Goal: Task Accomplishment & Management: Manage account settings

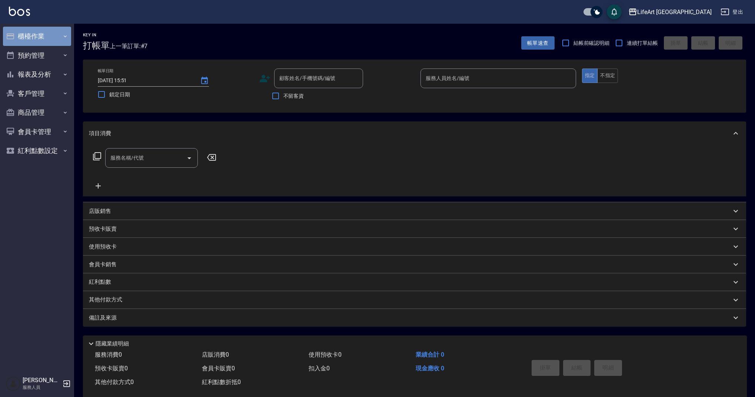
click at [59, 40] on button "櫃檯作業" at bounding box center [37, 36] width 68 height 19
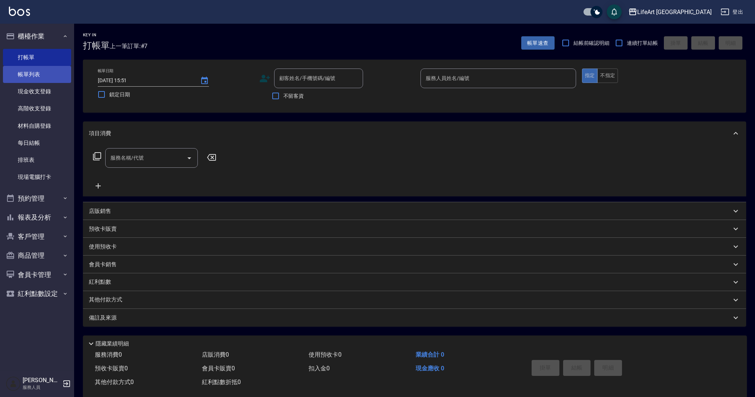
click at [57, 76] on link "帳單列表" at bounding box center [37, 74] width 68 height 17
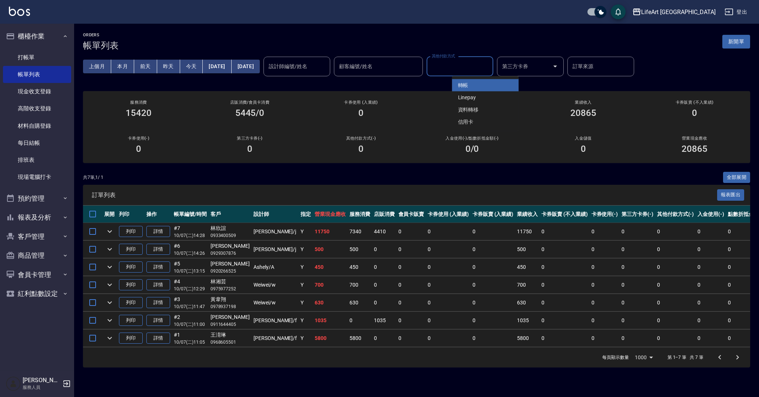
click at [482, 71] on input "其他付款方式" at bounding box center [460, 66] width 60 height 13
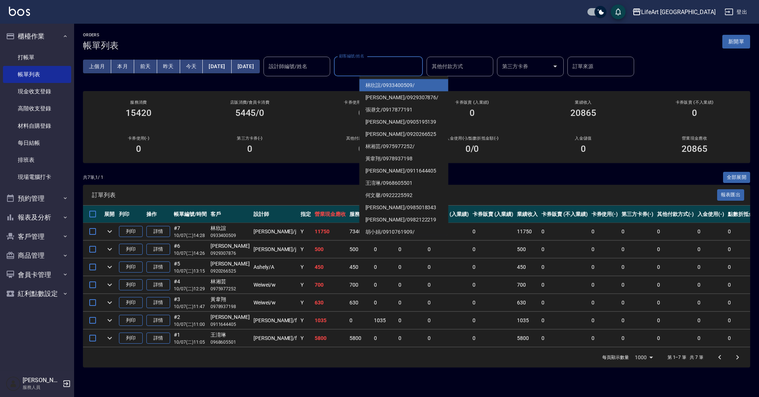
click at [419, 71] on input "顧客編號/姓名" at bounding box center [378, 66] width 82 height 13
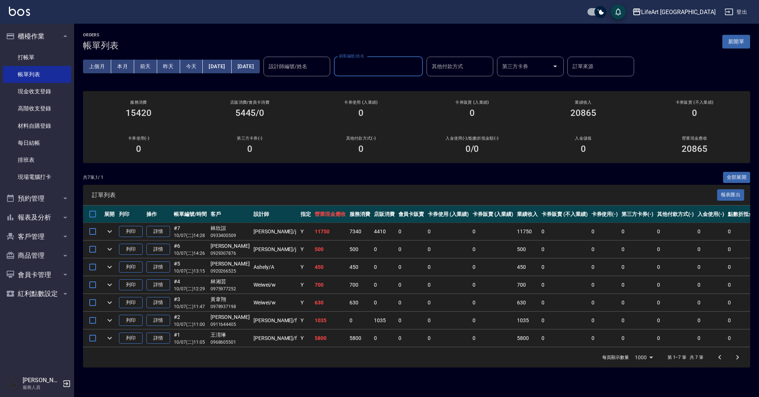
click at [419, 71] on input "顧客編號/姓名" at bounding box center [378, 66] width 82 height 13
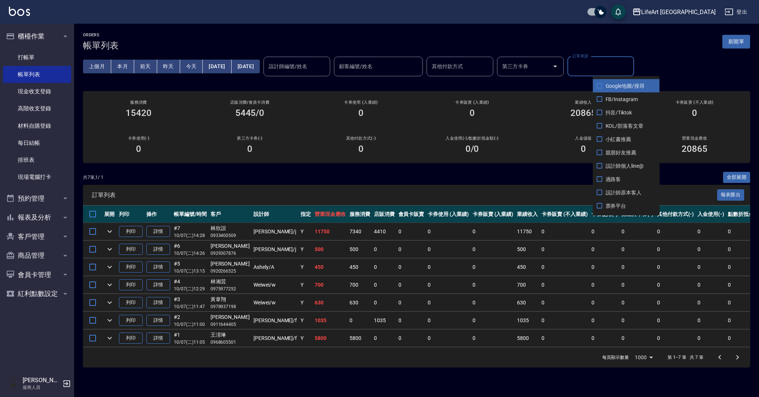
click at [631, 65] on input "訂單來源" at bounding box center [601, 66] width 60 height 13
click at [626, 97] on span "FB/Instagram" at bounding box center [626, 99] width 67 height 13
checkbox input "true"
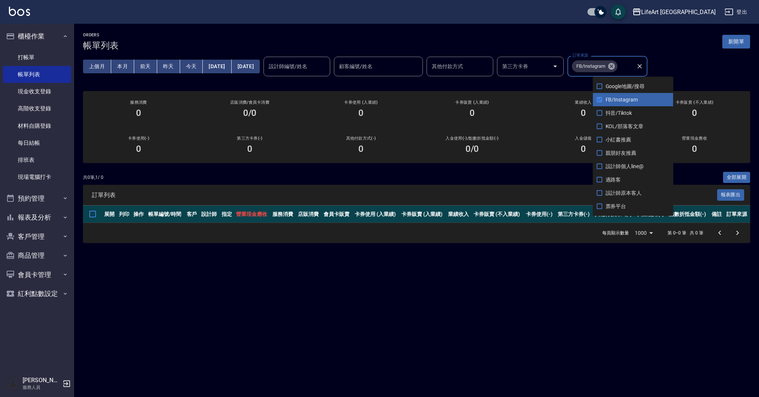
click at [371, 88] on div "ORDERS 帳單列表 新開單 上個月 本月 [DATE] [DATE] [DATE] [DATE] [DATE] 設計師編號/姓名 設計師編號/姓名 顧客編…" at bounding box center [416, 138] width 685 height 228
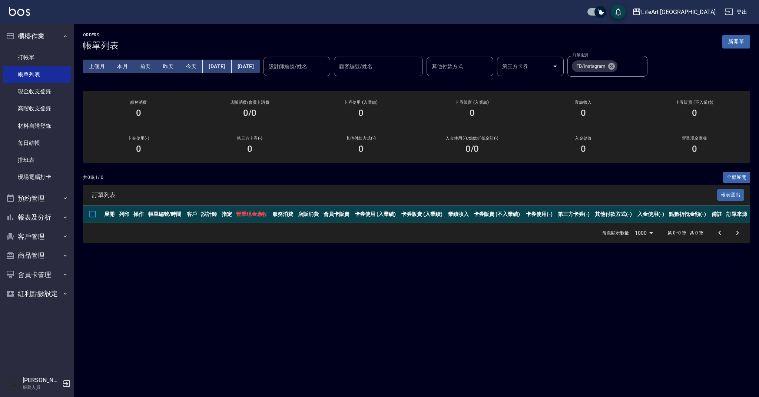
click at [129, 67] on button "本月" at bounding box center [122, 67] width 23 height 14
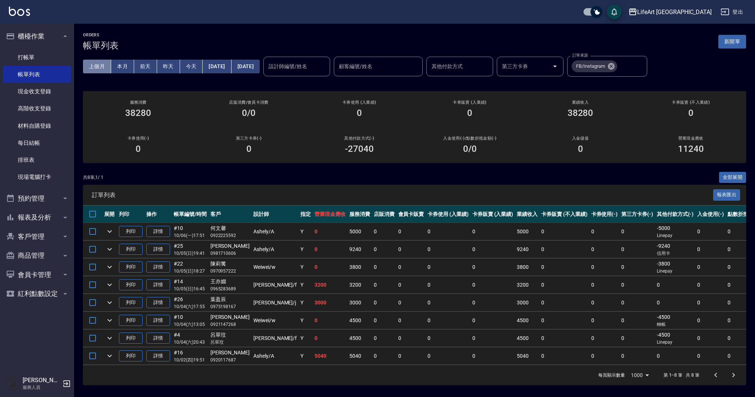
click at [93, 67] on button "上個月" at bounding box center [97, 67] width 28 height 14
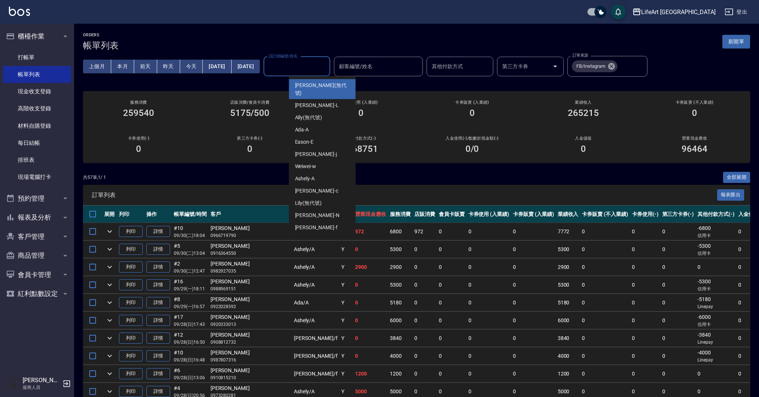
click at [327, 65] on input "設計師編號/姓名" at bounding box center [297, 66] width 60 height 13
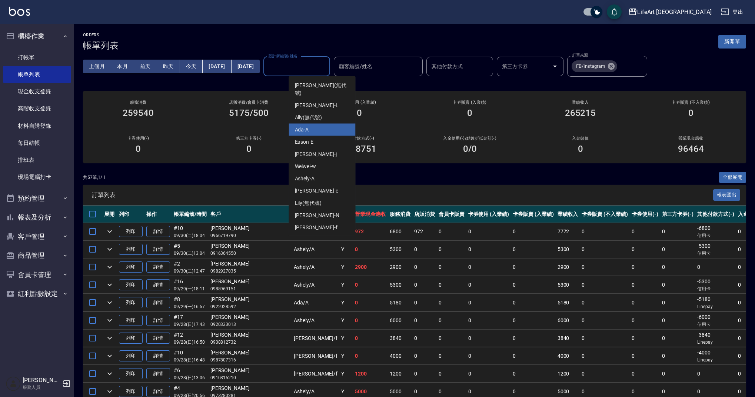
click at [318, 124] on div "Ada -A" at bounding box center [322, 130] width 67 height 12
type input "Ada-A"
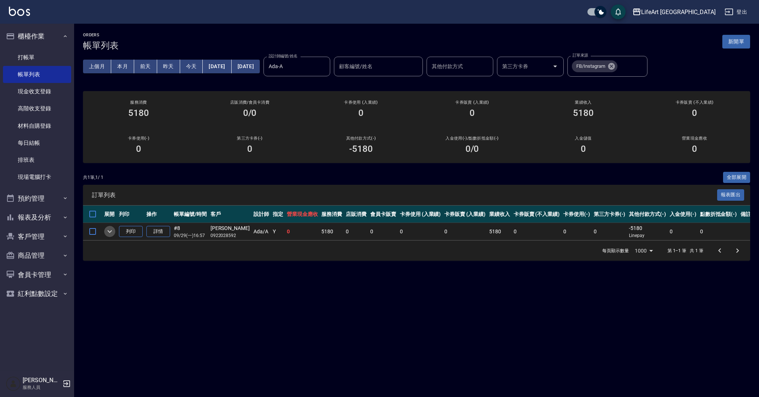
click at [112, 233] on icon "expand row" at bounding box center [109, 231] width 9 height 9
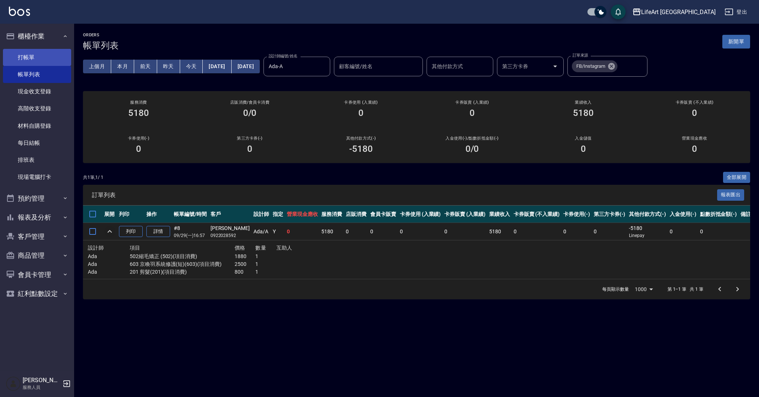
click at [51, 59] on link "打帳單" at bounding box center [37, 57] width 68 height 17
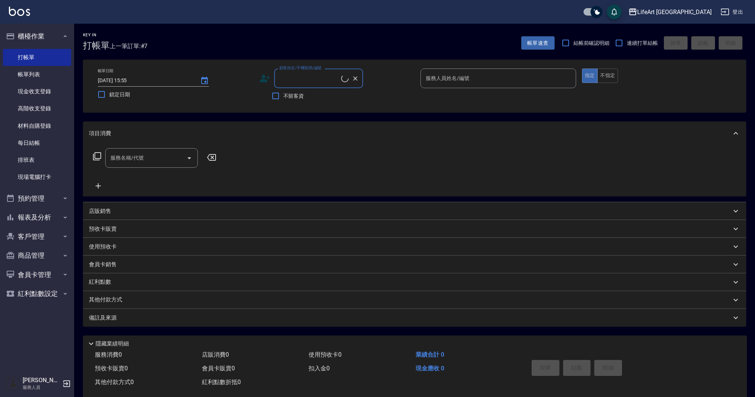
click at [302, 82] on input "顧客姓名/手機號碼/編號" at bounding box center [310, 78] width 64 height 13
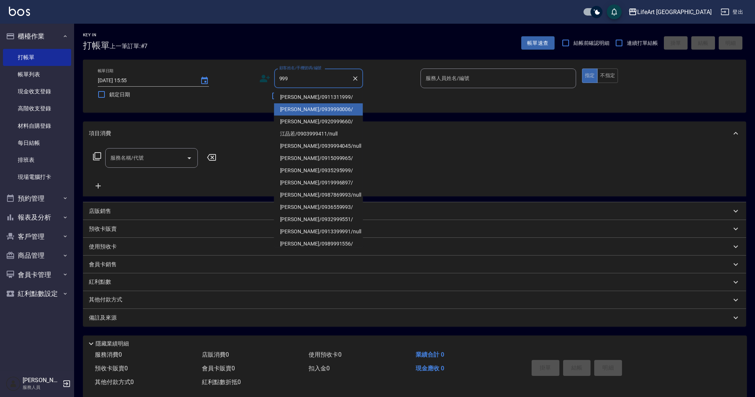
click at [311, 108] on li "[PERSON_NAME]/0939990006/" at bounding box center [318, 109] width 89 height 12
type input "[PERSON_NAME]/0939990006/"
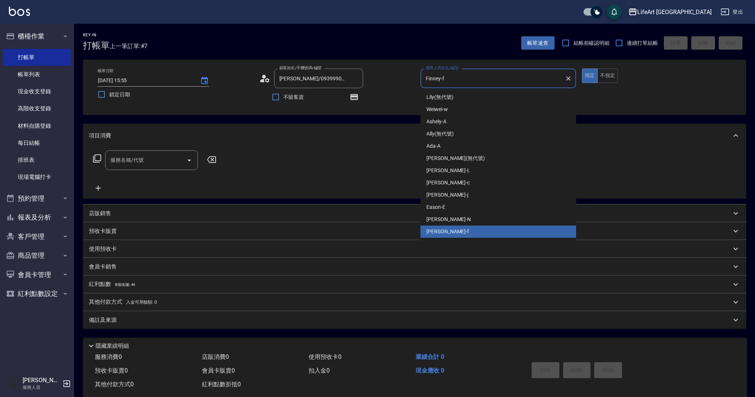
click at [461, 79] on input "Finney-f" at bounding box center [493, 78] width 138 height 13
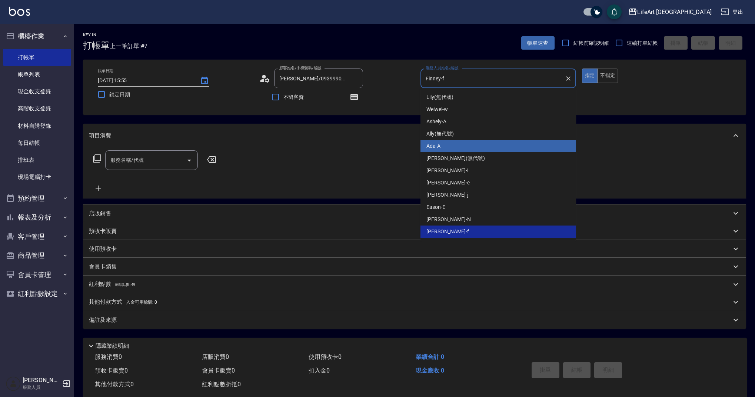
click at [442, 149] on div "Ada -A" at bounding box center [499, 146] width 156 height 12
type input "Ada-A"
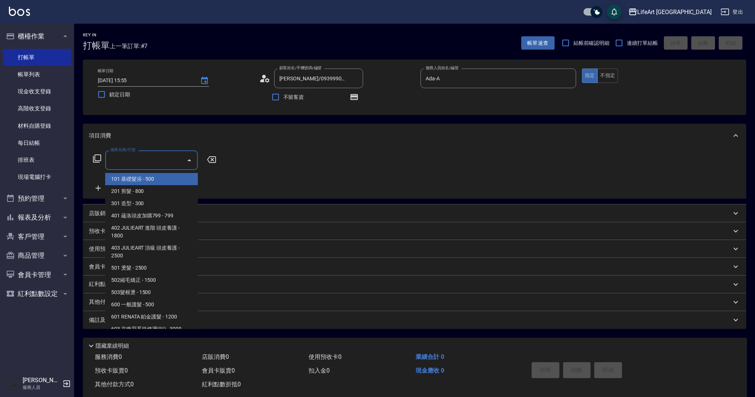
click at [135, 162] on input "服務名稱/代號" at bounding box center [146, 160] width 75 height 13
click at [137, 179] on span "101 基礎髮浴 - 500" at bounding box center [151, 179] width 93 height 12
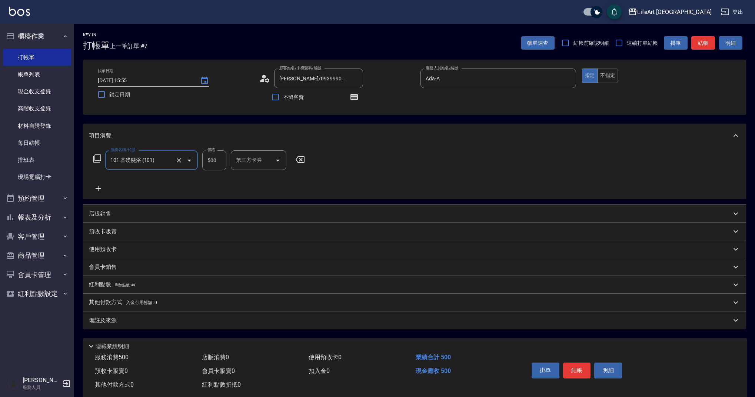
type input "101 基礎髮浴 (101)"
click at [220, 163] on input "500" at bounding box center [214, 160] width 24 height 20
type input "350"
click at [218, 325] on div "備註及來源" at bounding box center [414, 321] width 663 height 18
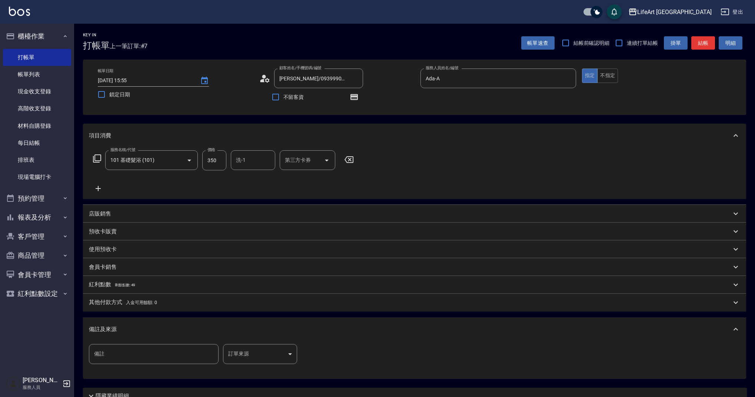
click at [276, 335] on div "備註及來源" at bounding box center [414, 330] width 663 height 24
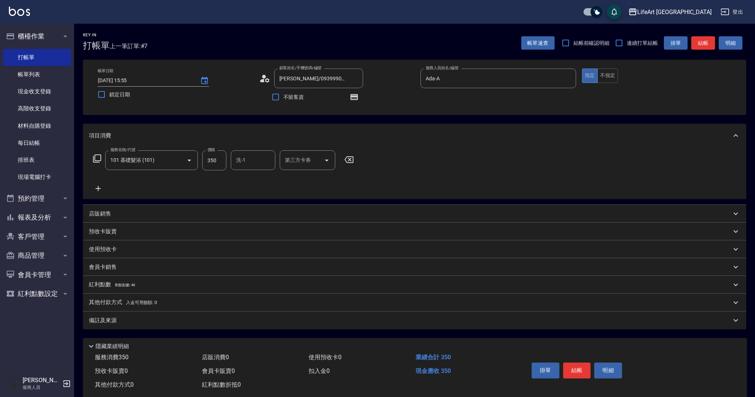
click at [702, 42] on button "結帳" at bounding box center [703, 43] width 24 height 14
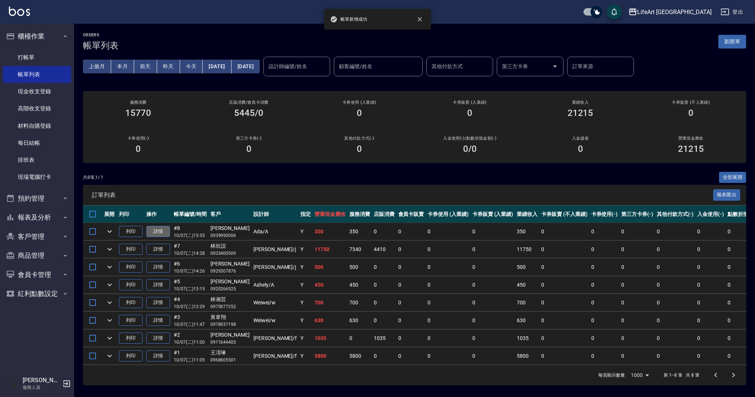
click at [160, 231] on link "詳情" at bounding box center [158, 231] width 24 height 11
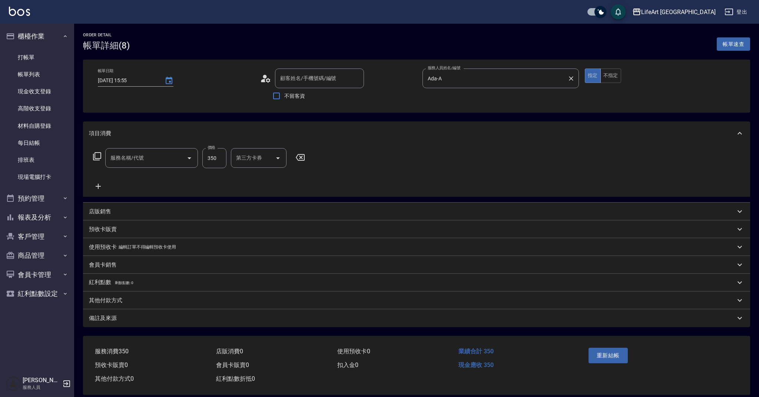
type input "Ada-A"
type input "[PERSON_NAME]/0939990006/"
type input "101 基礎髮浴 (101)"
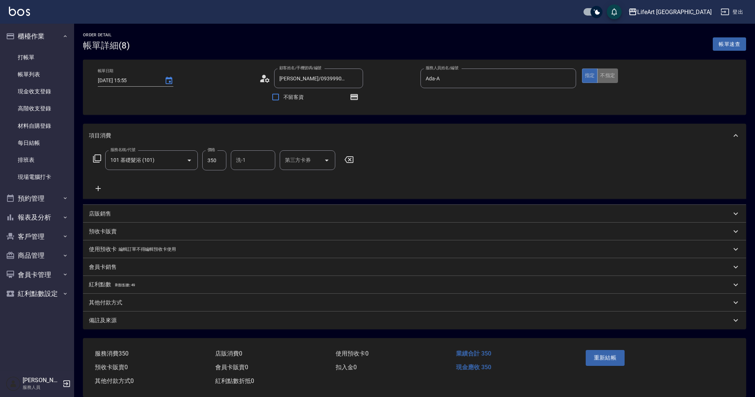
click at [616, 80] on button "不指定" at bounding box center [607, 76] width 21 height 14
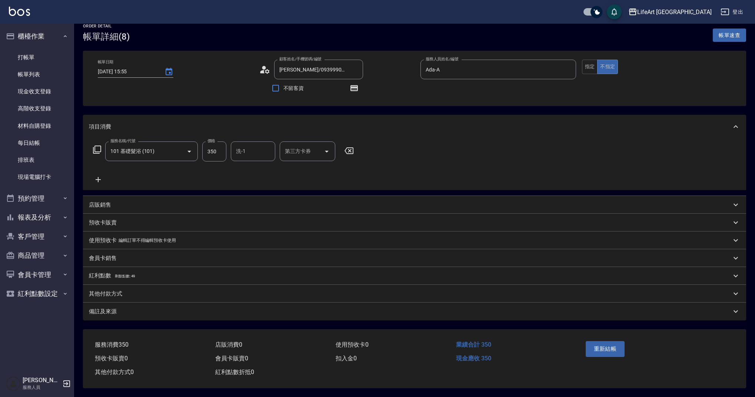
click at [598, 356] on div "重新結帳" at bounding box center [619, 354] width 73 height 32
click at [602, 343] on button "重新結帳" at bounding box center [605, 349] width 39 height 16
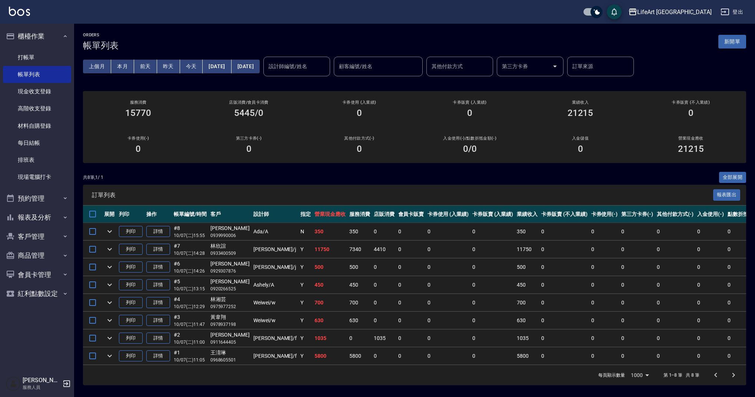
click at [738, 43] on button "新開單" at bounding box center [732, 42] width 28 height 14
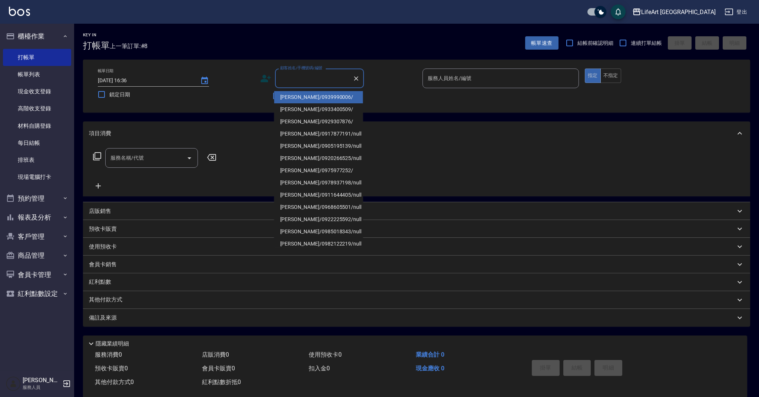
drag, startPoint x: 304, startPoint y: 79, endPoint x: 296, endPoint y: 78, distance: 8.2
click at [304, 79] on input "顧客姓名/手機號碼/編號" at bounding box center [313, 78] width 71 height 13
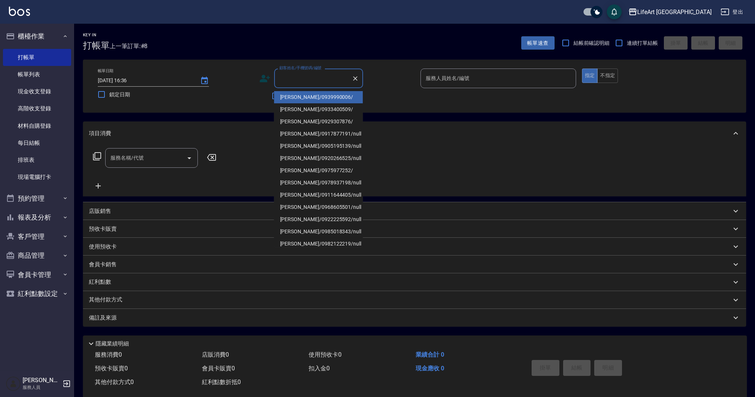
click at [296, 78] on input "顧客姓名/手機號碼/編號" at bounding box center [313, 78] width 71 height 13
click at [296, 77] on input "顧客姓名/手機號碼/編號" at bounding box center [313, 78] width 71 height 13
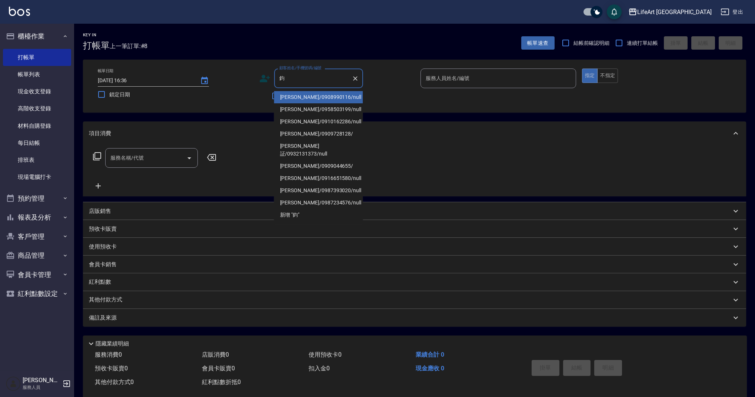
click at [305, 136] on li "[PERSON_NAME]/0909728128/" at bounding box center [318, 134] width 89 height 12
type input "[PERSON_NAME]/0909728128/"
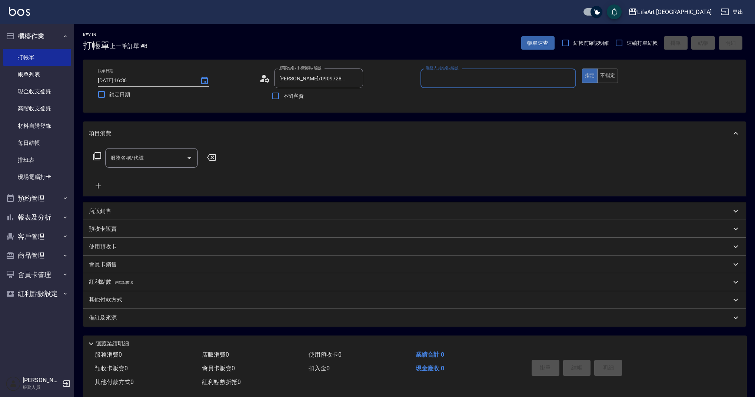
type input "Ashely-A"
click at [353, 101] on icon "button" at bounding box center [354, 97] width 9 height 9
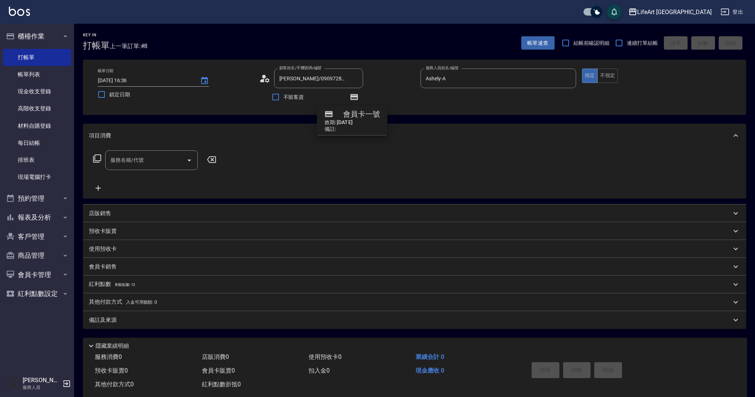
click at [168, 158] on input "服務名稱/代號" at bounding box center [146, 160] width 75 height 13
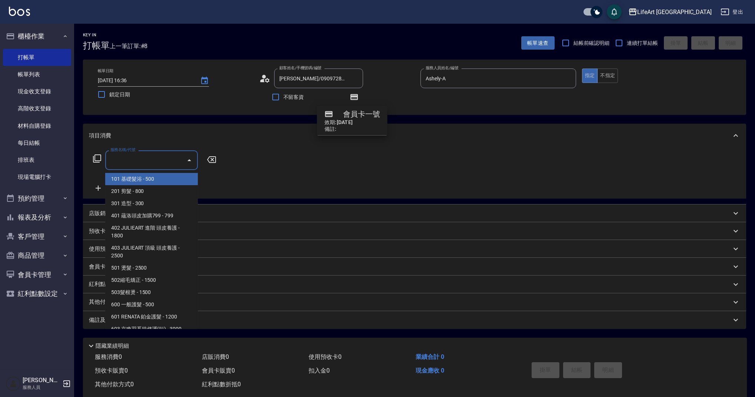
click at [159, 176] on span "101 基礎髮浴 - 500" at bounding box center [151, 179] width 93 height 12
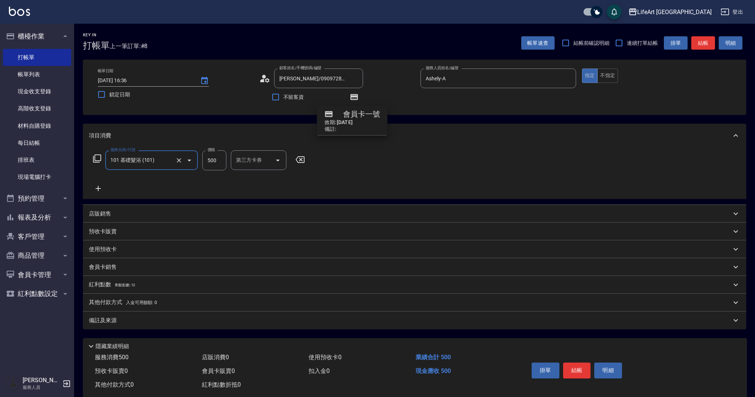
type input "101 基礎髮浴 (101)"
click at [96, 187] on icon at bounding box center [98, 188] width 19 height 9
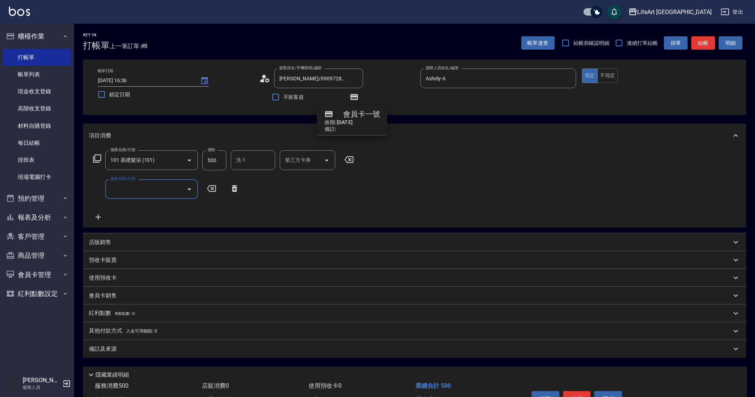
click at [130, 187] on input "服務名稱/代號" at bounding box center [146, 189] width 75 height 13
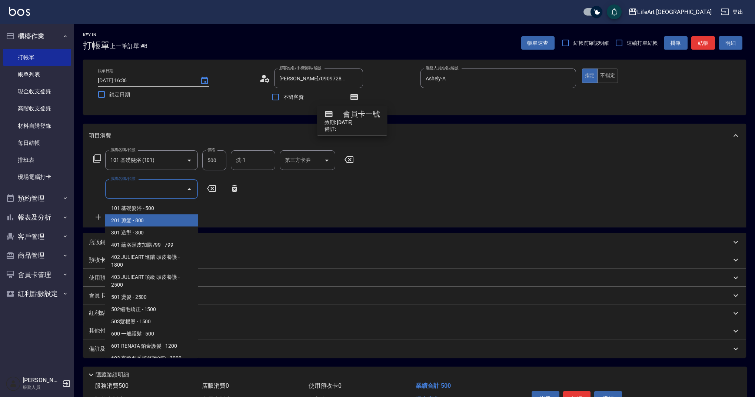
click at [141, 221] on span "201 剪髮 - 800" at bounding box center [151, 221] width 93 height 12
type input "201 剪髮(201)"
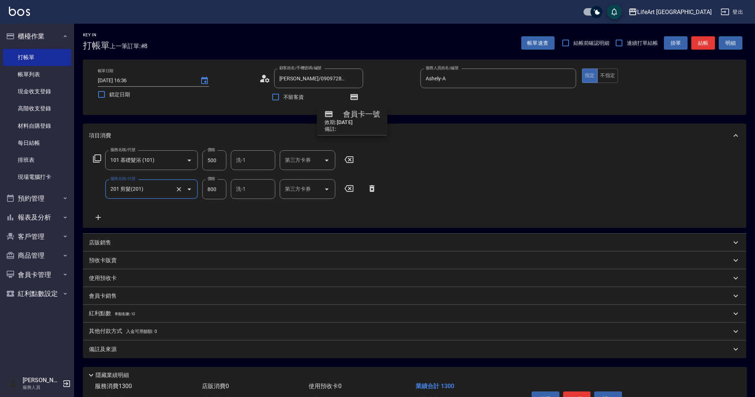
click at [102, 215] on icon at bounding box center [98, 217] width 19 height 9
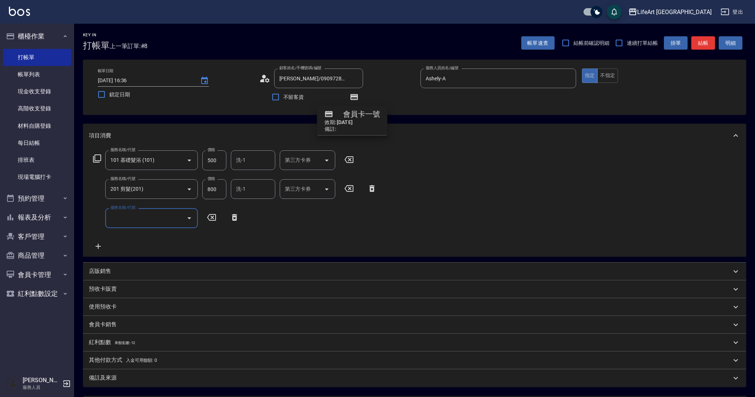
click at [130, 216] on input "服務名稱/代號" at bounding box center [146, 218] width 75 height 13
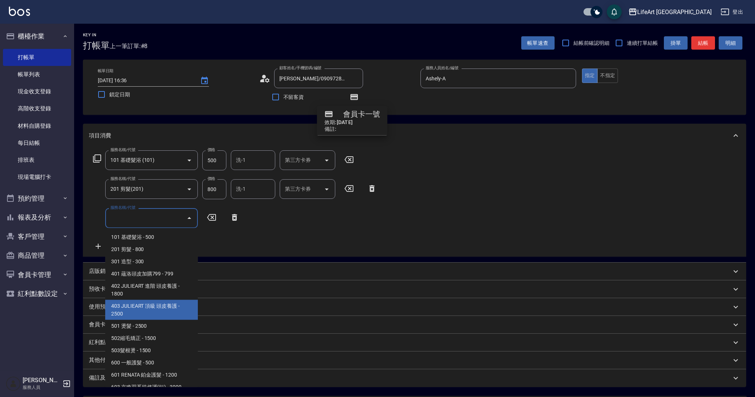
click at [178, 298] on span "402 JULIEART 進階 頭皮養護 - 1800" at bounding box center [151, 290] width 93 height 20
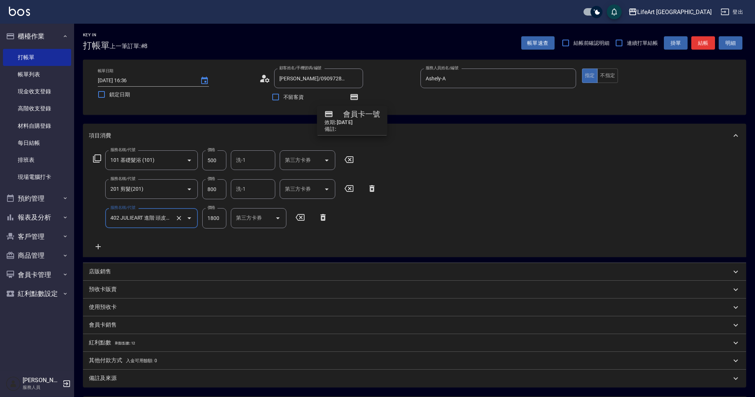
type input "402 JULIEART 進階 頭皮養護(402)"
click at [217, 218] on input "1800" at bounding box center [214, 218] width 24 height 20
type input "2000"
click at [222, 186] on input "800" at bounding box center [214, 189] width 24 height 20
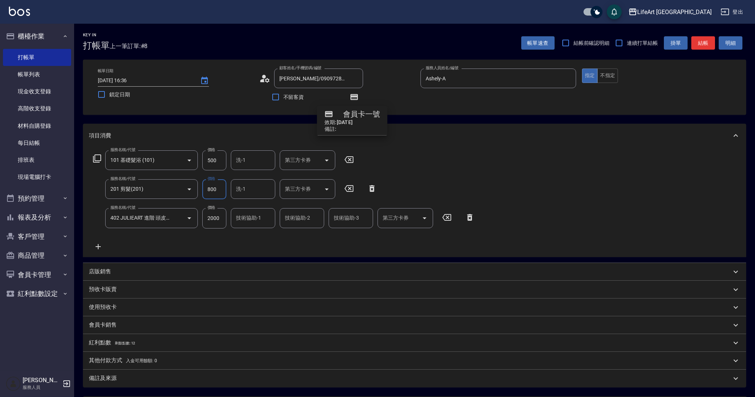
click at [222, 187] on input "800" at bounding box center [214, 189] width 24 height 20
click at [214, 192] on input "800" at bounding box center [214, 189] width 24 height 20
type input "630"
click at [219, 160] on input "500" at bounding box center [214, 160] width 24 height 20
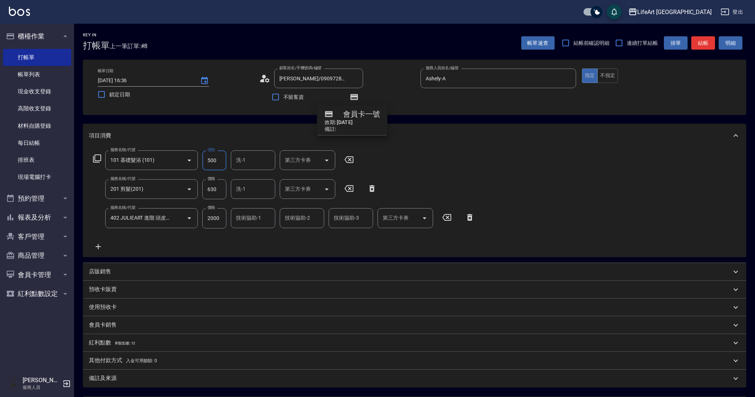
click at [219, 161] on input "500" at bounding box center [214, 160] width 24 height 20
type input "350"
click at [265, 254] on div "服務名稱/代號 101 基礎髮浴 (101) 服務名稱/代號 價格 350 價格 洗-1 洗-1 第三方卡券 第三方卡券 服務名稱/代號 201 剪髮(201…" at bounding box center [414, 201] width 663 height 109
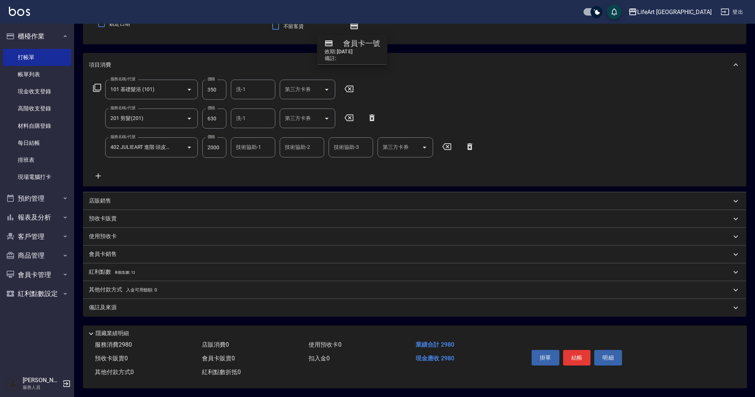
click at [109, 251] on p "會員卡銷售" at bounding box center [103, 254] width 28 height 8
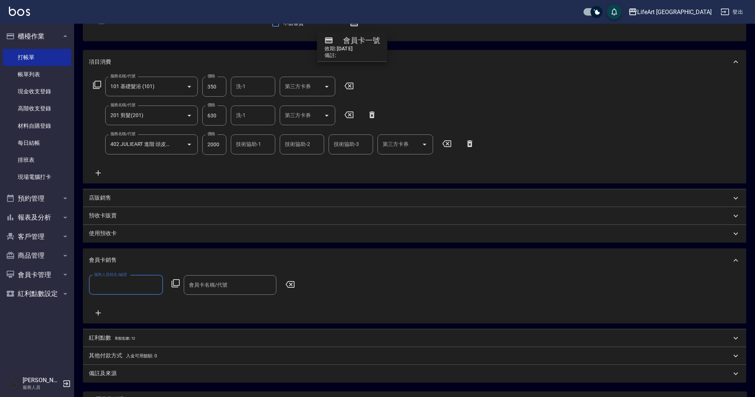
click at [127, 288] on input "服務人員姓名/編號" at bounding box center [125, 285] width 67 height 13
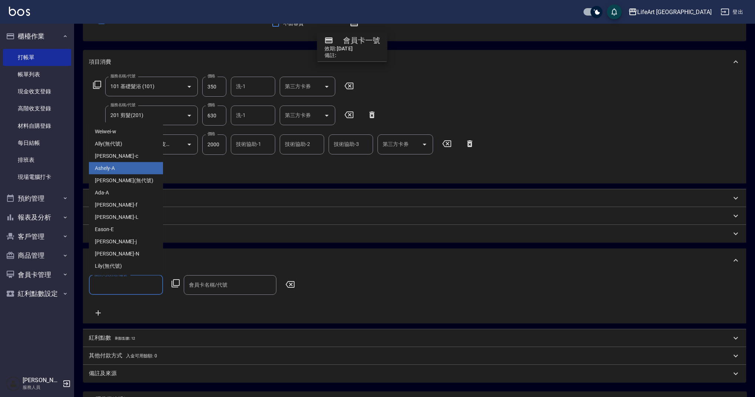
click at [125, 170] on div "Ashely -A" at bounding box center [126, 168] width 74 height 12
type input "Ashely-A"
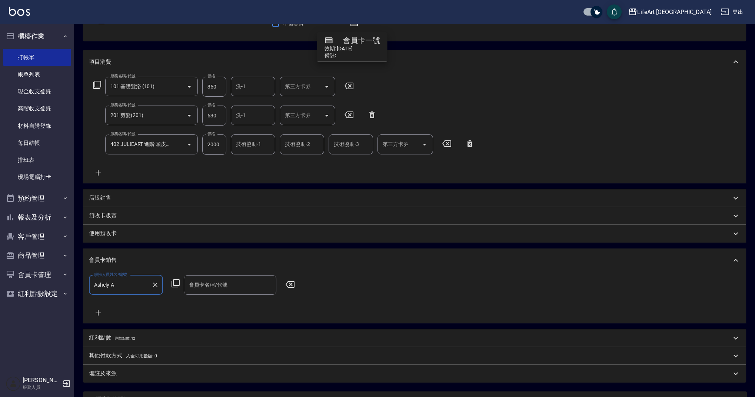
drag, startPoint x: 231, startPoint y: 280, endPoint x: 231, endPoint y: 292, distance: 12.2
click at [231, 279] on input "會員卡名稱/代號" at bounding box center [230, 285] width 86 height 13
click at [232, 306] on span "會員卡一號 - 01" at bounding box center [230, 304] width 93 height 12
type input "會員卡一號-365天"
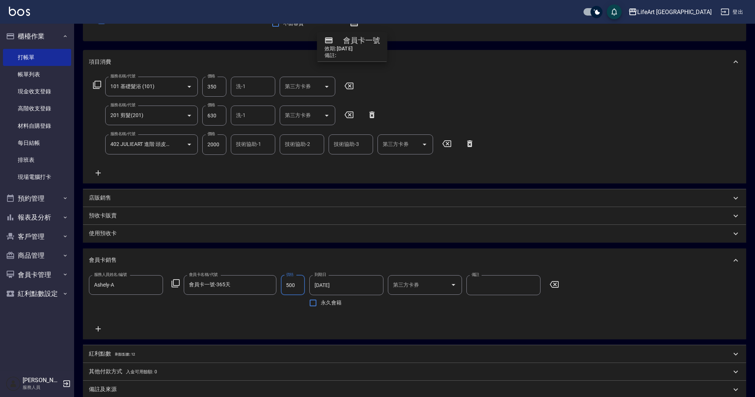
scroll to position [159, 0]
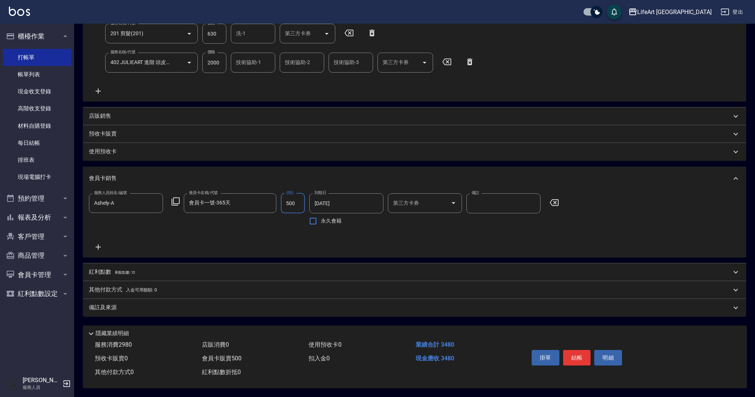
type input "500"
click at [209, 304] on div "備註及來源" at bounding box center [410, 308] width 642 height 8
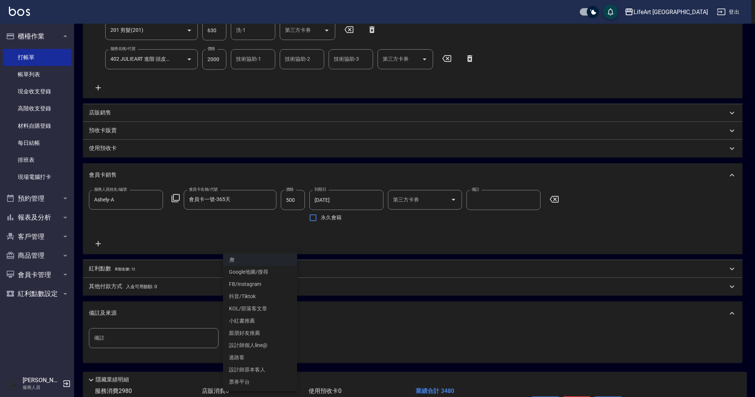
click at [294, 339] on body "LifeArt 蘆洲 登出 櫃檯作業 打帳單 帳單列表 現金收支登錄 高階收支登錄 材料自購登錄 每日結帳 排班表 現場電腦打卡 預約管理 預約管理 單日預約…" at bounding box center [377, 142] width 755 height 602
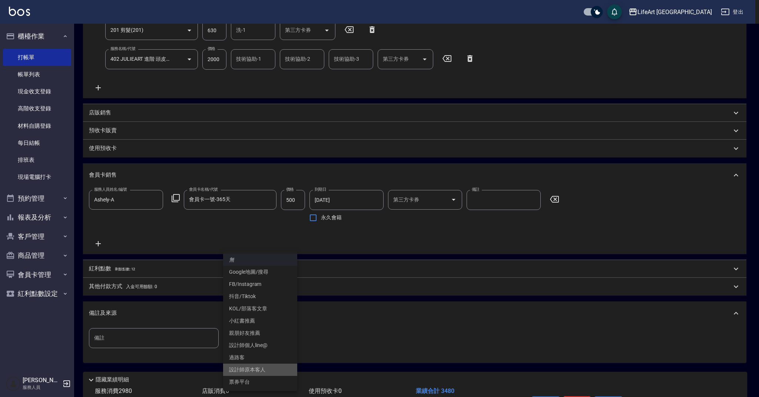
click at [275, 367] on li "設計師原本客人" at bounding box center [260, 370] width 74 height 12
type input "設計師原本客人"
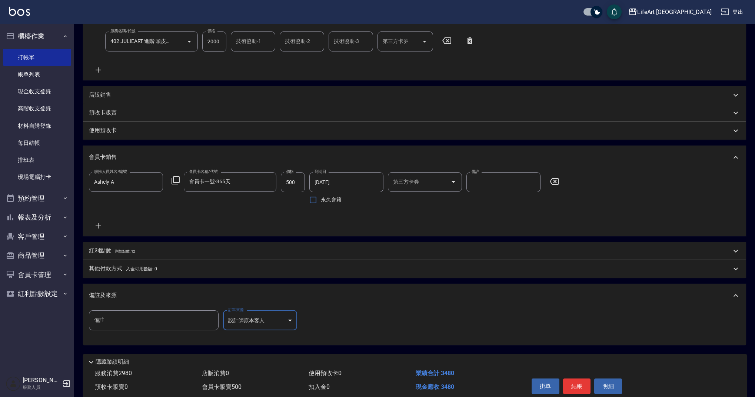
scroll to position [209, 0]
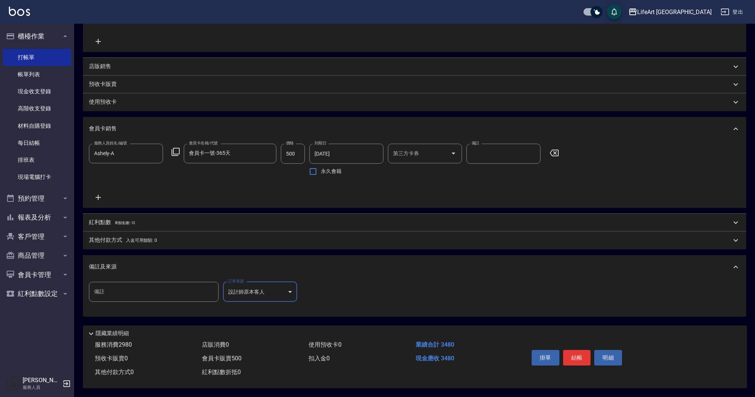
drag, startPoint x: 121, startPoint y: 214, endPoint x: 123, endPoint y: 218, distance: 4.3
click at [121, 214] on div "紅利點數 剩餘點數: 12" at bounding box center [414, 223] width 663 height 18
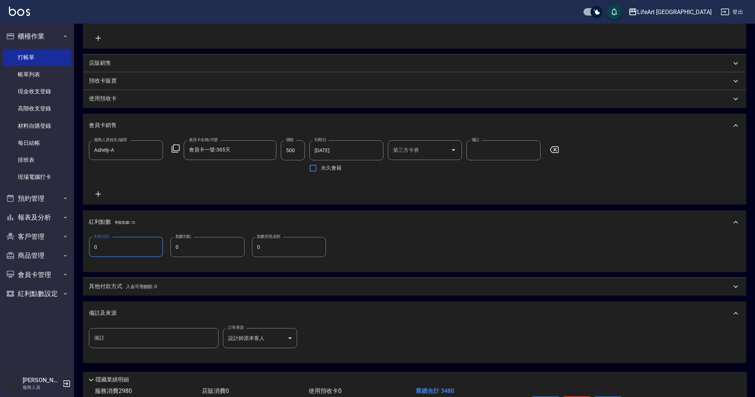
click at [126, 255] on input "0" at bounding box center [126, 247] width 74 height 20
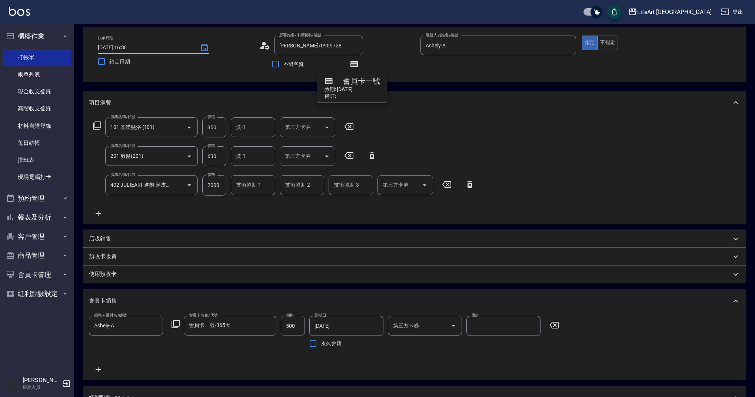
scroll to position [14, 0]
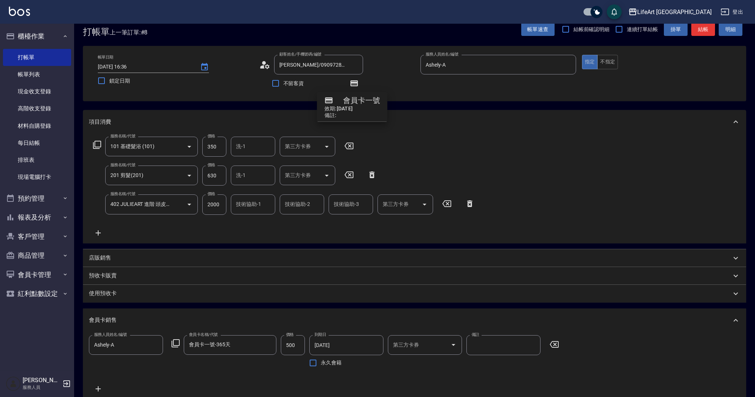
type input "6"
click at [258, 147] on input "洗-1" at bounding box center [253, 146] width 38 height 13
click at [258, 167] on div "Casey -c" at bounding box center [253, 169] width 44 height 20
type input "Casey-c"
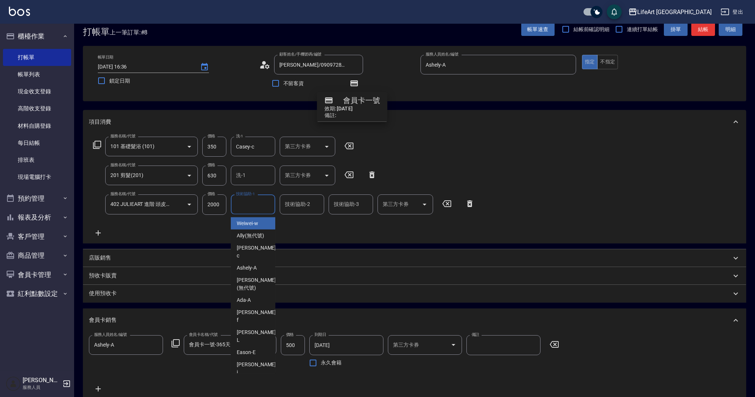
click at [252, 211] on input "技術協助-1" at bounding box center [253, 204] width 38 height 13
click at [253, 220] on span "Casey -c" at bounding box center [257, 228] width 41 height 16
type input "Casey-c"
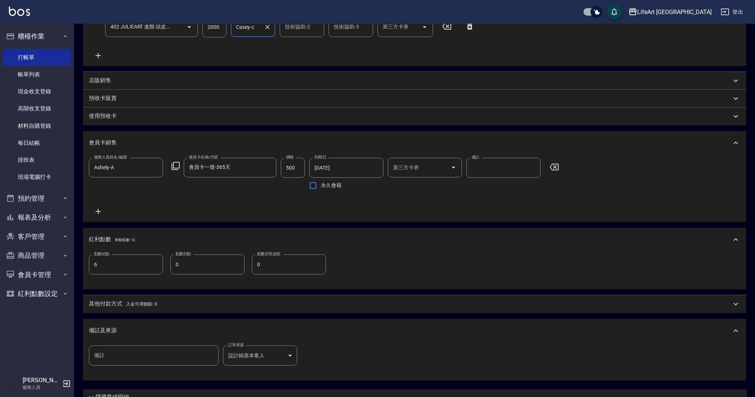
scroll to position [258, 0]
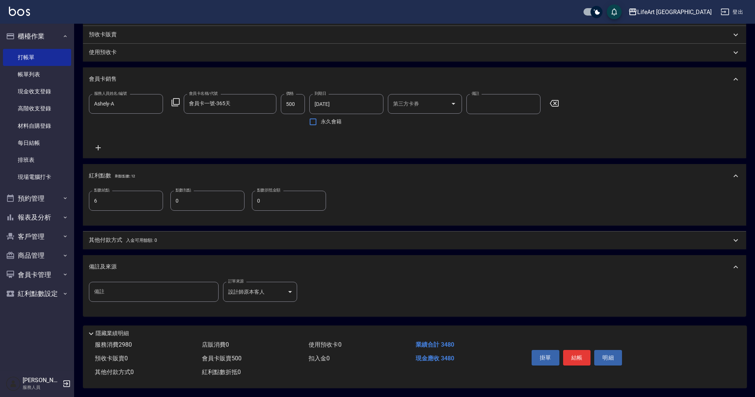
click at [515, 232] on div "其他付款方式 入金可用餘額: 0" at bounding box center [414, 241] width 663 height 18
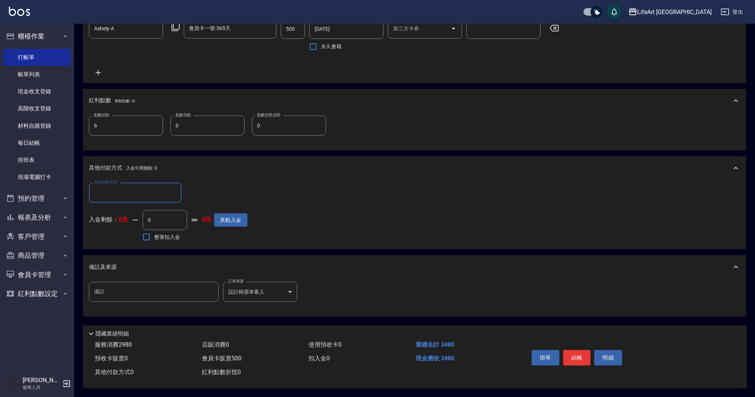
scroll to position [322, 0]
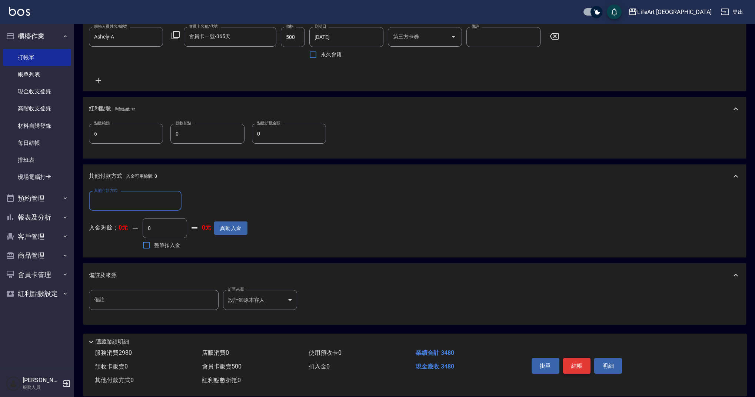
click at [584, 365] on button "結帳" at bounding box center [577, 366] width 28 height 16
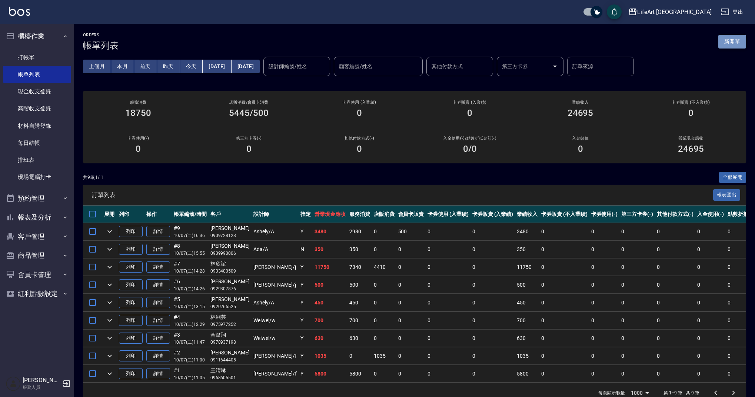
click at [732, 39] on button "新開單" at bounding box center [732, 42] width 28 height 14
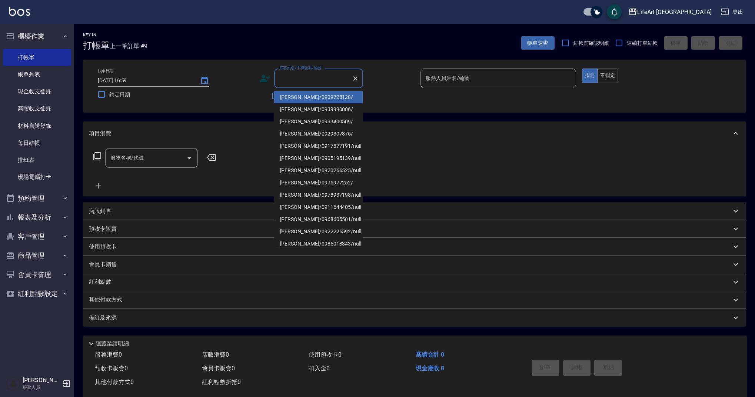
click at [295, 80] on input "顧客姓名/手機號碼/編號" at bounding box center [313, 78] width 71 height 13
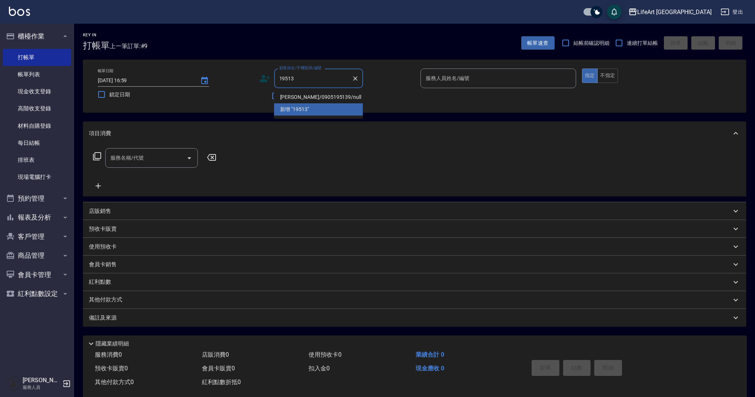
click at [293, 101] on li "[PERSON_NAME]/0905195139/null" at bounding box center [318, 97] width 89 height 12
type input "[PERSON_NAME]/0905195139/null"
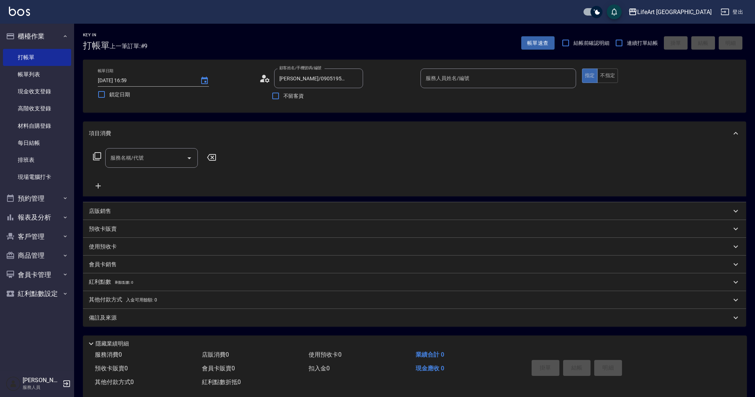
click at [267, 75] on icon at bounding box center [264, 78] width 11 height 11
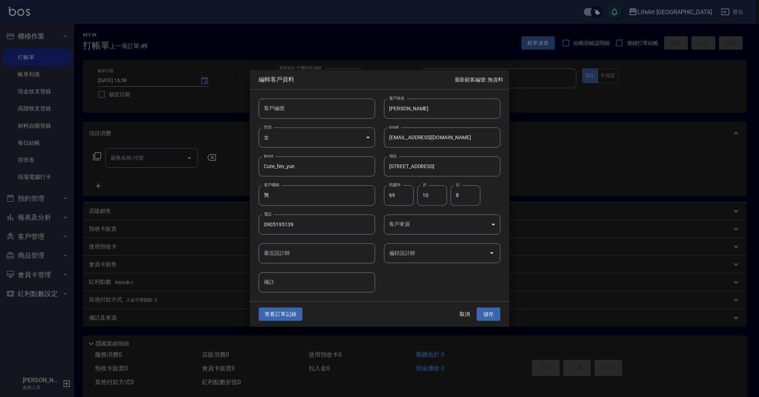
click at [427, 223] on body "LifeArt 蘆洲 登出 櫃檯作業 打帳單 帳單列表 現金收支登錄 高階收支登錄 材料自購登錄 每日結帳 排班表 現場電腦打卡 預約管理 預約管理 單日預約…" at bounding box center [379, 203] width 759 height 407
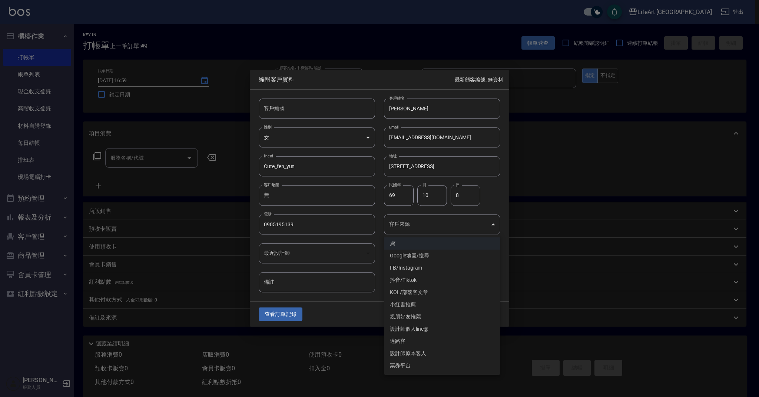
click at [427, 265] on li "FB/Instagram" at bounding box center [442, 268] width 116 height 12
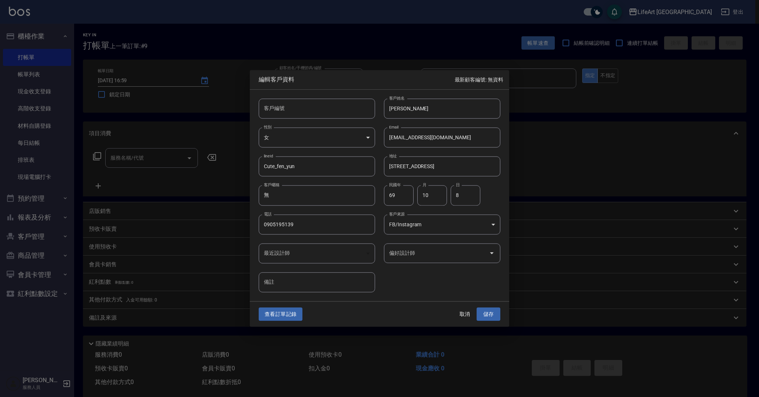
type input "FB/Instagram"
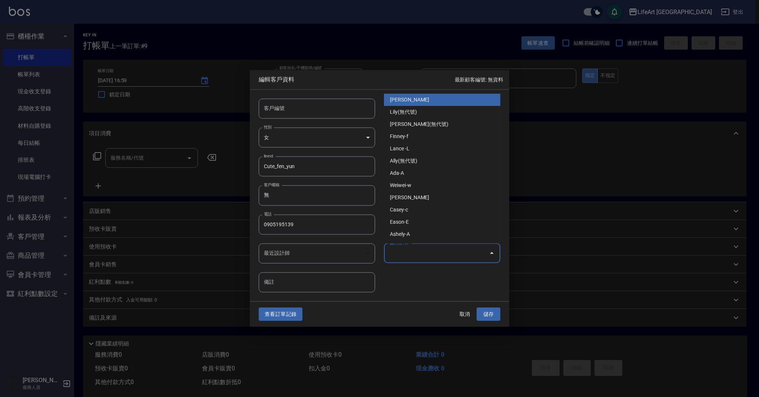
click at [432, 258] on input "偏好設計師" at bounding box center [436, 253] width 99 height 13
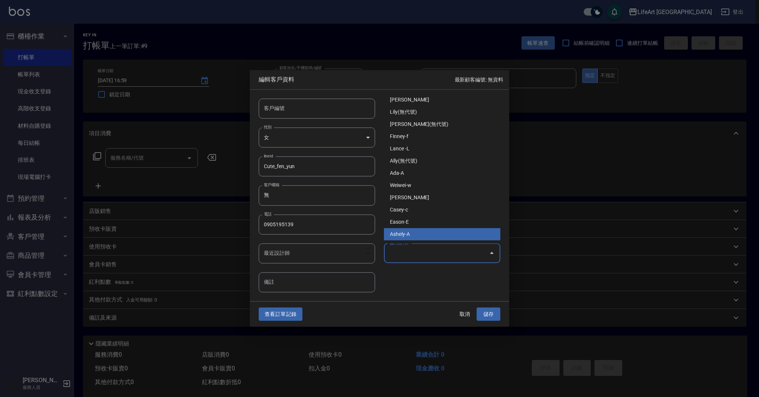
click at [426, 233] on li "Ashely-A" at bounding box center [442, 234] width 116 height 12
type input "Ashely"
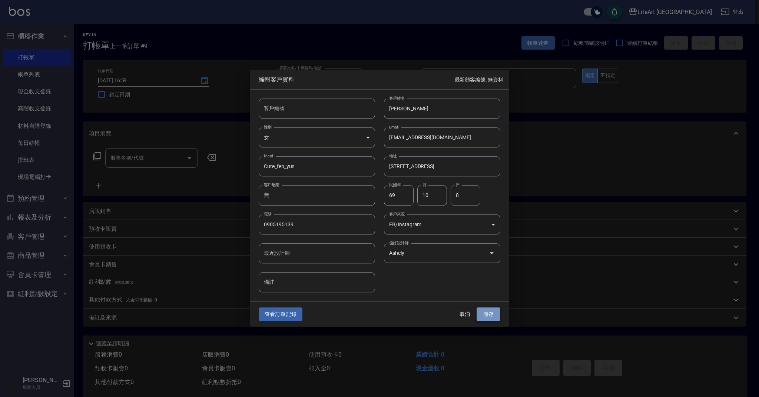
click at [498, 314] on button "儲存" at bounding box center [488, 315] width 24 height 14
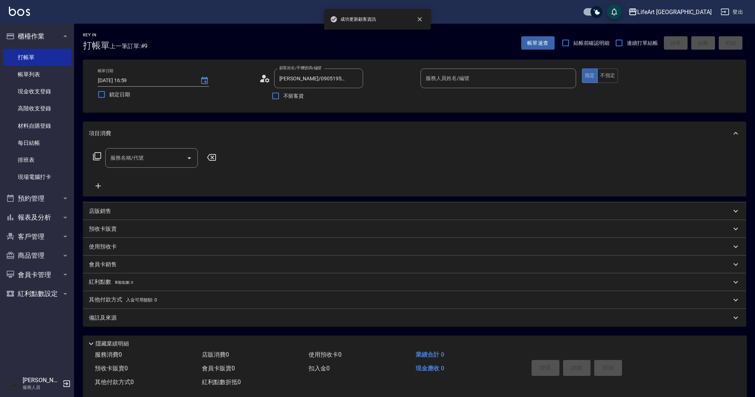
click at [441, 82] on input "服務人員姓名/編號" at bounding box center [498, 78] width 149 height 13
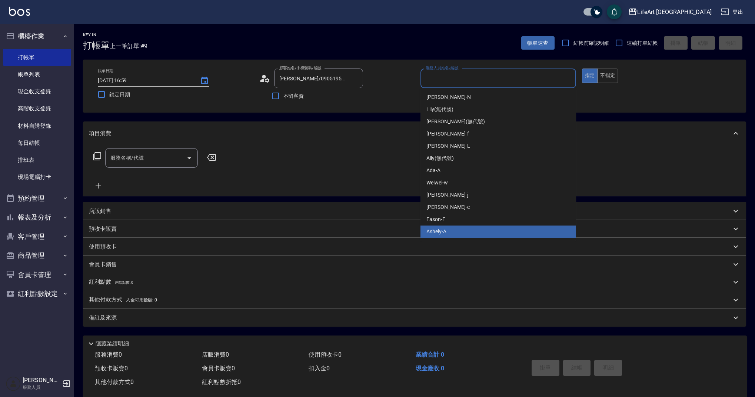
click at [462, 233] on div "Ashely -A" at bounding box center [499, 232] width 156 height 12
type input "Ashely-A"
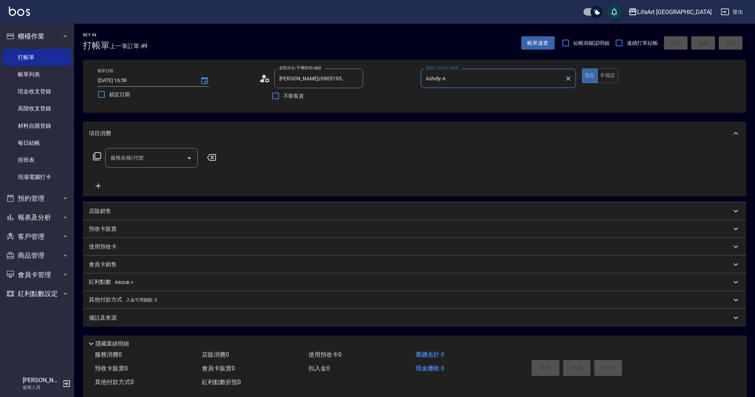
click at [133, 162] on input "服務名稱/代號" at bounding box center [146, 158] width 75 height 13
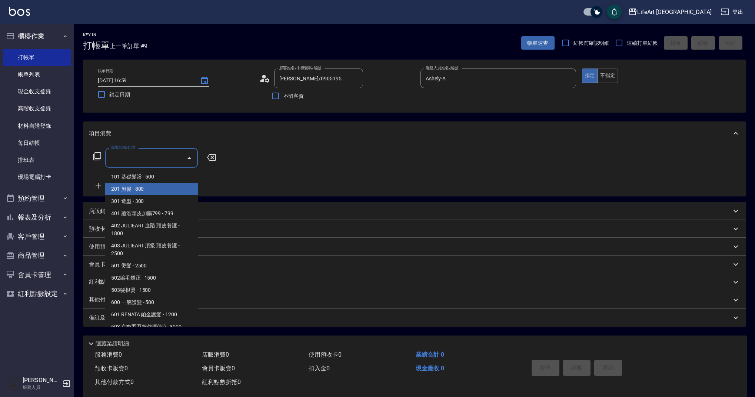
click at [136, 187] on span "201 剪髮 - 800" at bounding box center [151, 189] width 93 height 12
type input "201 剪髮(201)"
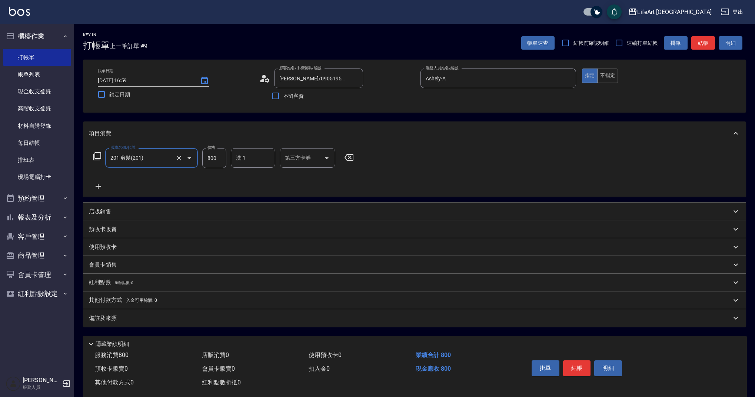
click at [100, 185] on icon at bounding box center [98, 186] width 19 height 9
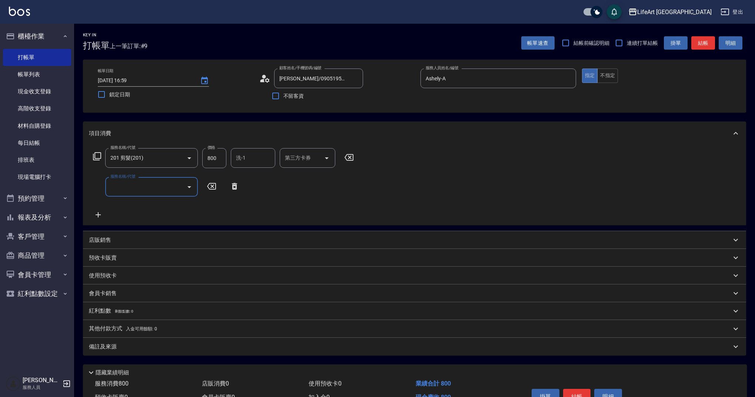
click at [126, 187] on input "服務名稱/代號" at bounding box center [146, 186] width 75 height 13
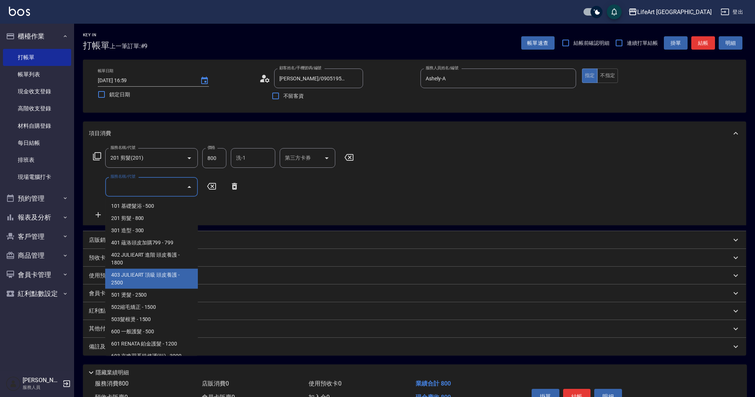
scroll to position [95, 0]
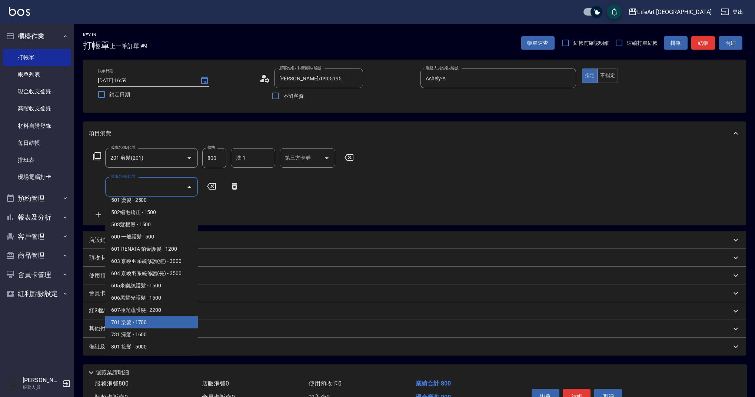
click at [168, 325] on span "701 染髮 - 1700" at bounding box center [151, 322] width 93 height 12
type input "701 染髮(701)"
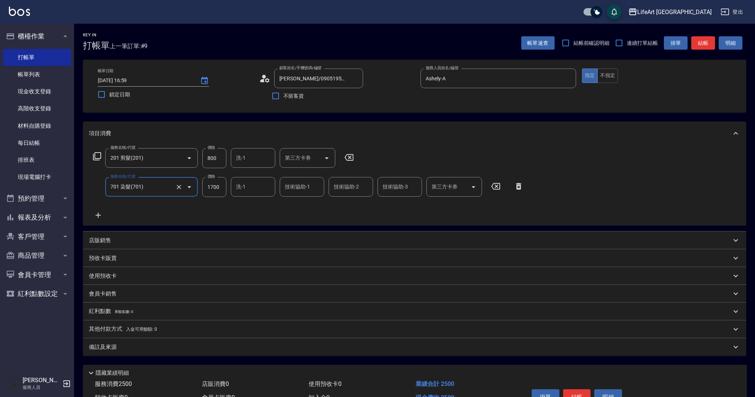
click at [218, 189] on input "1700" at bounding box center [214, 187] width 24 height 20
type input "2740"
click at [99, 216] on icon at bounding box center [98, 215] width 5 height 5
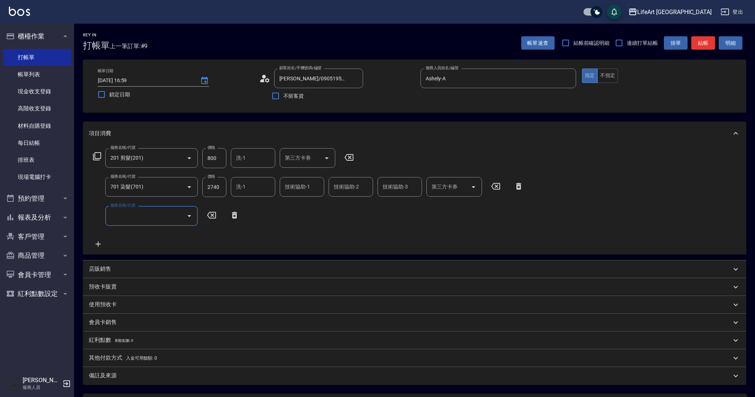
click at [134, 216] on input "服務名稱/代號" at bounding box center [146, 215] width 75 height 13
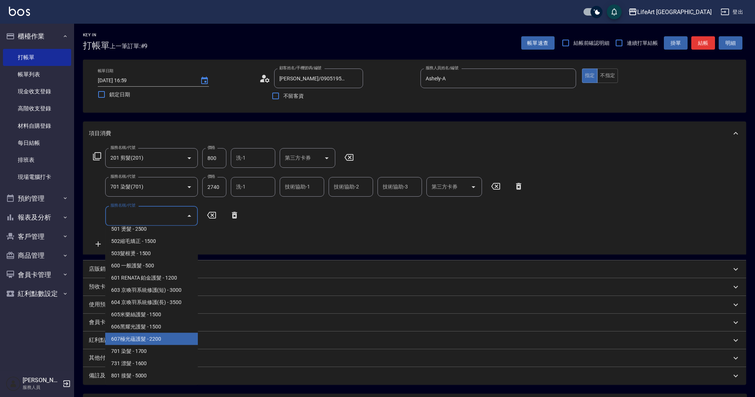
click at [175, 342] on span "607極光蘊護髮 - 2200" at bounding box center [151, 339] width 93 height 12
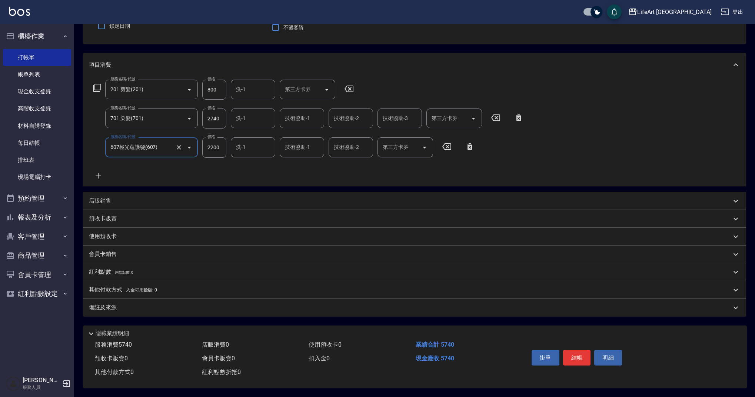
scroll to position [53, 0]
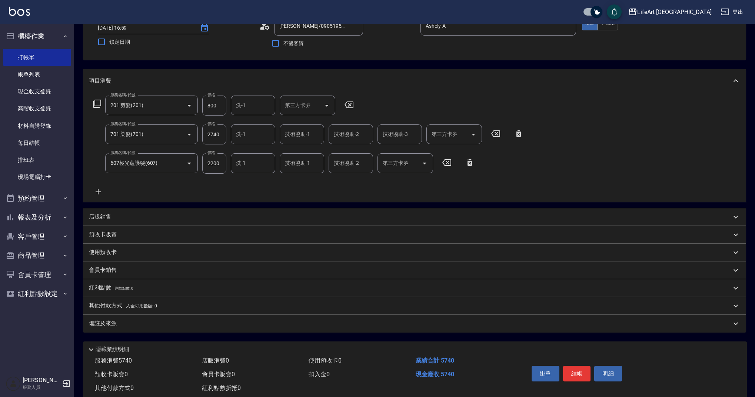
click at [269, 192] on div "服務名稱/代號 201 剪髮(201) 服務名稱/代號 價格 800 價格 洗-1 洗-1 第三方卡券 第三方卡券 服務名稱/代號 701 染髮(701) 服…" at bounding box center [308, 146] width 439 height 100
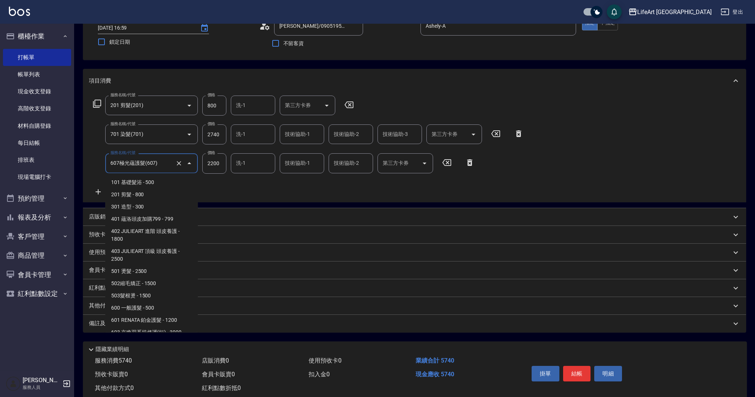
scroll to position [55, 0]
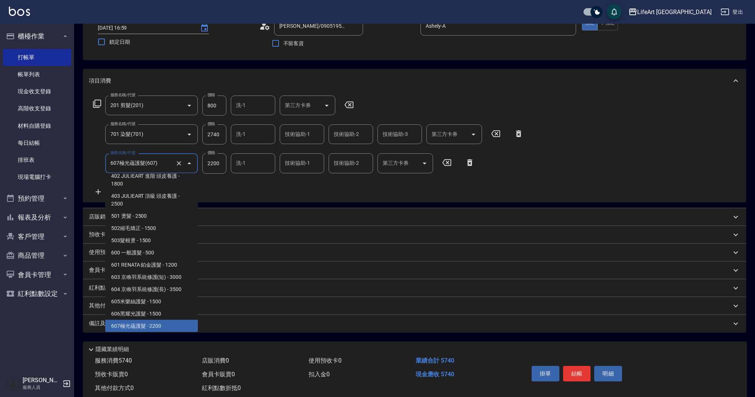
click at [166, 164] on input "607極光蘊護髮(607)" at bounding box center [141, 163] width 65 height 13
click at [176, 276] on span "603 京喚羽系統修護(短) - 3000" at bounding box center [151, 277] width 93 height 12
type input "603 京喚羽系統修護(短)(603)"
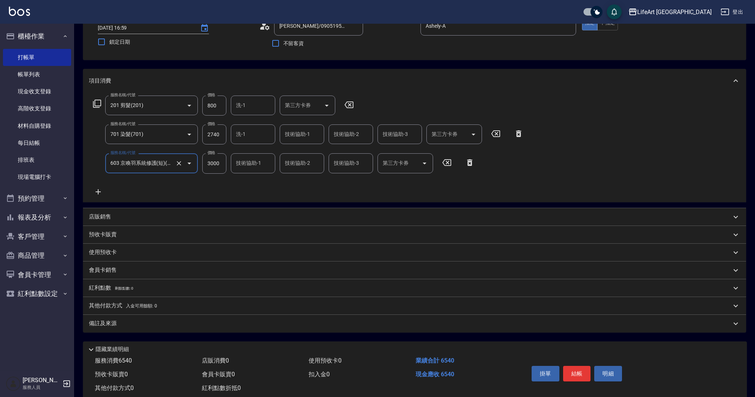
click at [215, 169] on input "3000" at bounding box center [214, 163] width 24 height 20
type input "2500"
click at [219, 113] on input "800" at bounding box center [214, 106] width 24 height 20
click at [216, 134] on input "2740" at bounding box center [214, 134] width 24 height 20
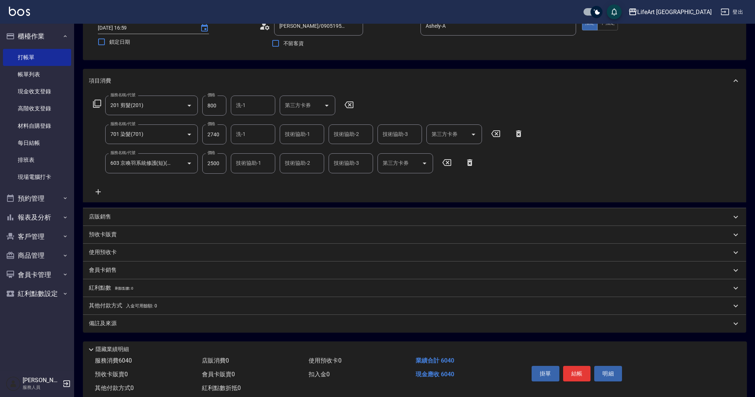
click at [468, 162] on icon at bounding box center [469, 162] width 5 height 7
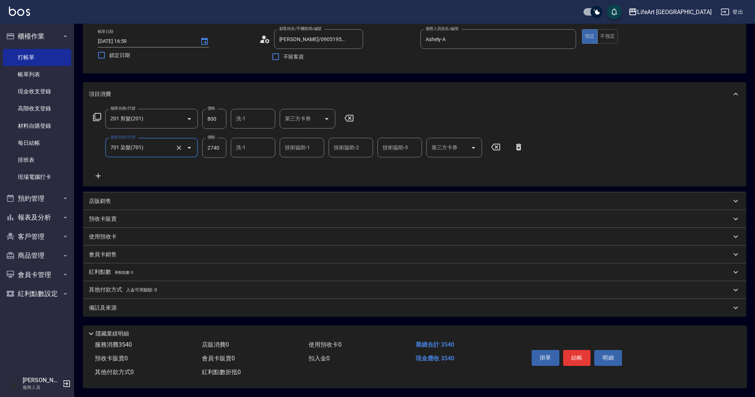
scroll to position [43, 0]
click at [292, 168] on div "服務名稱/代號 201 剪髮(201) 服務名稱/代號 價格 800 價格 洗-1 洗-1 第三方卡券 第三方卡券 服務名稱/代號 701 染髮(701) 服…" at bounding box center [308, 145] width 439 height 72
click at [216, 143] on input "2740" at bounding box center [214, 148] width 24 height 20
type input "3240"
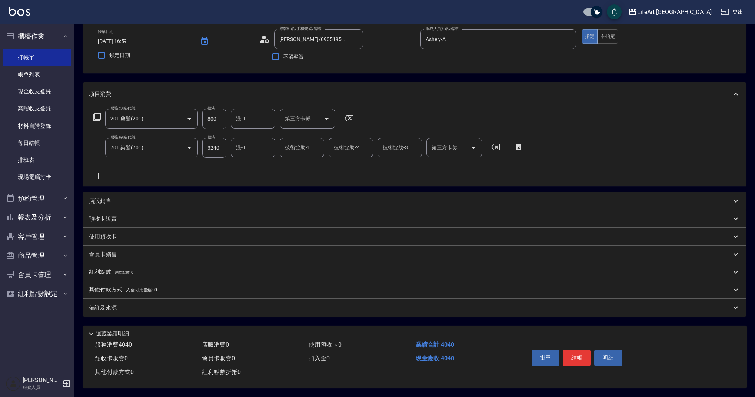
click at [101, 173] on icon at bounding box center [98, 176] width 19 height 9
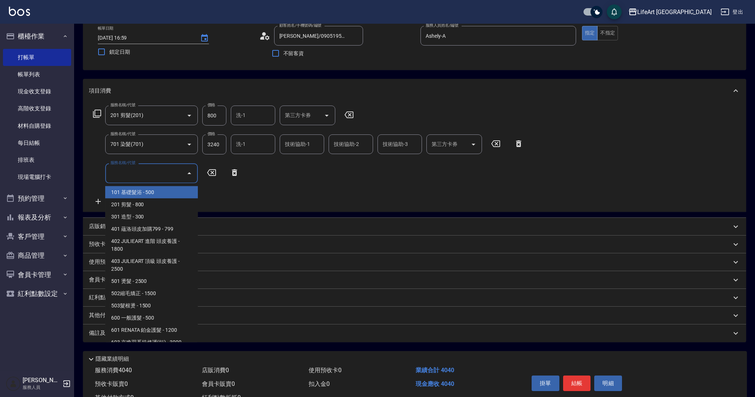
click at [117, 177] on input "服務名稱/代號" at bounding box center [146, 173] width 75 height 13
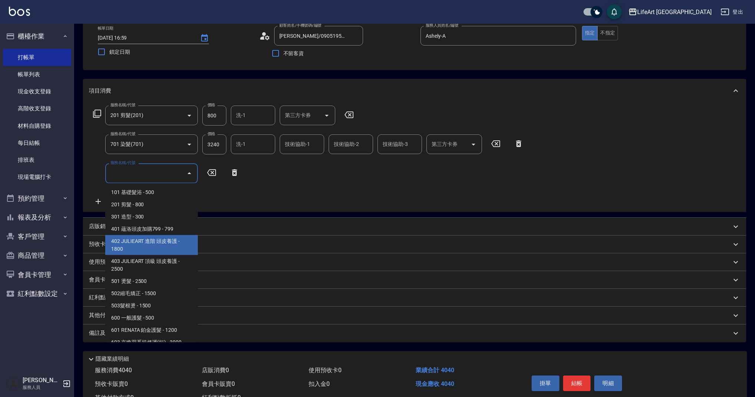
scroll to position [95, 0]
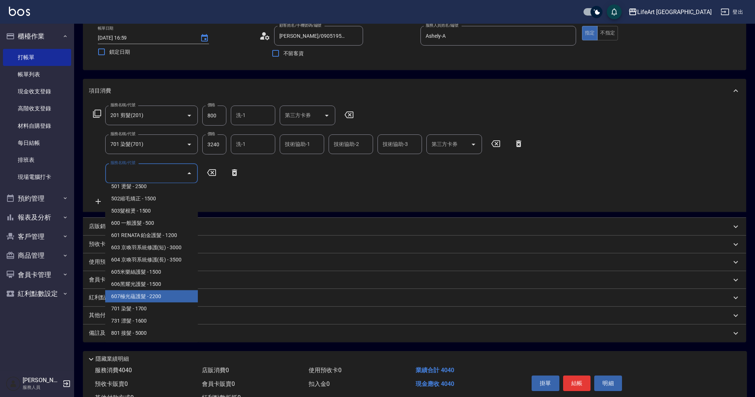
click at [187, 300] on span "607極光蘊護髮 - 2200" at bounding box center [151, 296] width 93 height 12
type input "607極光蘊護髮(607)"
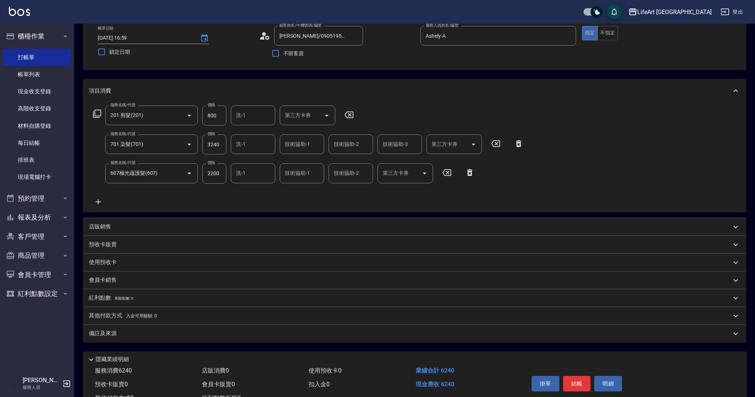
click at [243, 204] on div "服務名稱/代號 201 剪髮(201) 服務名稱/代號 價格 800 價格 洗-1 洗-1 第三方卡券 第三方卡券 服務名稱/代號 701 染髮(701) 服…" at bounding box center [308, 156] width 439 height 100
click at [265, 33] on circle at bounding box center [264, 34] width 4 height 4
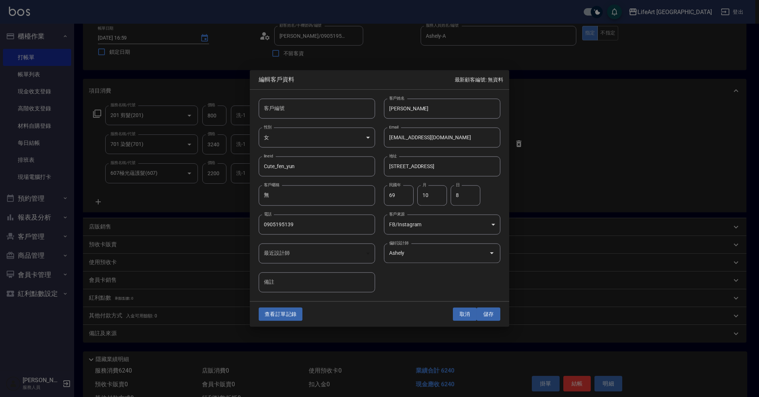
click at [469, 315] on button "取消" at bounding box center [465, 315] width 24 height 14
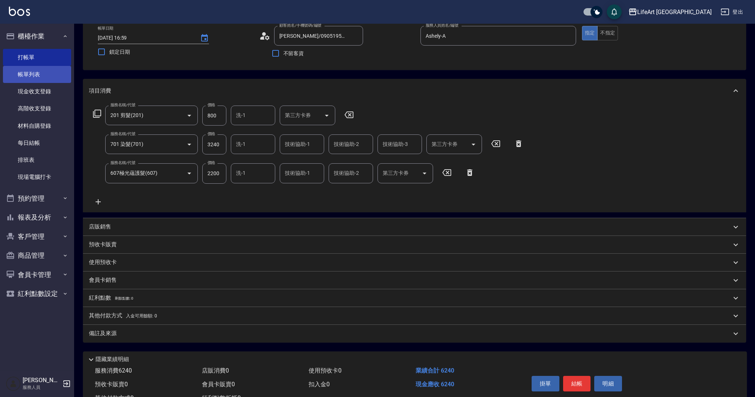
click at [37, 78] on link "帳單列表" at bounding box center [37, 74] width 68 height 17
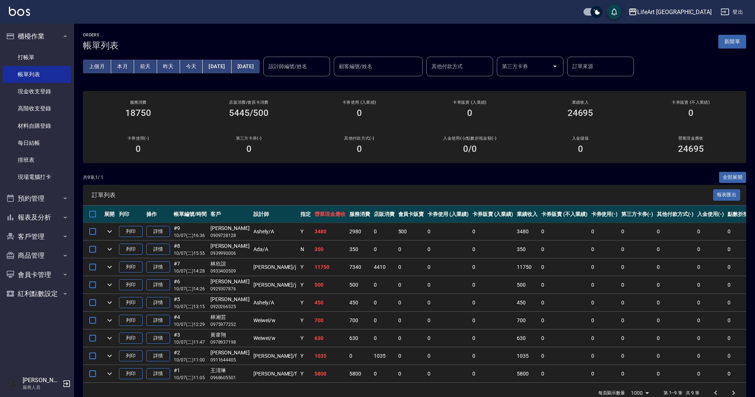
click at [320, 181] on div "共 9 筆, 1 / 1 全部展開" at bounding box center [414, 177] width 663 height 11
click at [738, 40] on button "新開單" at bounding box center [732, 42] width 28 height 14
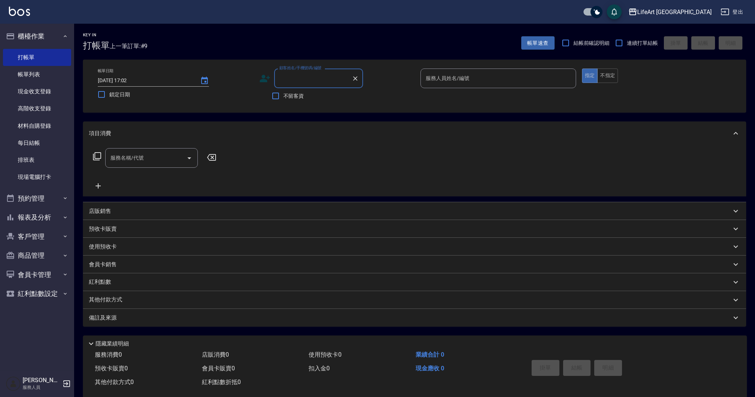
click at [330, 81] on input "顧客姓名/手機號碼/編號" at bounding box center [313, 78] width 71 height 13
click at [327, 100] on li "[PERSON_NAME]/0911589403/" at bounding box center [318, 97] width 89 height 12
type input "[PERSON_NAME]/0911589403/"
type input "Ashely-A"
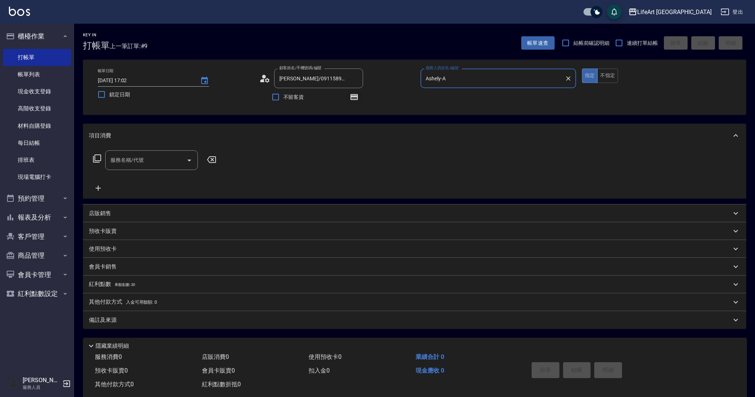
click at [362, 98] on button "button" at bounding box center [354, 97] width 18 height 18
click at [359, 97] on button "button" at bounding box center [354, 97] width 18 height 18
click at [164, 159] on input "服務名稱/代號" at bounding box center [146, 160] width 75 height 13
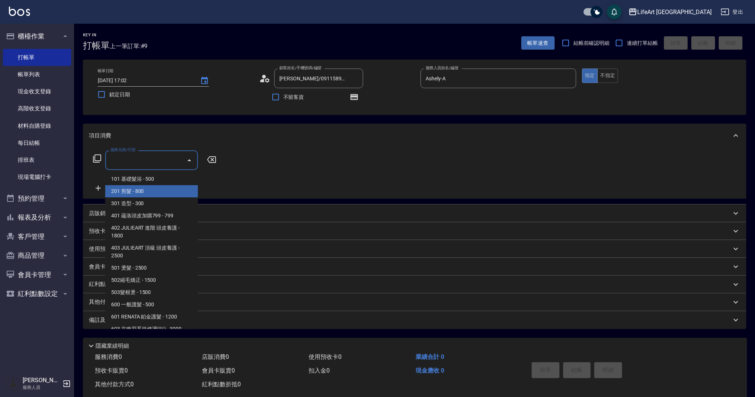
click at [162, 189] on span "201 剪髮 - 800" at bounding box center [151, 191] width 93 height 12
type input "201 剪髮(201)"
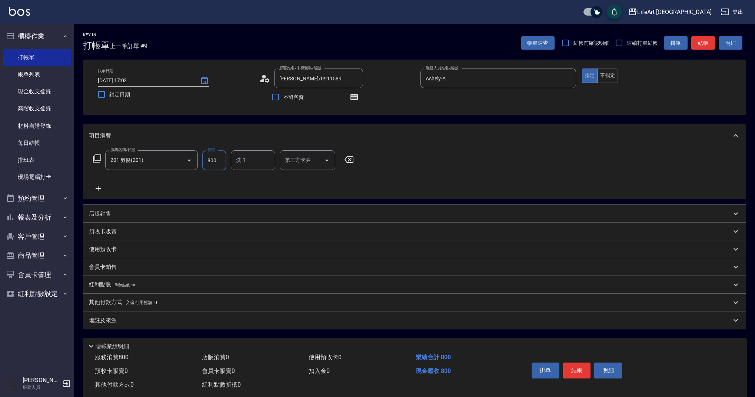
click at [214, 160] on input "800" at bounding box center [214, 160] width 24 height 20
type input "945"
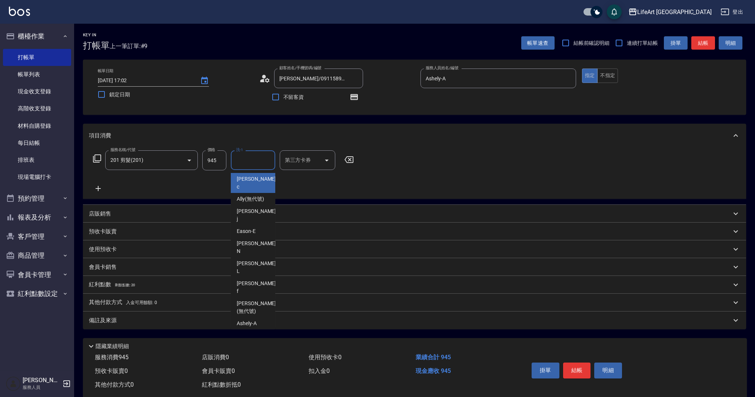
click at [259, 163] on input "洗-1" at bounding box center [253, 160] width 38 height 13
click at [260, 181] on div "Casey -c" at bounding box center [253, 183] width 44 height 20
type input "Casey-c"
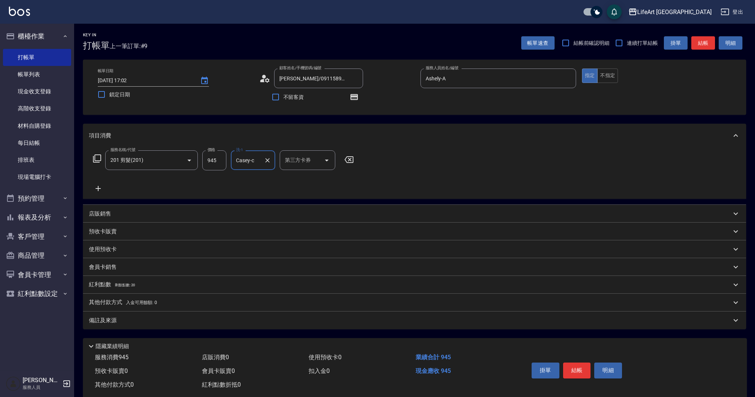
click at [145, 326] on div "備註及來源" at bounding box center [414, 321] width 663 height 18
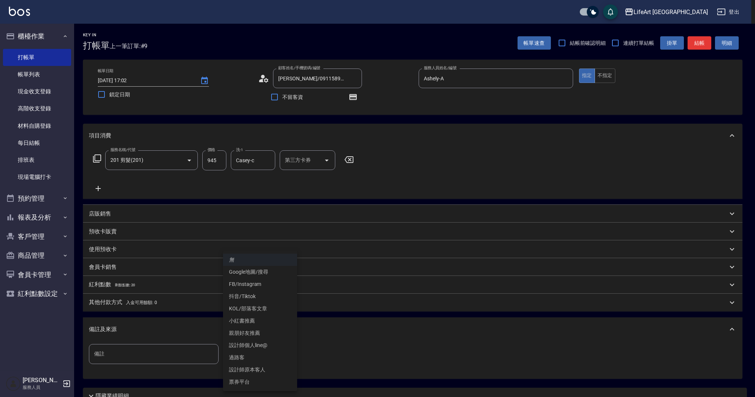
click at [258, 356] on body "LifeArt 蘆洲 登出 櫃檯作業 打帳單 帳單列表 現金收支登錄 高階收支登錄 材料自購登錄 每日結帳 排班表 現場電腦打卡 預約管理 預約管理 單日預約…" at bounding box center [377, 229] width 755 height 459
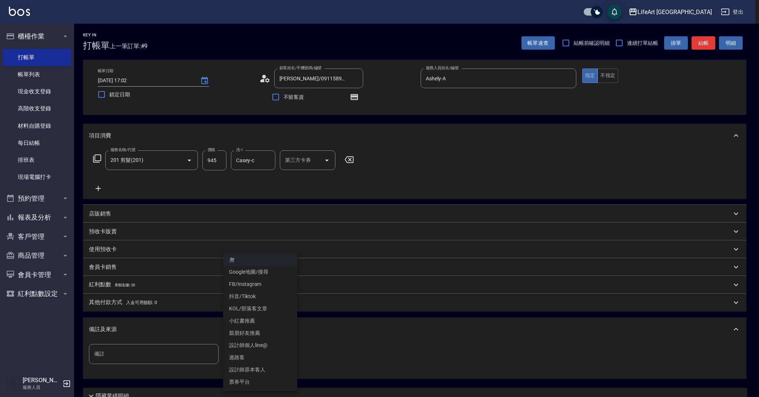
click at [271, 372] on li "設計師原本客人" at bounding box center [260, 370] width 74 height 12
type input "設計師原本客人"
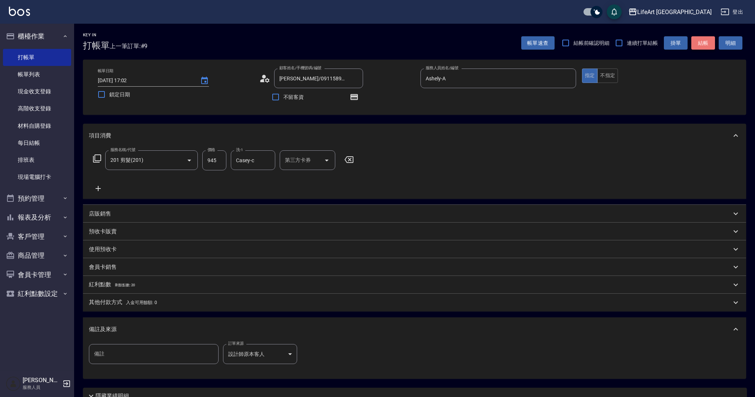
click at [710, 49] on button "結帳" at bounding box center [703, 43] width 24 height 14
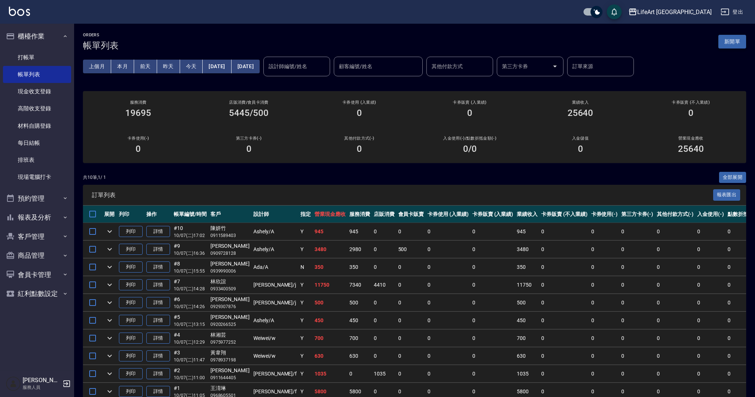
click at [741, 45] on button "新開單" at bounding box center [732, 42] width 28 height 14
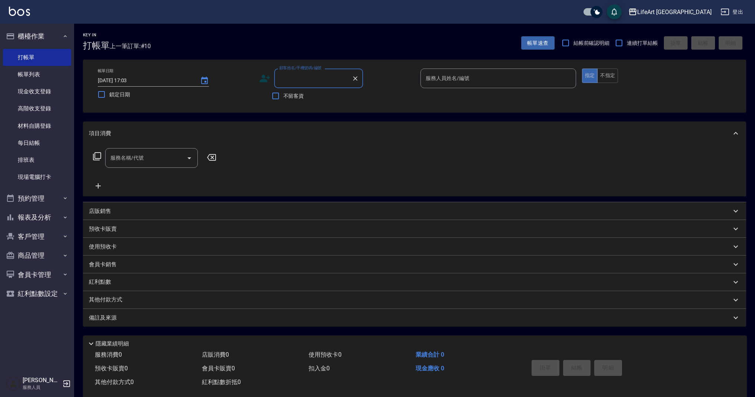
click at [310, 82] on input "顧客姓名/手機號碼/編號" at bounding box center [313, 78] width 71 height 13
type input "a"
type input "ˋ"
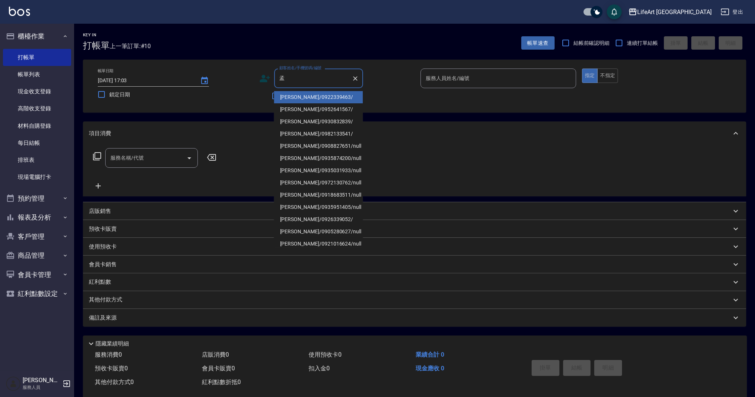
click at [314, 109] on li "[PERSON_NAME]/0952641567/" at bounding box center [318, 109] width 89 height 12
type input "[PERSON_NAME]/0952641567/"
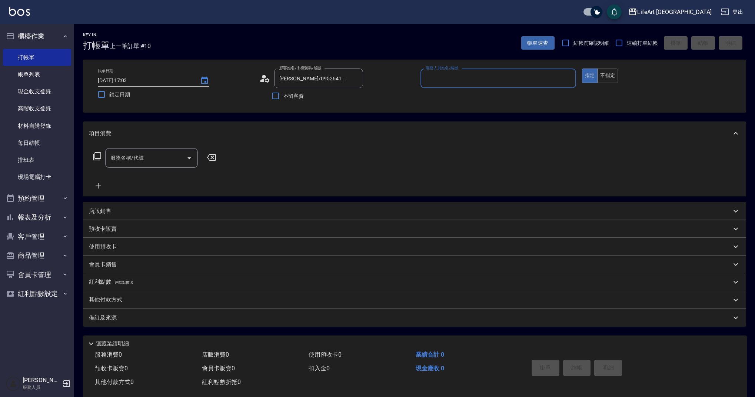
type input "Weiwei-w"
click at [353, 97] on icon "button" at bounding box center [354, 97] width 6 height 4
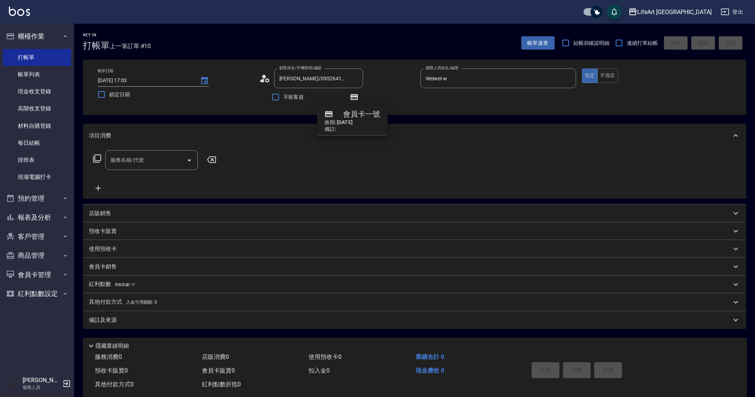
click at [353, 97] on icon "button" at bounding box center [354, 97] width 6 height 4
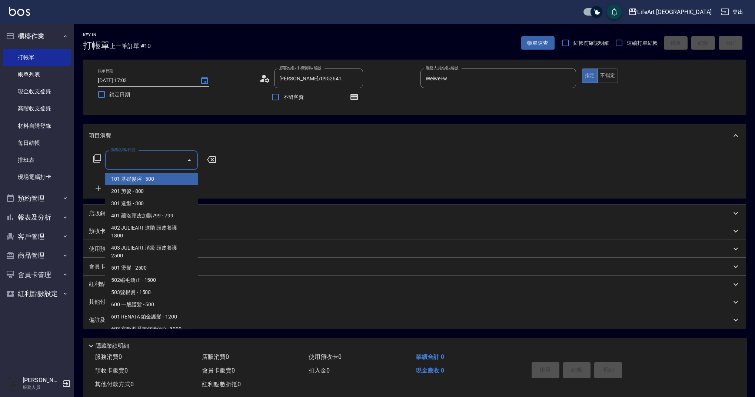
click at [159, 161] on input "服務名稱/代號" at bounding box center [146, 160] width 75 height 13
click at [169, 191] on span "201 剪髮 - 800" at bounding box center [151, 191] width 93 height 12
type input "201 剪髮(201)"
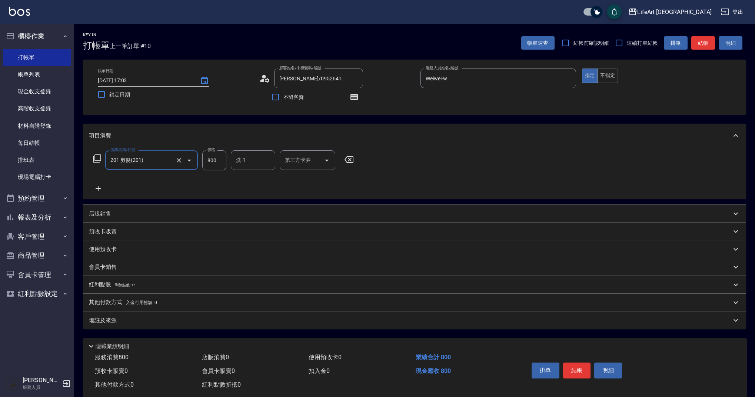
click at [94, 188] on icon at bounding box center [98, 188] width 19 height 9
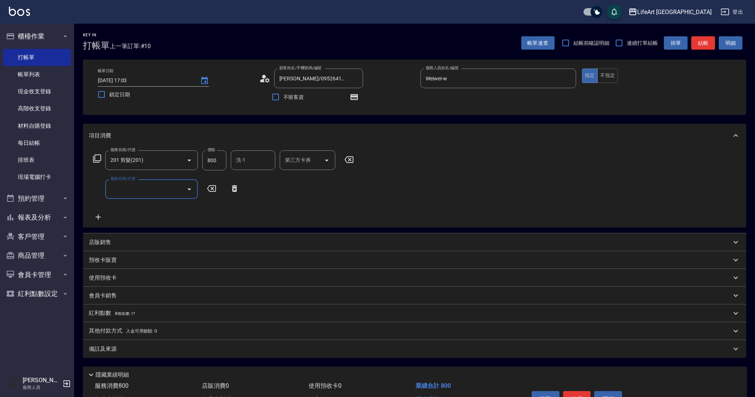
click at [143, 198] on div "服務名稱/代號" at bounding box center [151, 189] width 93 height 20
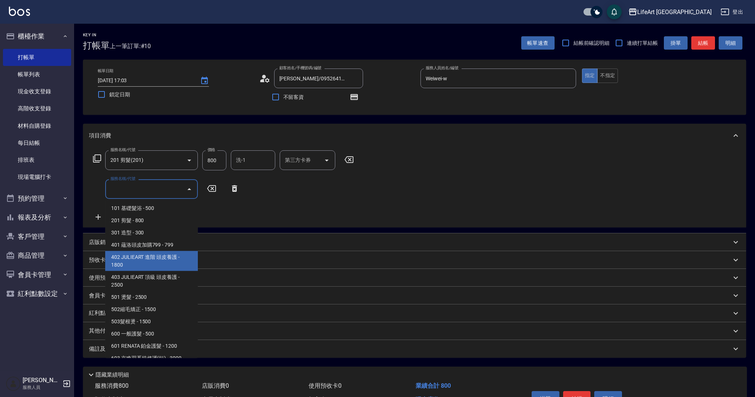
scroll to position [95, 0]
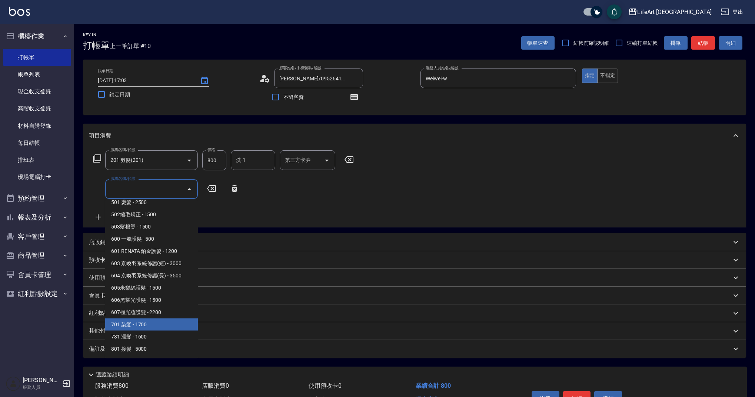
click at [169, 324] on span "701 染髮 - 1700" at bounding box center [151, 325] width 93 height 12
type input "701 染髮(701)"
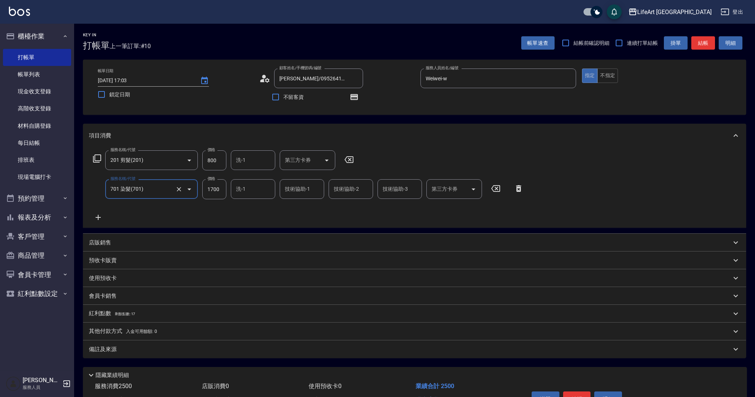
click at [211, 191] on input "1700" at bounding box center [214, 189] width 24 height 20
type input "2640"
click at [208, 169] on input "800" at bounding box center [214, 160] width 24 height 20
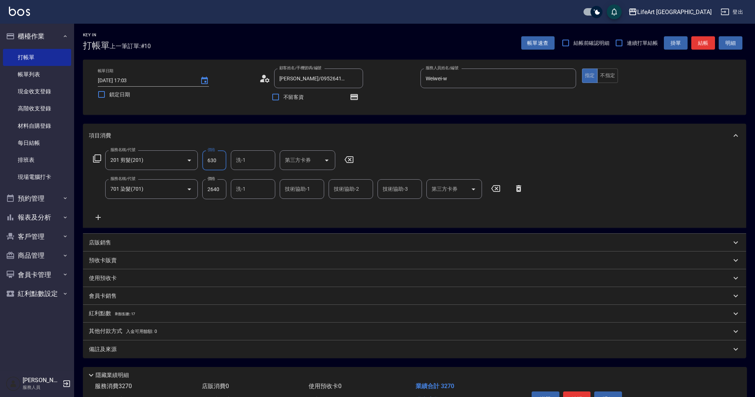
scroll to position [1, 0]
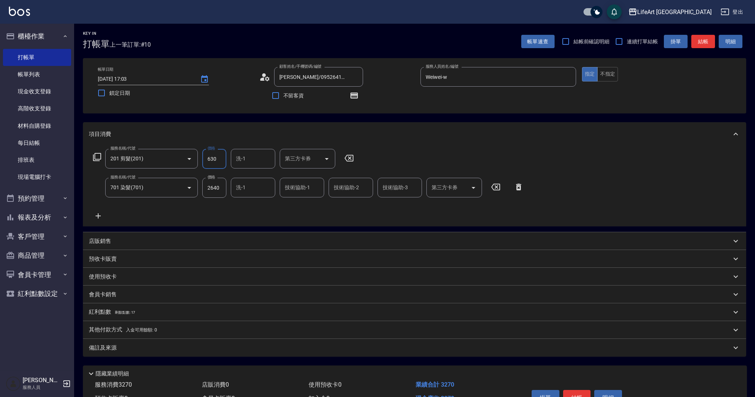
type input "630"
click at [276, 209] on div "服務名稱/代號 201 剪髮(201) 服務名稱/代號 價格 630 價格 洗-1 洗-1 第三方卡券 第三方卡券 服務名稱/代號 701 染髮(701) 服…" at bounding box center [308, 185] width 439 height 72
click at [120, 238] on div "店販銷售" at bounding box center [410, 241] width 642 height 8
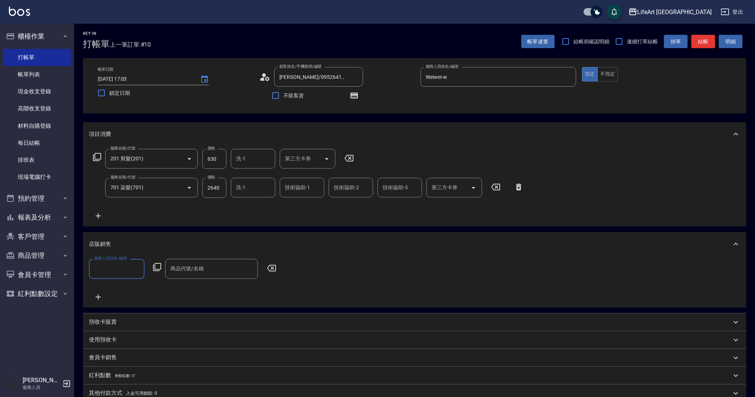
click at [116, 269] on input "服務人員姓名/編號" at bounding box center [116, 268] width 49 height 13
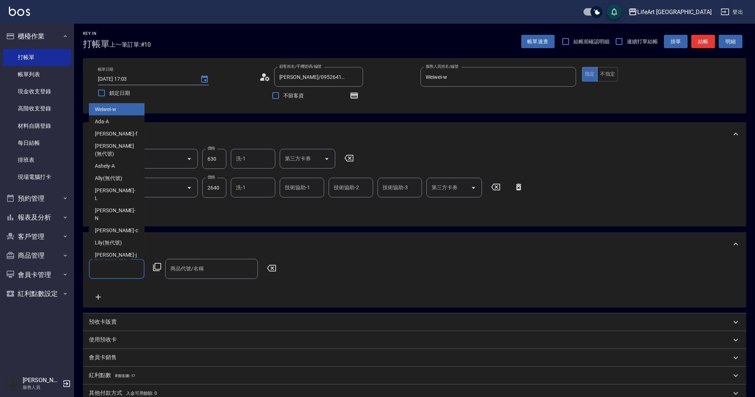
click at [120, 116] on div "Weiwei -w" at bounding box center [117, 109] width 56 height 12
type input "Weiwei-w"
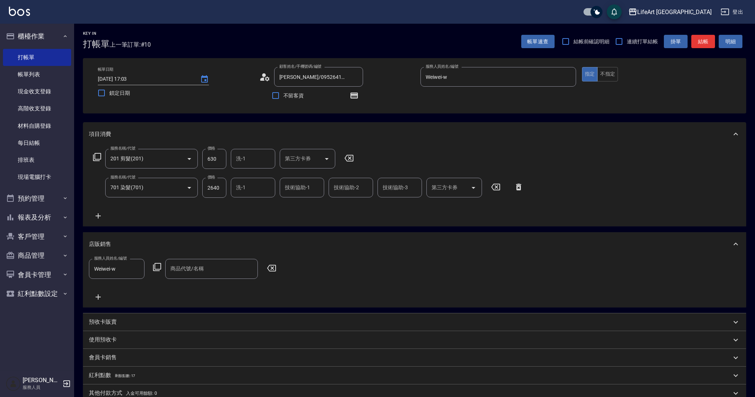
click at [100, 297] on icon at bounding box center [98, 297] width 5 height 5
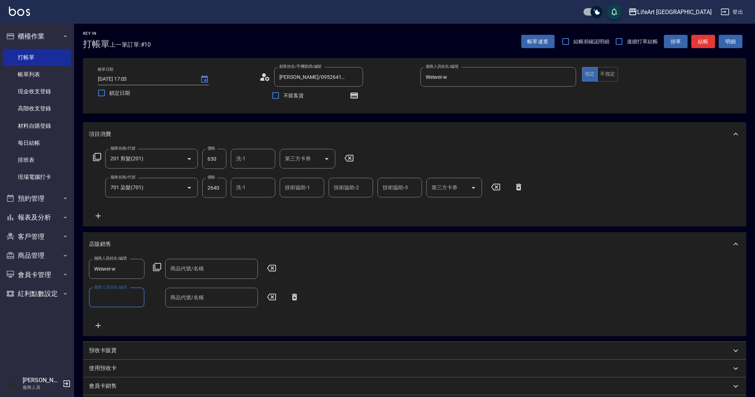
click at [120, 295] on input "服務人員姓名/編號" at bounding box center [116, 297] width 49 height 13
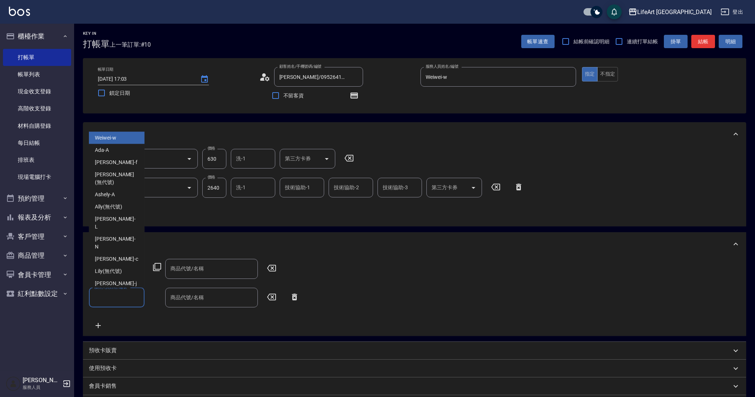
click at [123, 144] on div "Weiwei -w" at bounding box center [117, 138] width 56 height 12
type input "Weiwei-w"
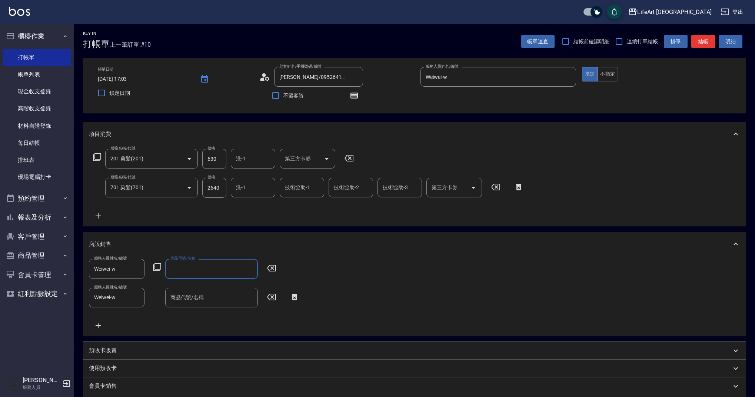
click at [190, 274] on input "商品代號/名稱" at bounding box center [212, 268] width 86 height 13
click at [193, 273] on input "商品代號/名稱" at bounding box center [212, 268] width 86 height 13
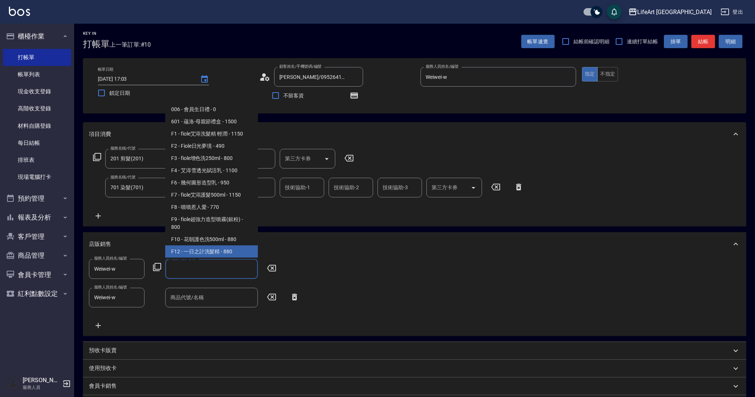
click at [231, 250] on span "F12 - 一日之計洗髮精 - 880" at bounding box center [211, 252] width 93 height 12
type input "一日之計洗髮精"
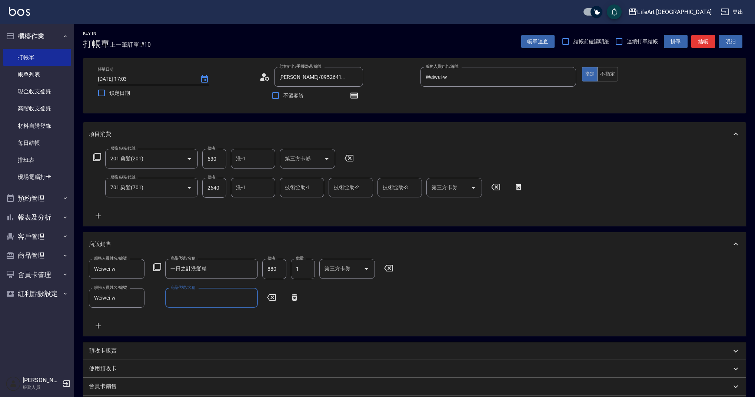
click at [214, 302] on input "商品代號/名稱" at bounding box center [212, 298] width 86 height 13
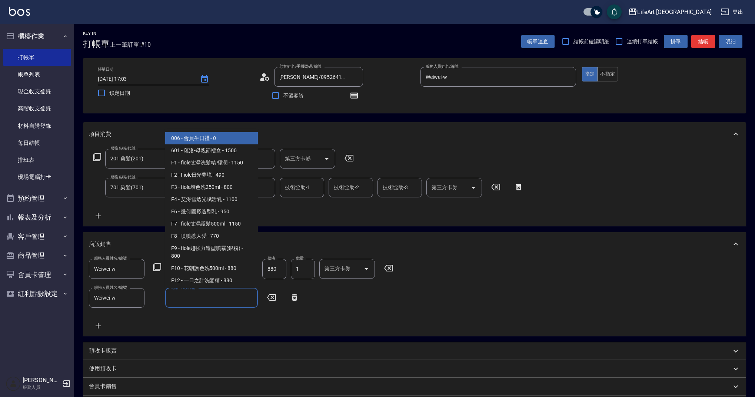
click at [215, 300] on input "商品代號/名稱" at bounding box center [212, 298] width 86 height 13
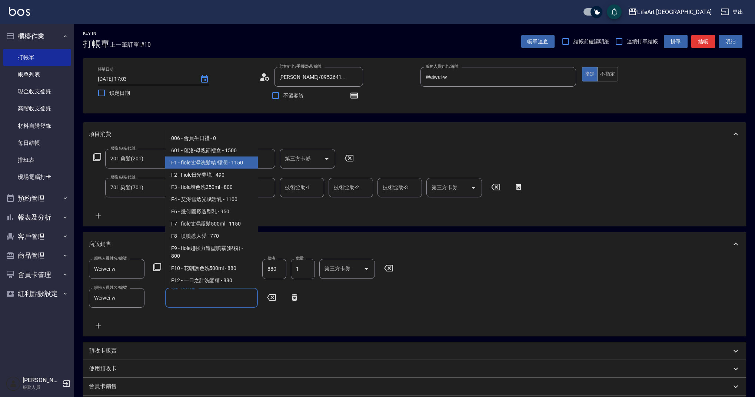
drag, startPoint x: 243, startPoint y: 200, endPoint x: 247, endPoint y: 158, distance: 42.1
click at [247, 158] on ul "006 - 會員生日禮 - 0 601 - 蘊洛-母親節禮盒 - 1500 F1 - fiole艾淂洗髮精 輕潤 - 1150 F2 - Fiole日光夢境 …" at bounding box center [211, 208] width 93 height 159
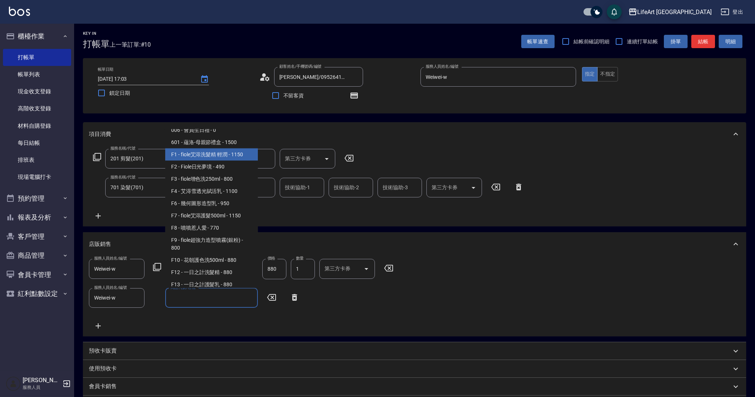
scroll to position [0, 0]
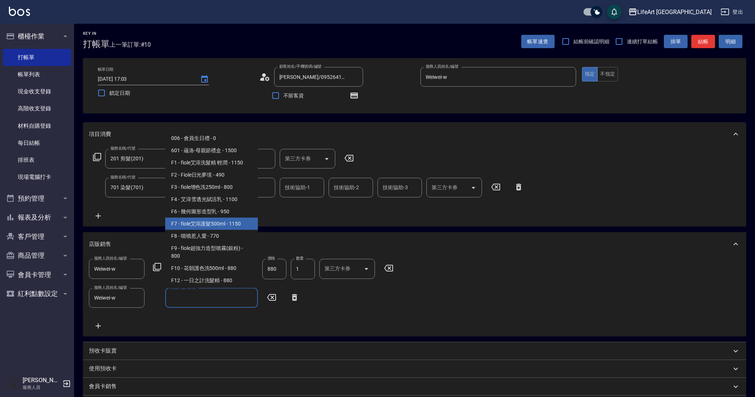
click at [241, 225] on span "F7 - fiole艾淂護髮500ml - 1150" at bounding box center [211, 224] width 93 height 12
type input "fiole艾淂護髮500ml"
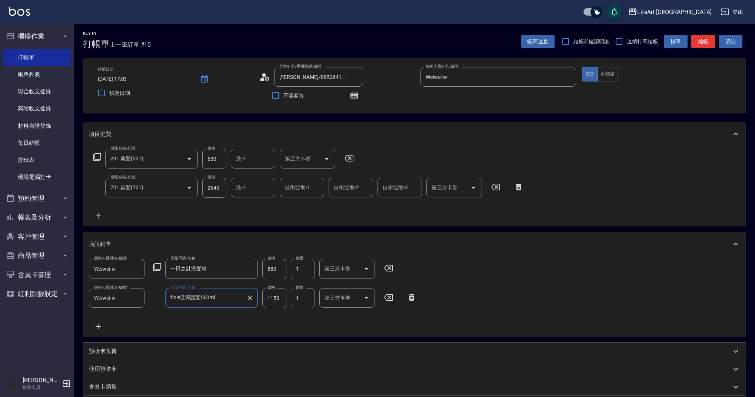
click at [278, 296] on input "1150" at bounding box center [274, 298] width 24 height 20
click at [285, 296] on input "1150" at bounding box center [274, 298] width 24 height 20
click at [273, 303] on input "1150" at bounding box center [274, 298] width 24 height 20
type input "920"
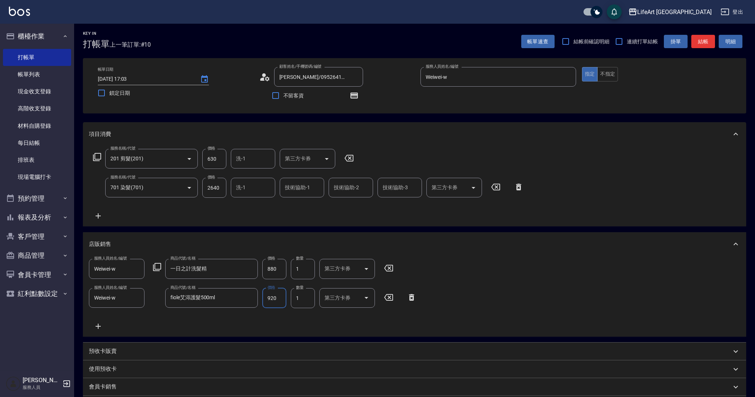
click at [276, 270] on input "880" at bounding box center [274, 269] width 24 height 20
type input "704"
click at [295, 321] on div "服務人員姓名/編號 Weiwei-w 服務人員姓名/編號 商品代號/名稱 一日之計洗髮精 商品代號/名稱 價格 704 價格 數量 1 數量 第三方卡券 第三…" at bounding box center [414, 295] width 651 height 72
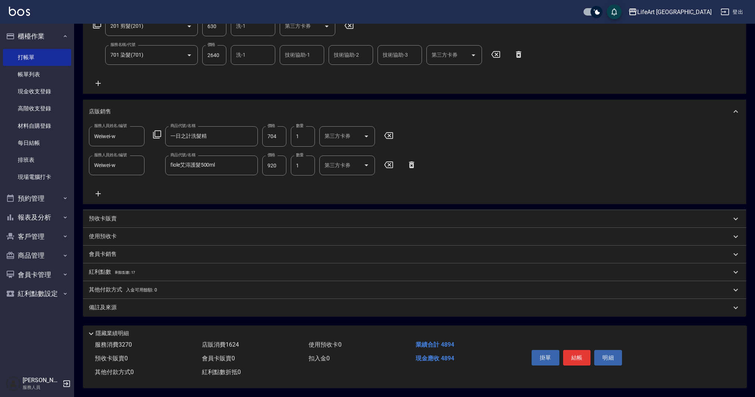
click at [171, 308] on div "備註及來源" at bounding box center [410, 308] width 642 height 8
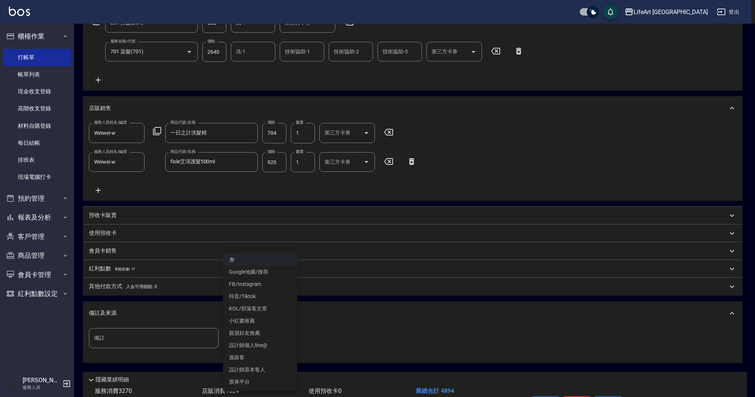
click at [256, 334] on body "LifeArt 蘆洲 登出 櫃檯作業 打帳單 帳單列表 現金收支登錄 高階收支登錄 材料自購登錄 每日結帳 排班表 現場電腦打卡 預約管理 預約管理 單日預約…" at bounding box center [377, 153] width 755 height 581
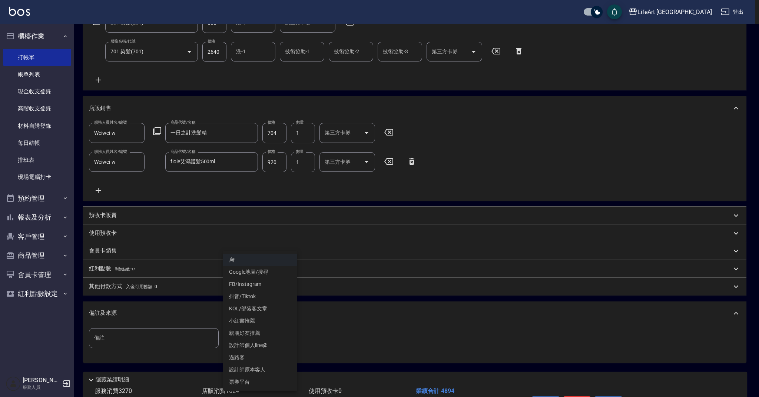
click at [258, 372] on li "設計師原本客人" at bounding box center [260, 370] width 74 height 12
type input "設計師原本客人"
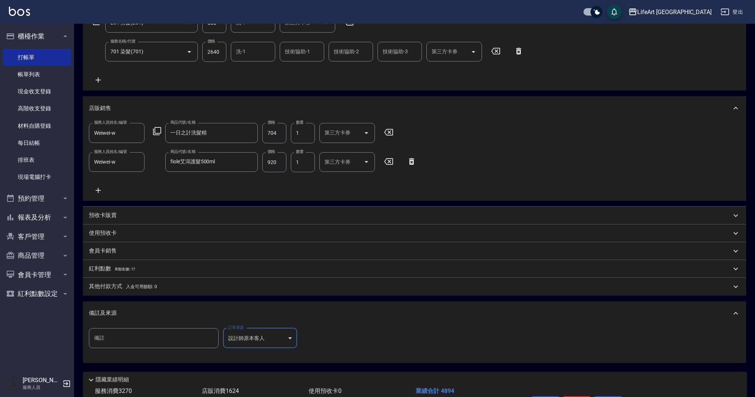
click at [113, 288] on p "其他付款方式 入金可用餘額: 0" at bounding box center [123, 287] width 68 height 8
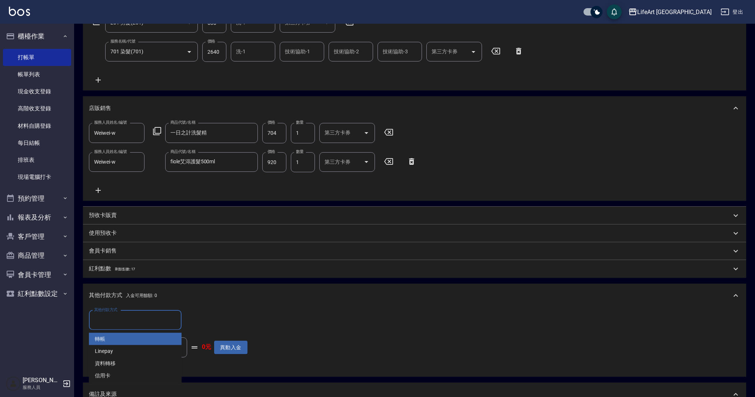
click at [124, 321] on input "其他付款方式" at bounding box center [135, 320] width 86 height 13
click at [122, 353] on span "Linepay" at bounding box center [135, 351] width 93 height 12
type input "Linepay"
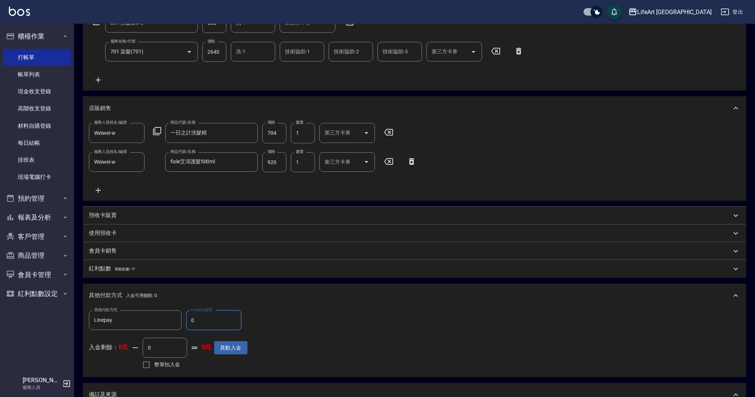
click at [215, 318] on input "0" at bounding box center [214, 320] width 56 height 20
type input "4894"
click at [284, 310] on div "其他付款方式 Linepay 其他付款方式 Linepay金額 4894 Linepay金額 入金剩餘： 0元 0 ​ 整筆扣入金 0元 異動入金" at bounding box center [414, 340] width 651 height 61
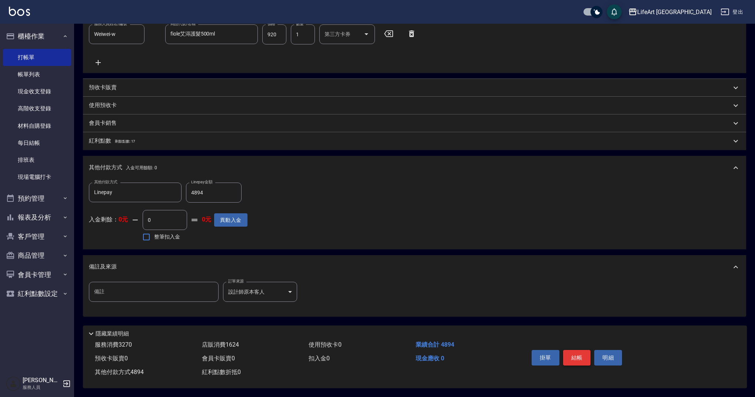
click at [575, 350] on button "結帳" at bounding box center [577, 358] width 28 height 16
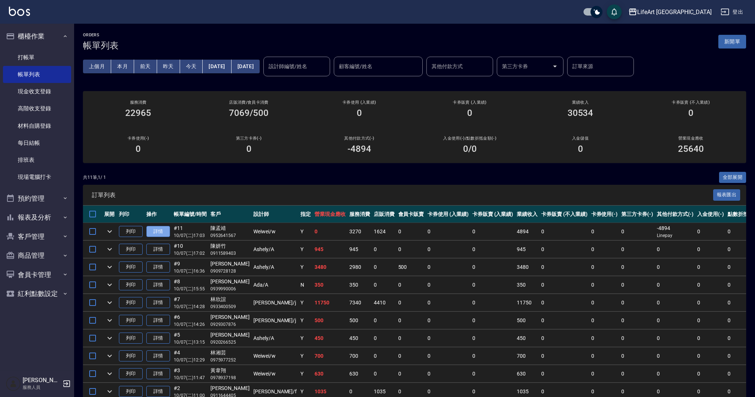
click at [156, 229] on link "詳情" at bounding box center [158, 231] width 24 height 11
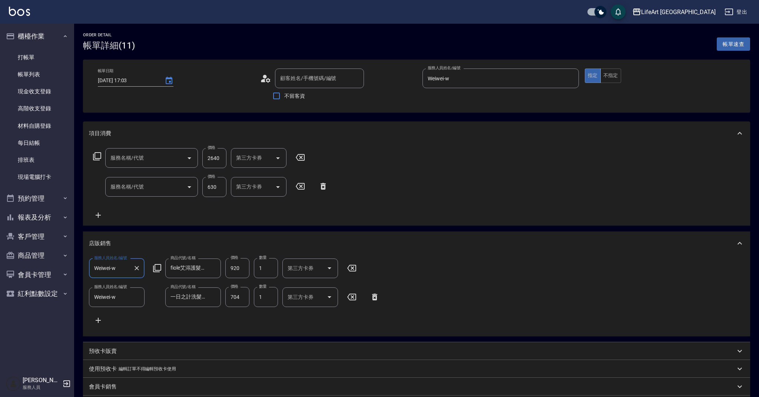
type input "[DATE] 17:03"
type input "Weiwei-w"
type input "設計師原本客人"
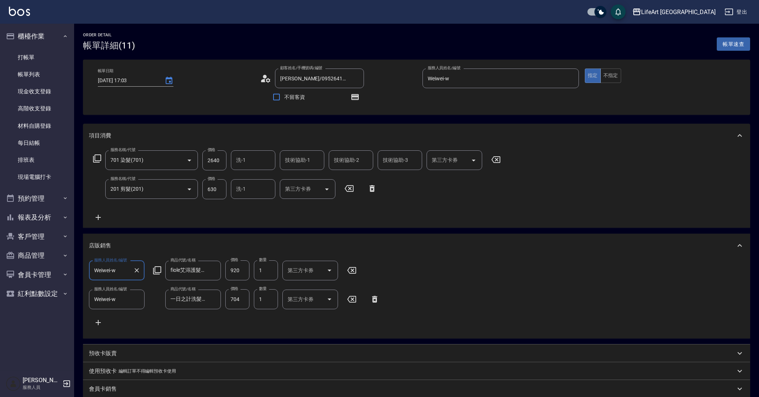
type input "[PERSON_NAME]/0952641567/"
type input "701 染髮(701)"
type input "201 剪髮(201)"
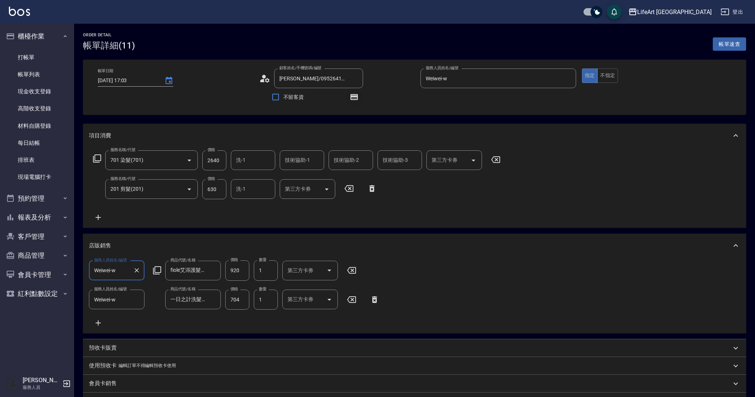
click at [356, 99] on icon "button" at bounding box center [354, 97] width 6 height 4
click at [407, 110] on div "帳單日期 [DATE] 17:03 顧客姓名/手機號碼/編號 [PERSON_NAME]/0952641567/ 顧客姓名/手機號碼/編號 不留客資 服務人員…" at bounding box center [414, 87] width 663 height 55
click at [265, 78] on circle at bounding box center [264, 77] width 4 height 4
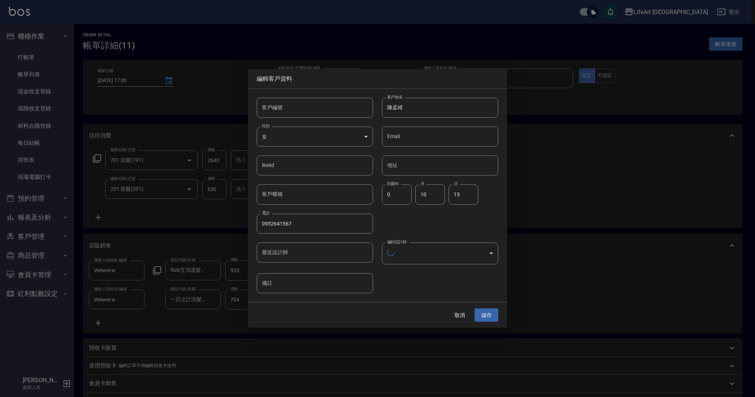
type input "1a5e0254-7032-42c3-955e-329f2b2184df"
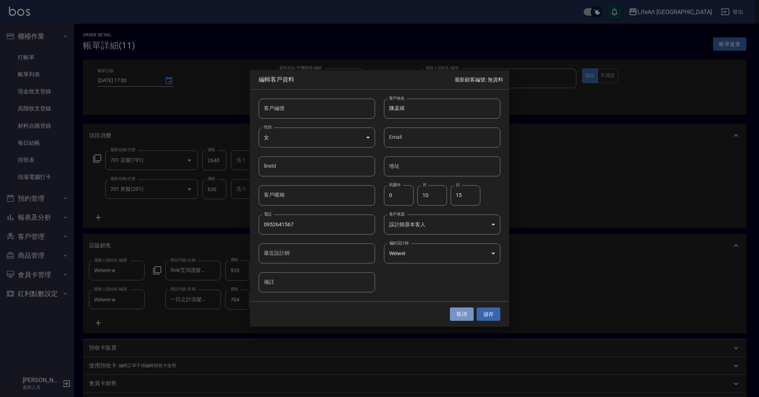
click at [466, 316] on button "取消" at bounding box center [462, 315] width 24 height 14
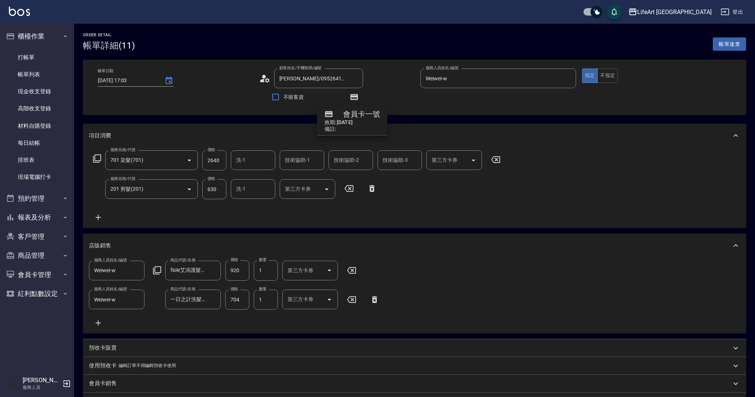
click at [490, 296] on div "服務人員姓名/編號 Weiwei-w 服務人員姓名/編號 商品代號/名稱 fiole艾淂護髮500ml 商品代號/名稱 價格 920 價格 數量 1 數量 第…" at bounding box center [414, 293] width 651 height 67
click at [201, 301] on input "一日之計洗髮精" at bounding box center [188, 299] width 38 height 13
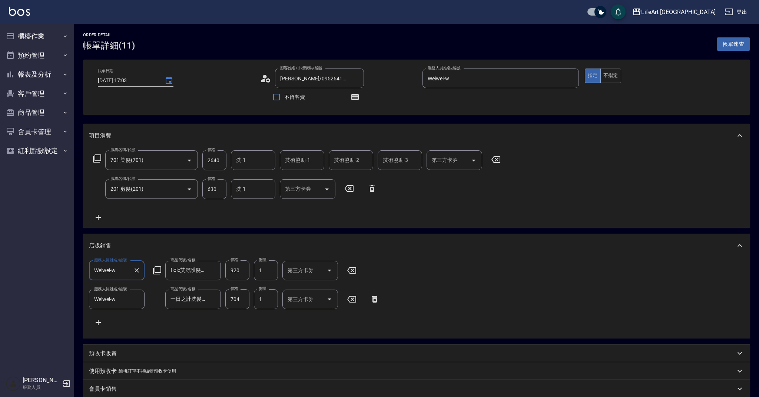
type input "[DATE] 17:03"
type input "[PERSON_NAME]/0952641567/"
type input "Weiwei-w"
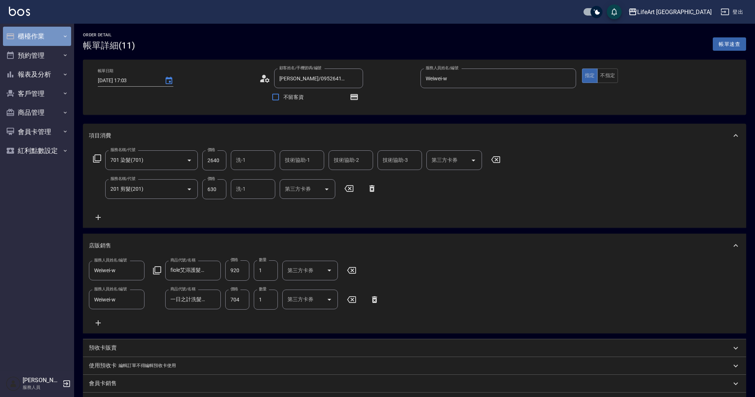
click at [59, 43] on button "櫃檯作業" at bounding box center [37, 36] width 68 height 19
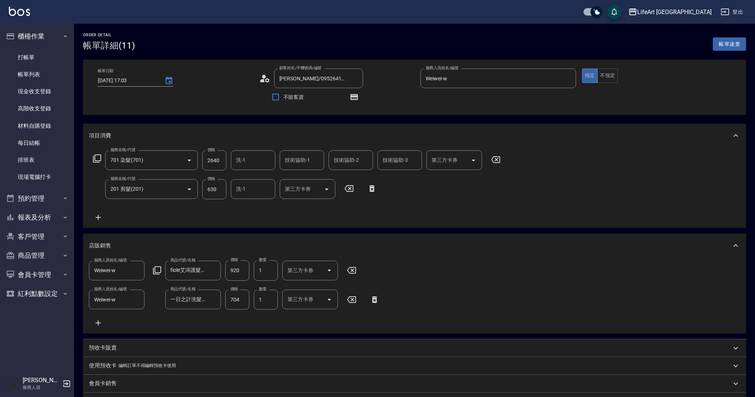
scroll to position [247, 0]
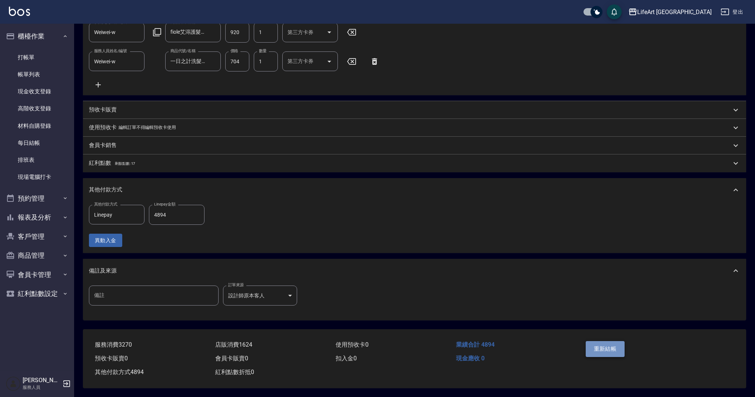
click at [611, 344] on button "重新結帳" at bounding box center [605, 349] width 39 height 16
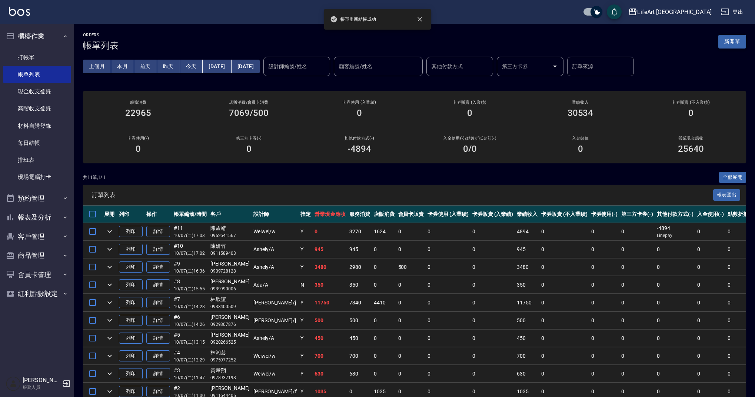
click at [732, 39] on button "新開單" at bounding box center [732, 42] width 28 height 14
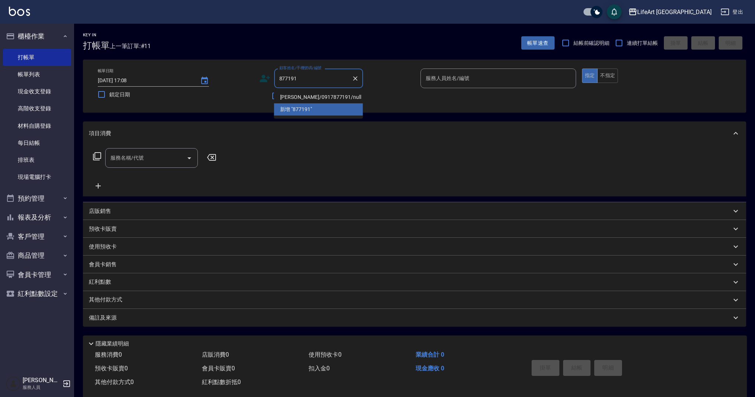
click at [318, 98] on li "[PERSON_NAME]/0917877191/null" at bounding box center [318, 97] width 89 height 12
type input "[PERSON_NAME]/0917877191/null"
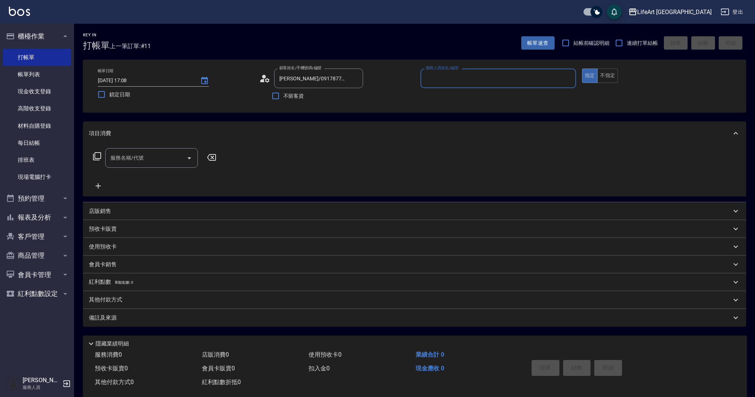
click at [267, 80] on icon at bounding box center [264, 78] width 11 height 11
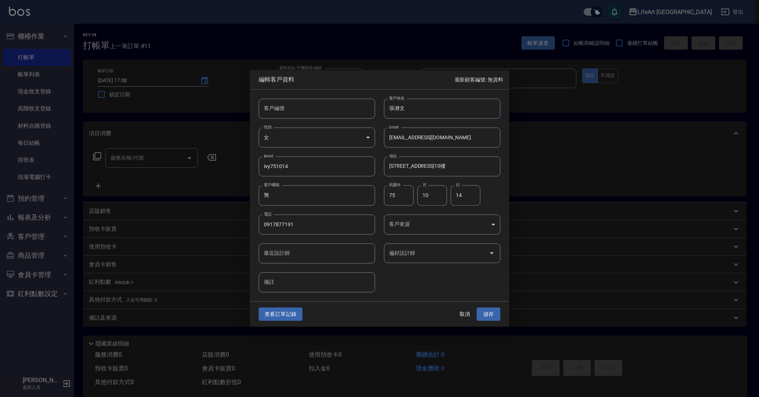
click at [411, 232] on body "LifeArt 蘆洲 登出 櫃檯作業 打帳單 帳單列表 現金收支登錄 高階收支登錄 材料自購登錄 每日結帳 排班表 現場電腦打卡 預約管理 預約管理 單日預約…" at bounding box center [379, 203] width 759 height 407
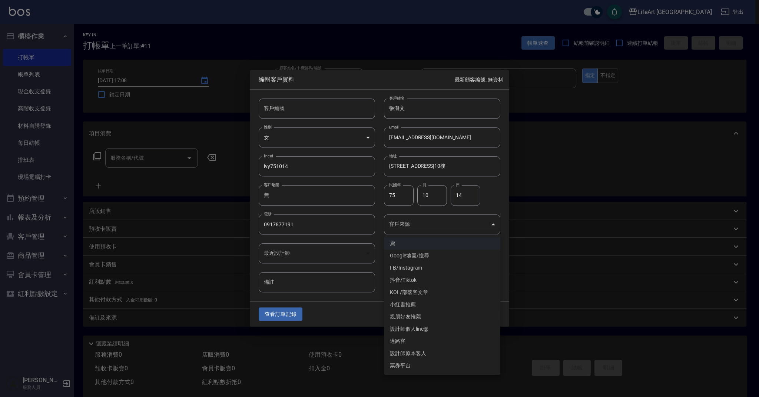
click at [417, 263] on li "FB/Instagram" at bounding box center [442, 268] width 116 height 12
type input "FB/Instagram"
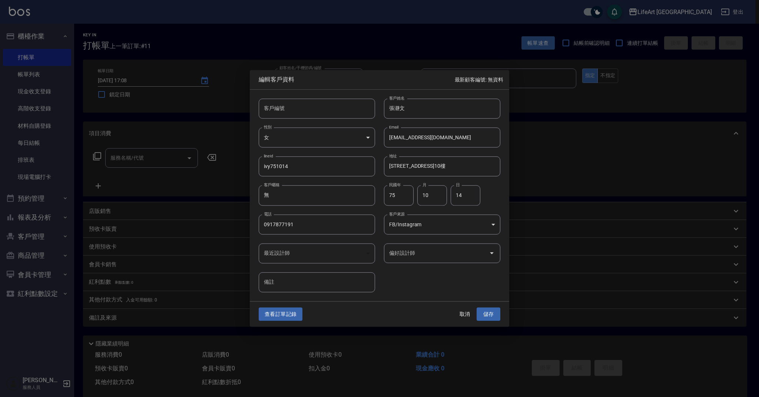
click at [420, 253] on input "偏好設計師" at bounding box center [436, 253] width 99 height 13
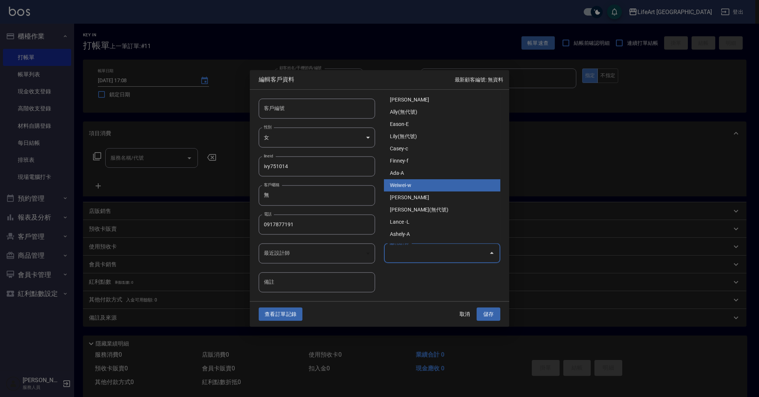
click at [416, 183] on li "Weiwei-w" at bounding box center [442, 185] width 116 height 12
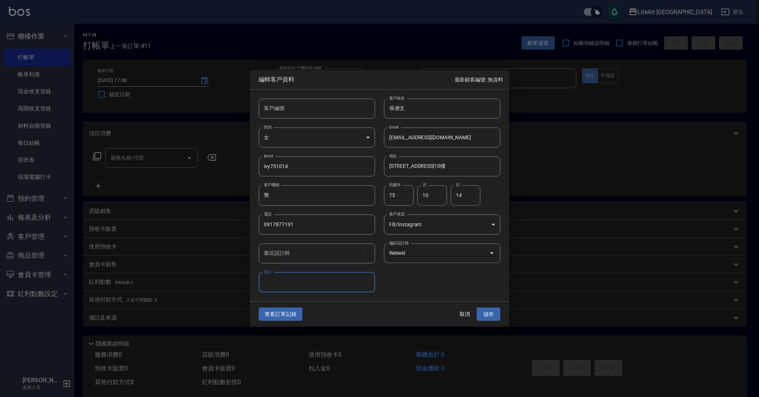
type input "Weiwei"
click at [496, 316] on button "儲存" at bounding box center [488, 315] width 24 height 14
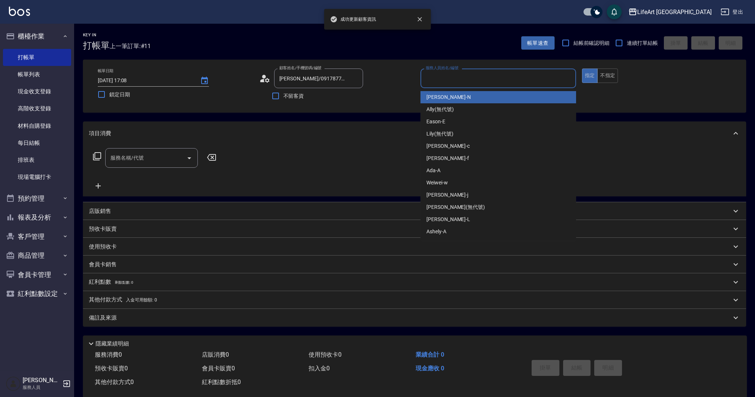
click at [441, 79] on input "服務人員姓名/編號" at bounding box center [498, 78] width 149 height 13
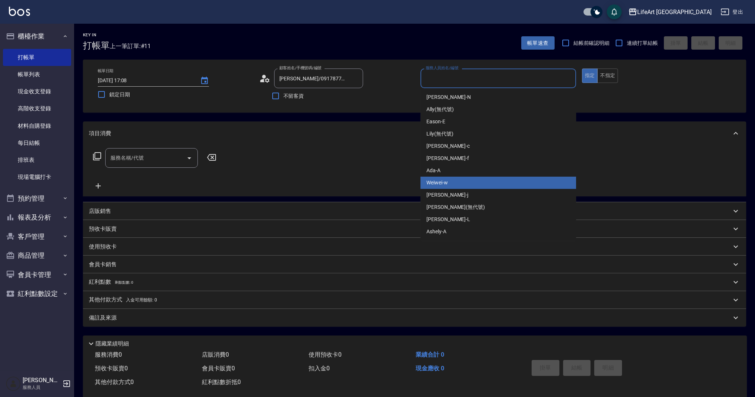
click at [446, 185] on span "Weiwei -w" at bounding box center [436, 183] width 21 height 8
type input "Weiwei-w"
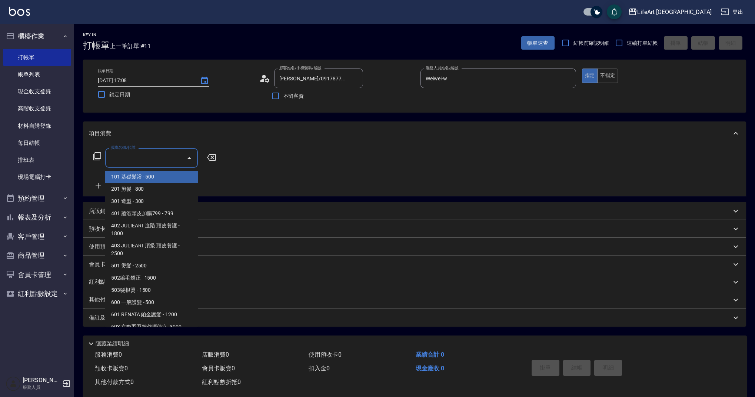
click at [167, 155] on input "服務名稱/代號" at bounding box center [146, 158] width 75 height 13
click at [164, 188] on span "201 剪髮 - 800" at bounding box center [151, 189] width 93 height 12
type input "201 剪髮(201)"
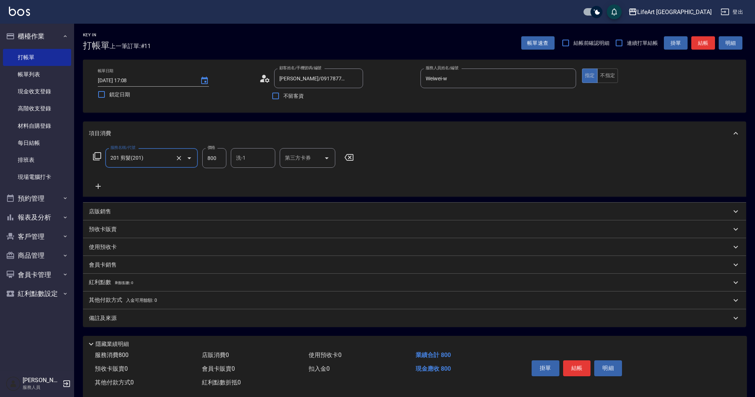
click at [97, 184] on icon at bounding box center [98, 186] width 19 height 9
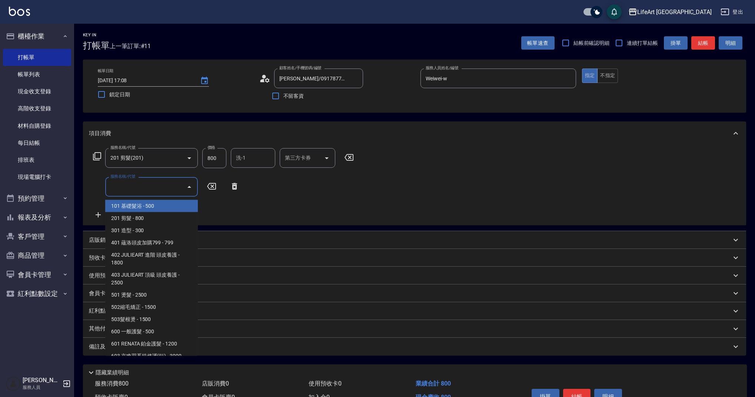
click at [137, 190] on input "服務名稱/代號" at bounding box center [146, 186] width 75 height 13
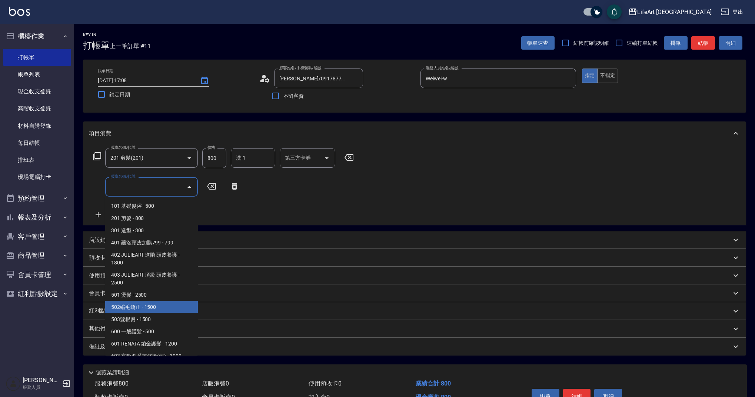
scroll to position [95, 0]
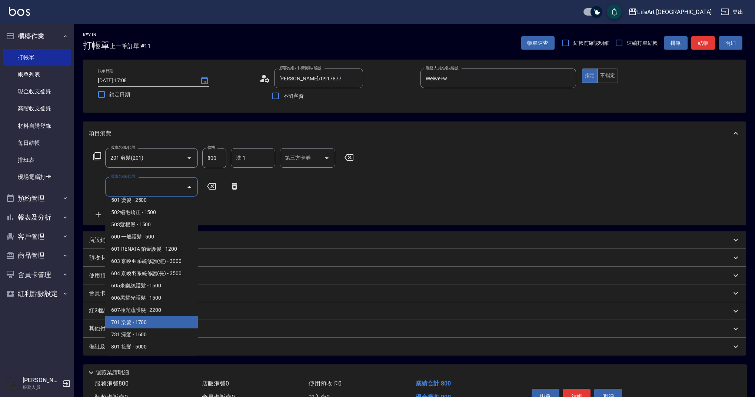
click at [169, 322] on span "701 染髮 - 1700" at bounding box center [151, 322] width 93 height 12
type input "701 染髮(701)"
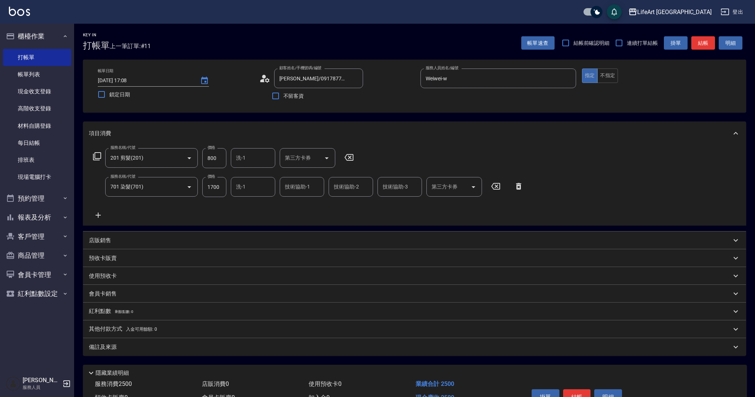
click at [100, 215] on icon at bounding box center [98, 215] width 5 height 5
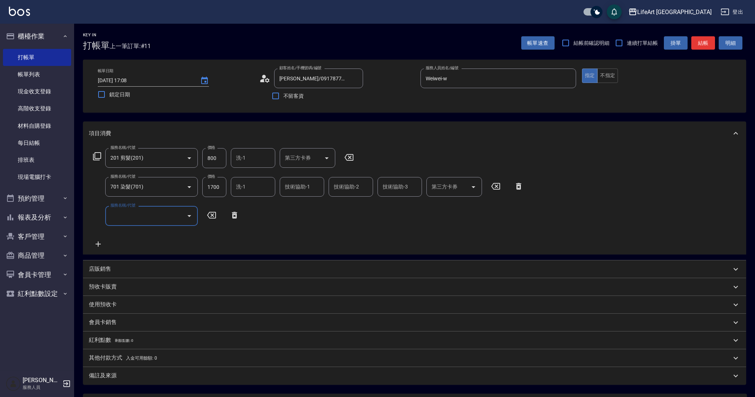
click at [113, 217] on input "服務名稱/代號" at bounding box center [146, 215] width 75 height 13
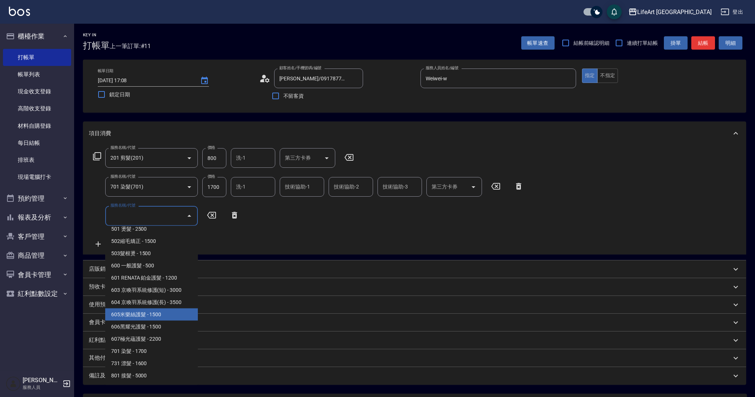
click at [172, 316] on span "605米樂絲護髮 - 1500" at bounding box center [151, 315] width 93 height 12
type input "605米樂絲護髮(605)"
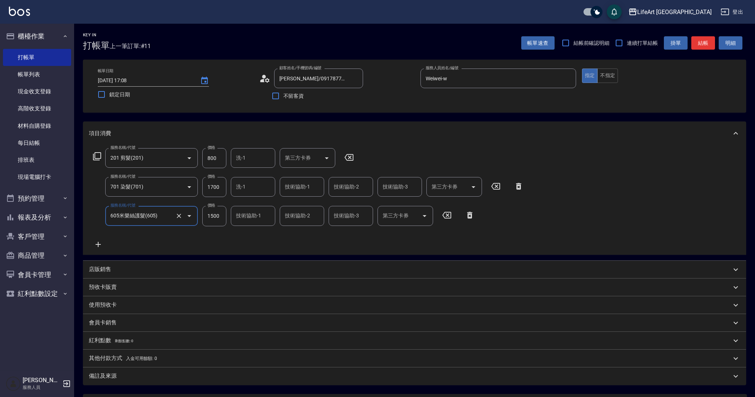
click at [217, 189] on input "1700" at bounding box center [214, 187] width 24 height 20
type input "1500"
click at [250, 232] on div "服務名稱/代號 201 剪髮(201) 服務名稱/代號 價格 800 價格 洗-1 洗-1 第三方卡券 第三方卡券 服務名稱/代號 701 染髮(701) 服…" at bounding box center [308, 198] width 439 height 100
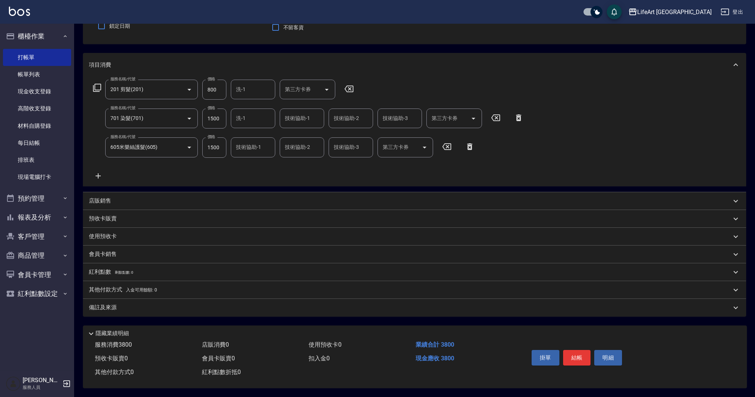
scroll to position [0, 0]
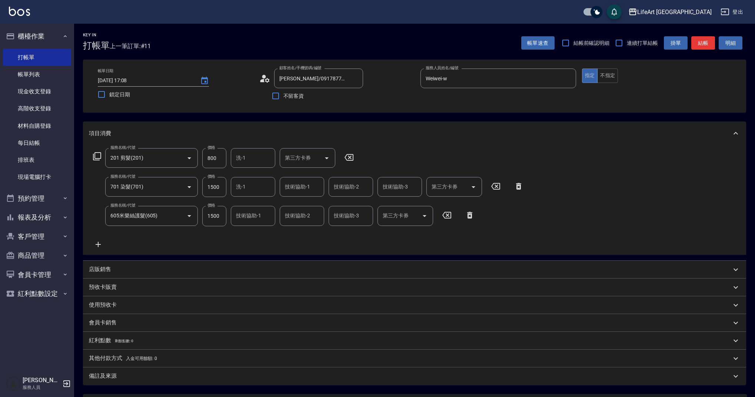
click at [298, 187] on input "技術協助-1" at bounding box center [302, 186] width 38 height 13
click at [301, 208] on span "Ally (無代號)" at bounding box center [299, 206] width 27 height 8
type input "Ally(無代號)"
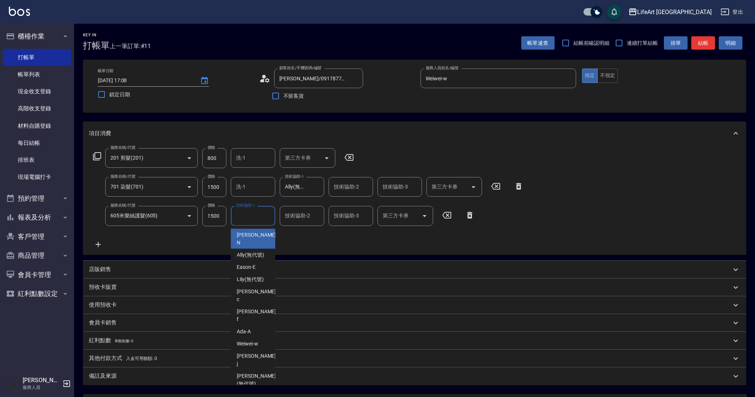
click at [249, 221] on input "技術協助-1" at bounding box center [253, 215] width 38 height 13
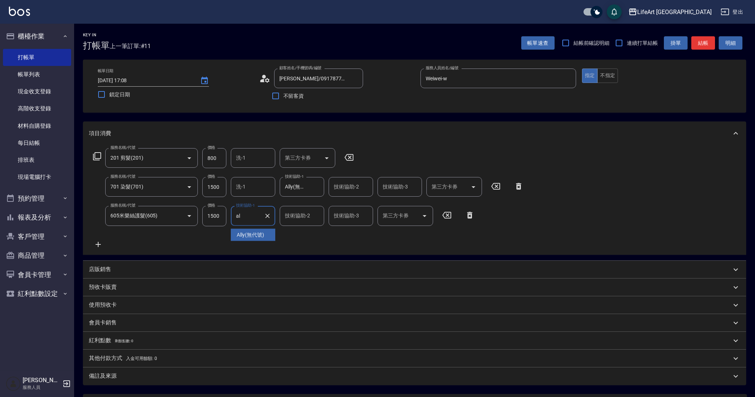
click at [253, 238] on span "Ally (無代號)" at bounding box center [250, 235] width 27 height 8
type input "Ally(無代號)"
click at [253, 238] on div "服務名稱/代號 201 剪髮(201) 服務名稱/代號 價格 800 價格 洗-1 洗-1 第三方卡券 第三方卡券 服務名稱/代號 701 染髮(701) 服…" at bounding box center [308, 198] width 439 height 100
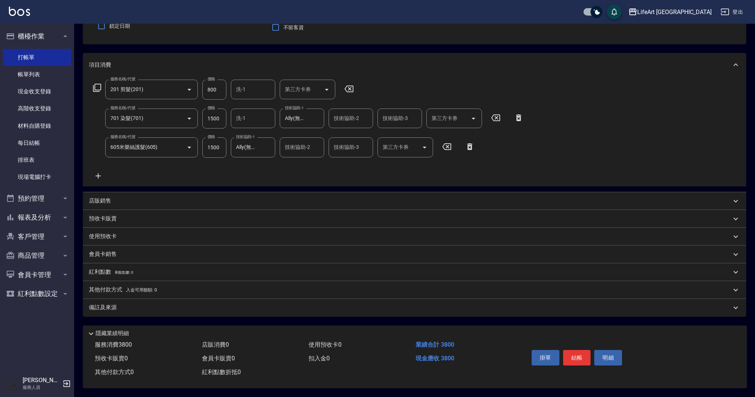
click at [163, 304] on div "備註及來源" at bounding box center [410, 308] width 642 height 8
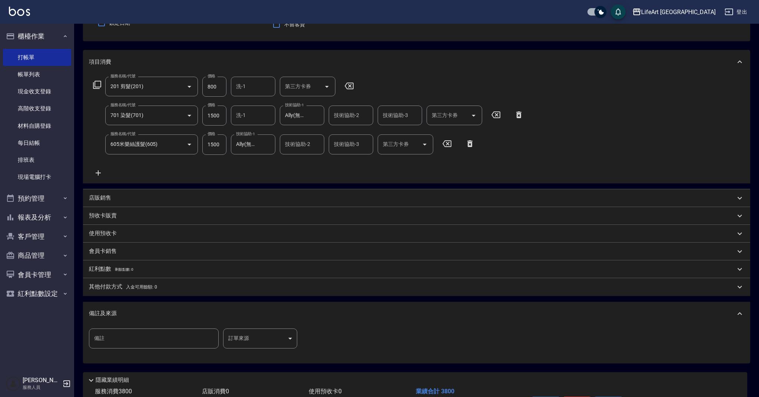
click at [243, 338] on body "LifeArt 蘆洲 登出 櫃檯作業 打帳單 帳單列表 現金收支登錄 高階收支登錄 材料自購登錄 每日結帳 排班表 現場電腦打卡 預約管理 預約管理 單日預約…" at bounding box center [379, 185] width 759 height 515
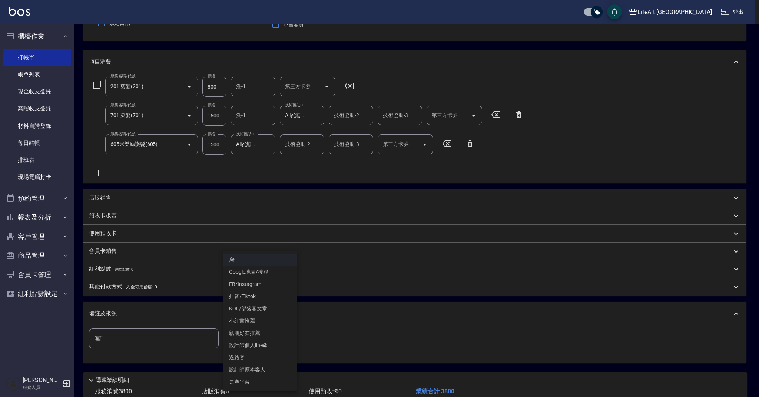
click at [257, 285] on li "FB/Instagram" at bounding box center [260, 284] width 74 height 12
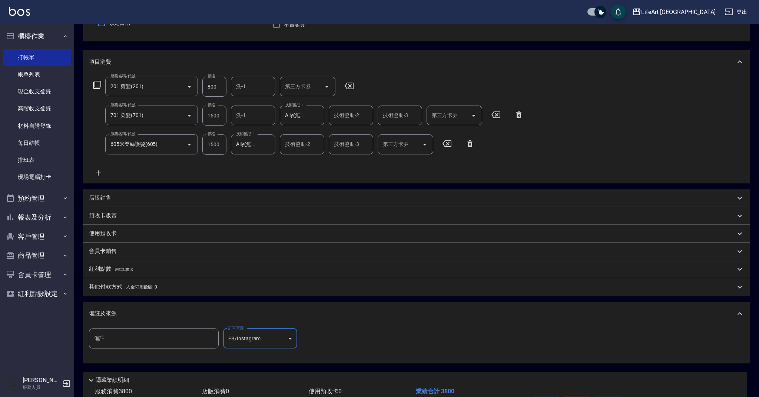
type input "FB/Instagram"
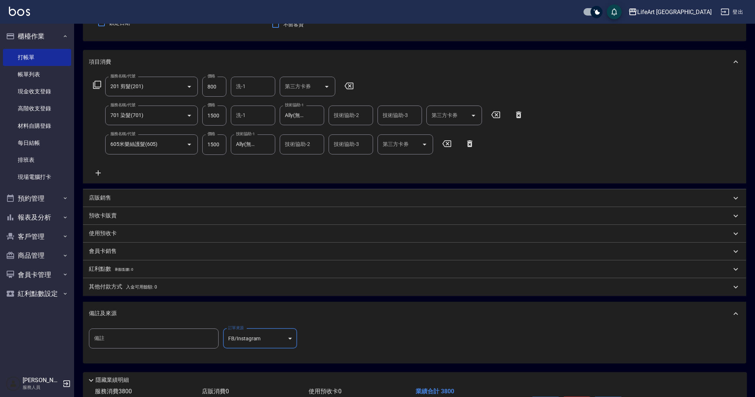
scroll to position [122, 0]
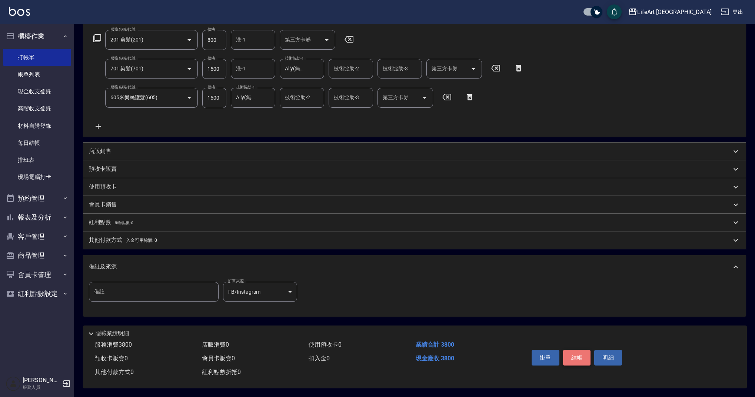
click at [575, 355] on button "結帳" at bounding box center [577, 358] width 28 height 16
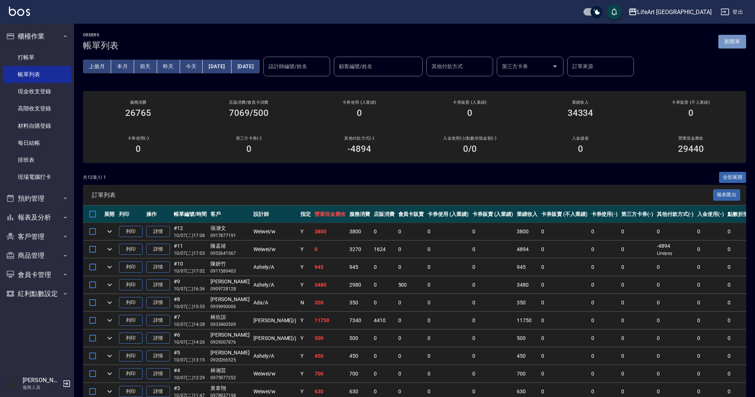
click at [740, 41] on button "新開單" at bounding box center [732, 42] width 28 height 14
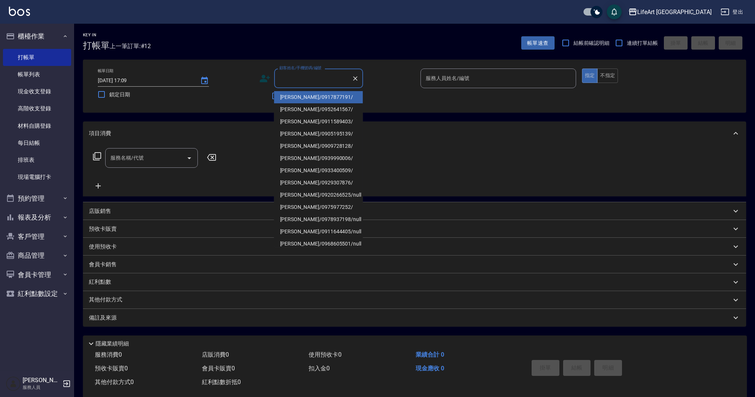
click at [303, 82] on input "顧客姓名/手機號碼/編號" at bounding box center [313, 78] width 71 height 13
type input "ㄎ"
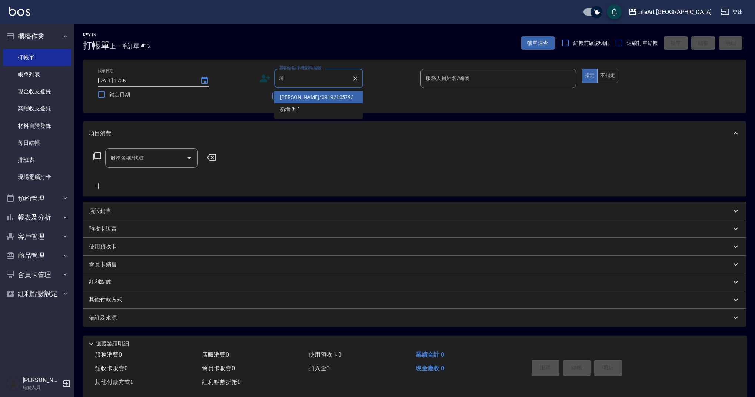
click at [323, 99] on li "李坤城/0919210579/" at bounding box center [318, 97] width 89 height 12
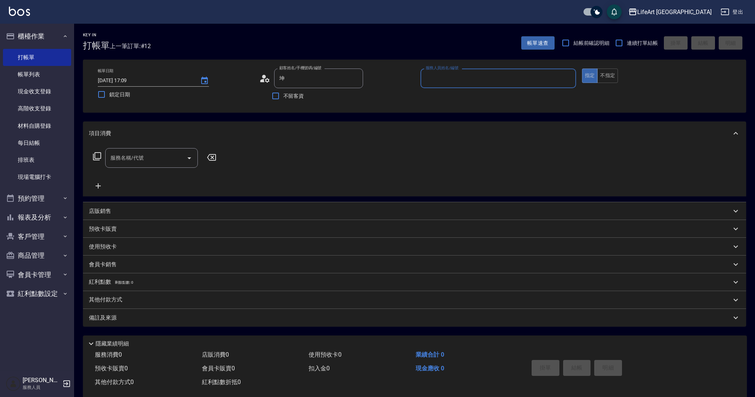
type input "李坤城/0919210579/"
type input "Weiwei-w"
click at [352, 100] on icon "button" at bounding box center [353, 97] width 7 height 6
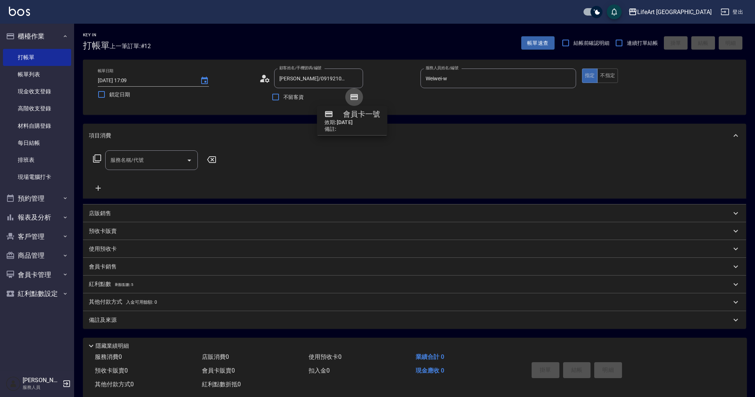
click at [355, 99] on icon "button" at bounding box center [353, 97] width 7 height 6
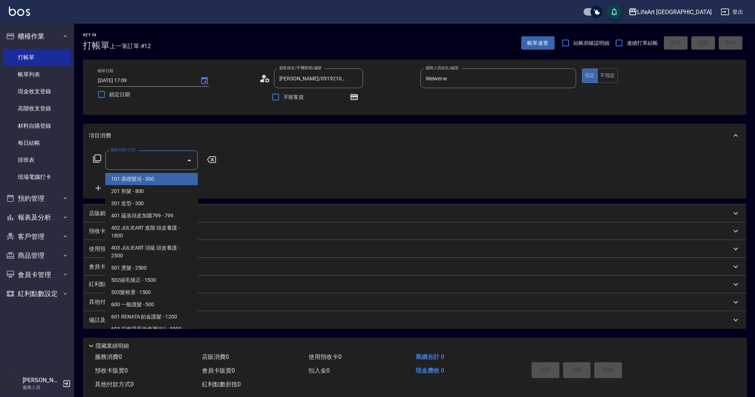
click at [130, 164] on input "服務名稱/代號" at bounding box center [146, 160] width 75 height 13
drag, startPoint x: 146, startPoint y: 183, endPoint x: 146, endPoint y: 192, distance: 8.5
click at [146, 192] on ul "101 基礎髮浴 - 500 201 剪髮 - 800 301 造型 - 300 401 蘊洛頭皮加購799 - 799 402 JULIEART 進階 頭皮…" at bounding box center [151, 249] width 93 height 159
click at [146, 192] on span "201 剪髮 - 800" at bounding box center [151, 191] width 93 height 12
type input "201 剪髮(201)"
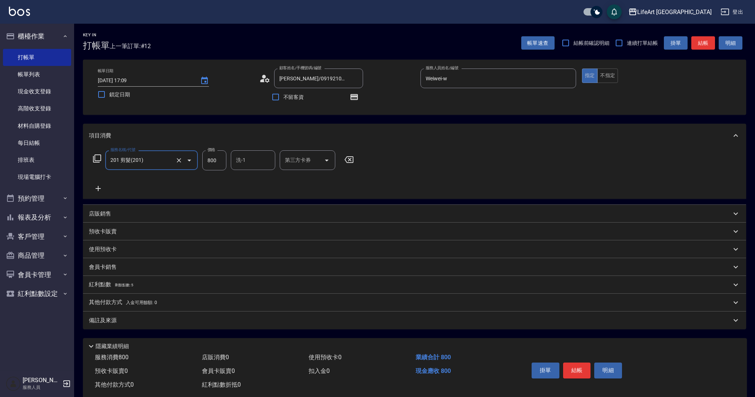
click at [220, 165] on input "800" at bounding box center [214, 160] width 24 height 20
type input "630"
click at [158, 312] on div "備註及來源 備註 備註 訂單來源 ​ 訂單來源" at bounding box center [414, 321] width 663 height 18
click at [253, 328] on div "備註及來源" at bounding box center [414, 321] width 663 height 18
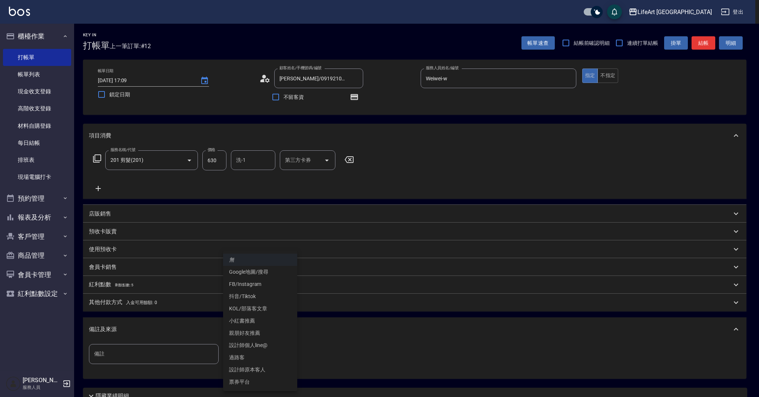
click at [279, 351] on body "LifeArt 蘆洲 登出 櫃檯作業 打帳單 帳單列表 現金收支登錄 高階收支登錄 材料自購登錄 每日結帳 排班表 現場電腦打卡 預約管理 預約管理 單日預約…" at bounding box center [379, 229] width 759 height 459
click at [273, 369] on li "設計師原本客人" at bounding box center [260, 370] width 74 height 12
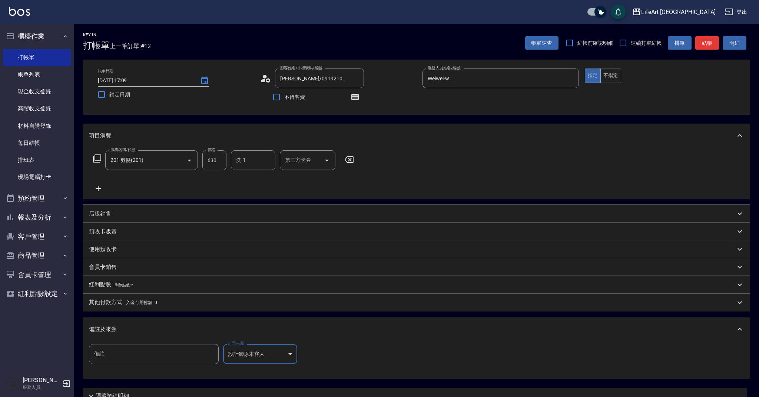
type input "設計師原本客人"
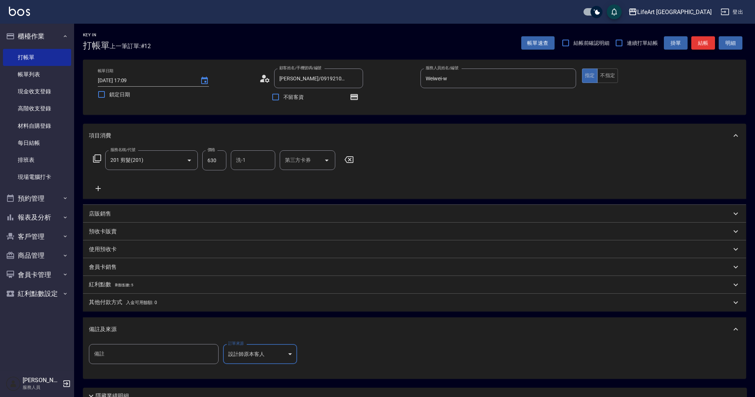
click at [706, 45] on button "結帳" at bounding box center [703, 43] width 24 height 14
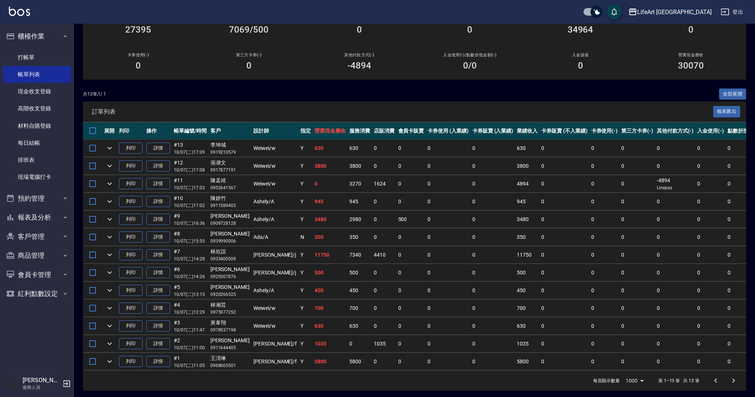
scroll to position [84, 0]
click at [44, 95] on link "現金收支登錄" at bounding box center [37, 91] width 68 height 17
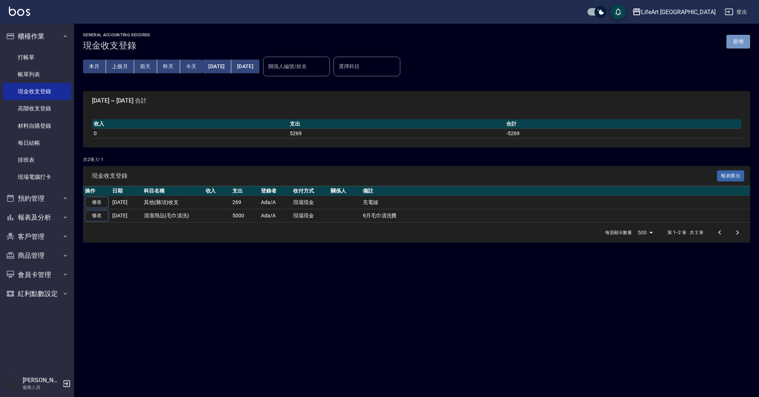
click at [728, 40] on button "新增" at bounding box center [738, 42] width 24 height 14
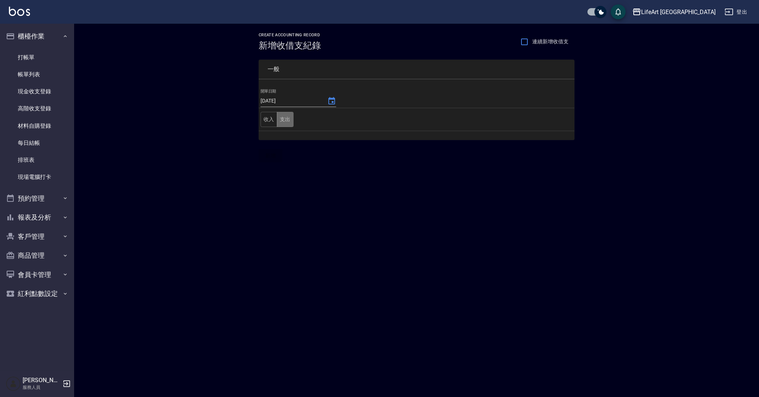
click at [287, 117] on button "支出" at bounding box center [285, 119] width 17 height 15
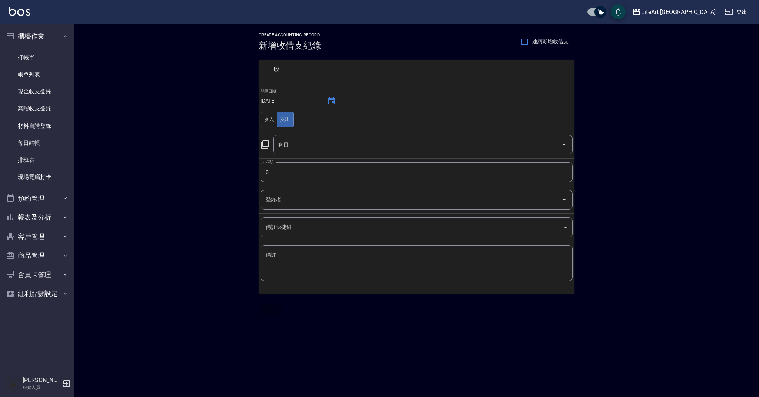
click at [305, 150] on input "科目" at bounding box center [417, 144] width 282 height 13
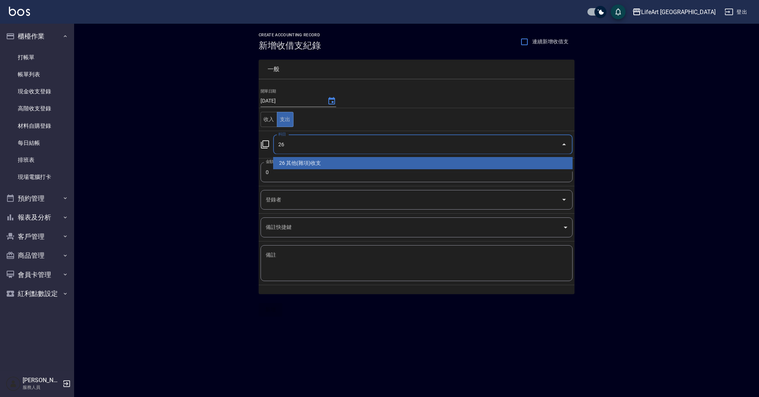
click at [307, 164] on li "26 其他(雜項)收支" at bounding box center [422, 163] width 299 height 12
type input "26 其他(雜項)收支"
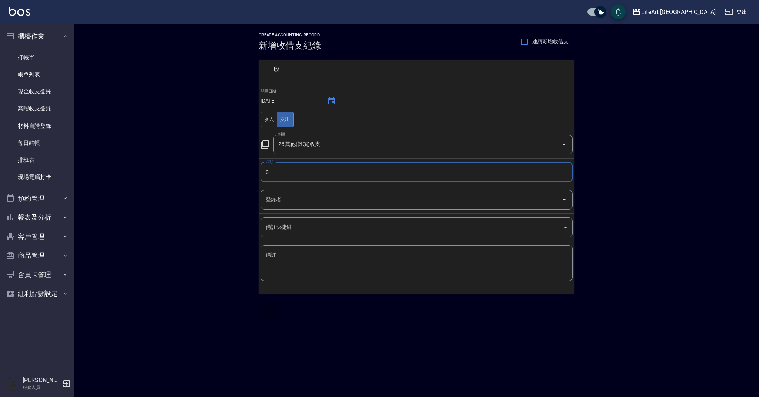
click at [305, 175] on input "0" at bounding box center [416, 172] width 312 height 20
type input "615"
click at [303, 197] on input "登錄者" at bounding box center [411, 199] width 294 height 13
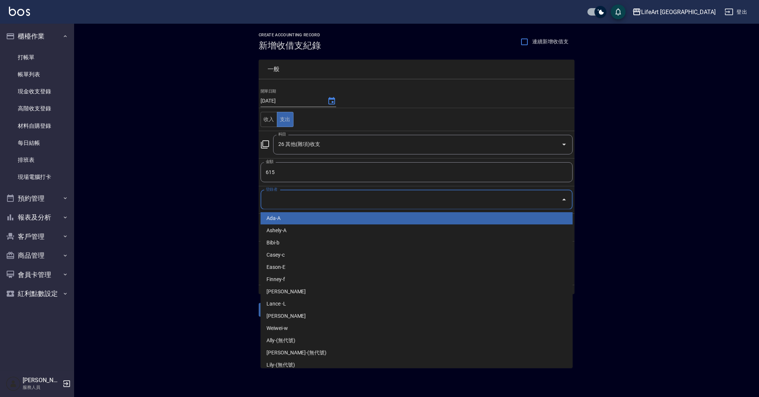
click at [306, 222] on li "Ada-A" at bounding box center [416, 218] width 312 height 12
type input "Ada-A"
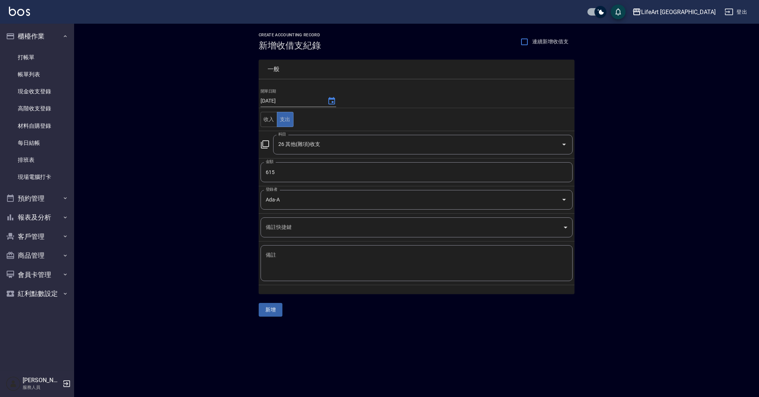
click at [296, 250] on div "x 備註" at bounding box center [416, 263] width 312 height 36
type textarea "u"
type textarea "-"
type textarea "k"
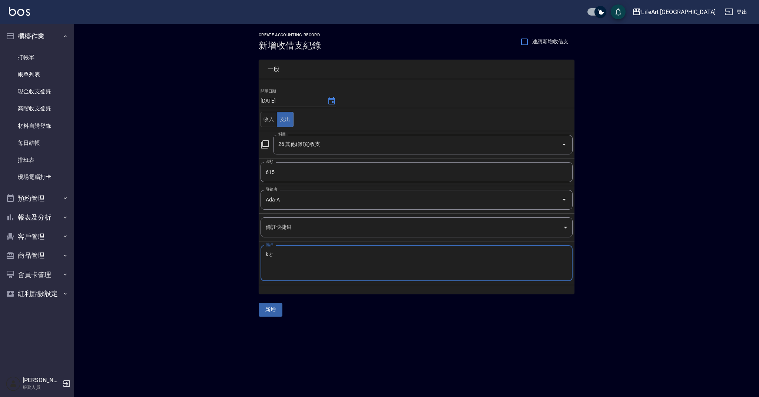
type textarea "k"
type textarea "二代棉條+茶包"
click at [272, 311] on button "新增" at bounding box center [271, 310] width 24 height 14
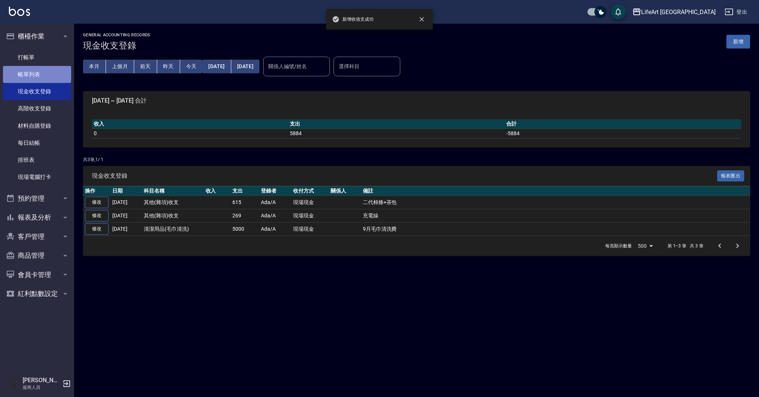
click at [54, 66] on link "帳單列表" at bounding box center [37, 74] width 68 height 17
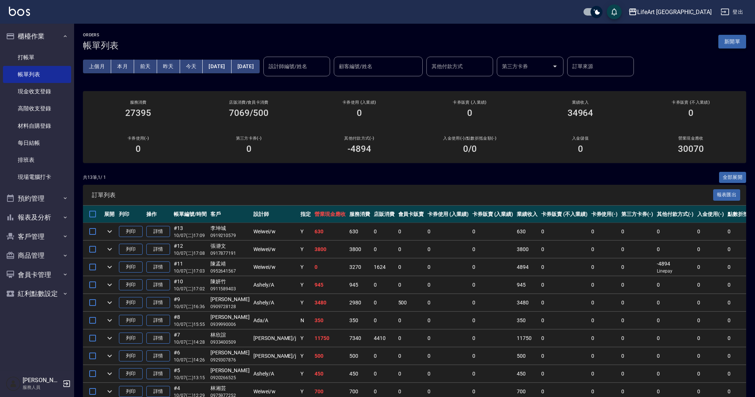
click at [739, 46] on button "新開單" at bounding box center [732, 42] width 28 height 14
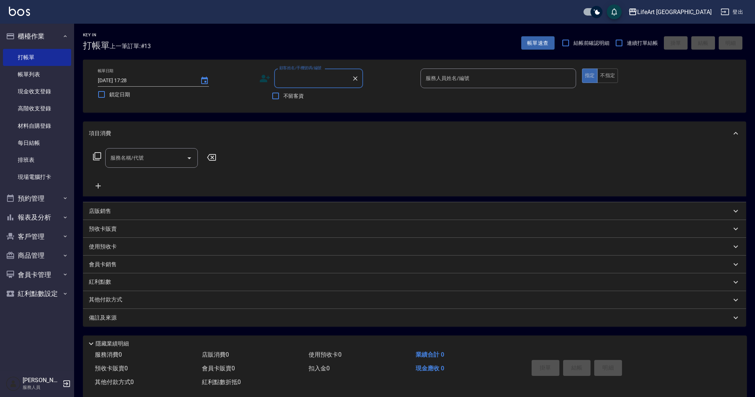
click at [316, 82] on input "顧客姓名/手機號碼/編號" at bounding box center [313, 78] width 71 height 13
type input "１"
click at [322, 99] on li "[PERSON_NAME]/0905195139/" at bounding box center [318, 97] width 89 height 12
type input "[PERSON_NAME]/0905195139/"
type input "Ashely-A"
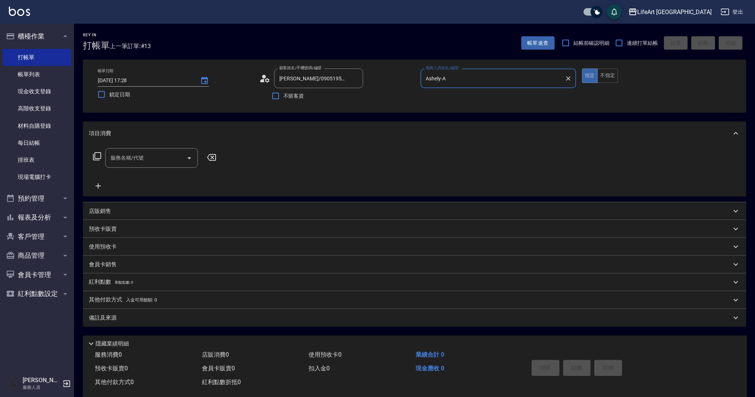
click at [164, 160] on input "服務名稱/代號" at bounding box center [146, 158] width 75 height 13
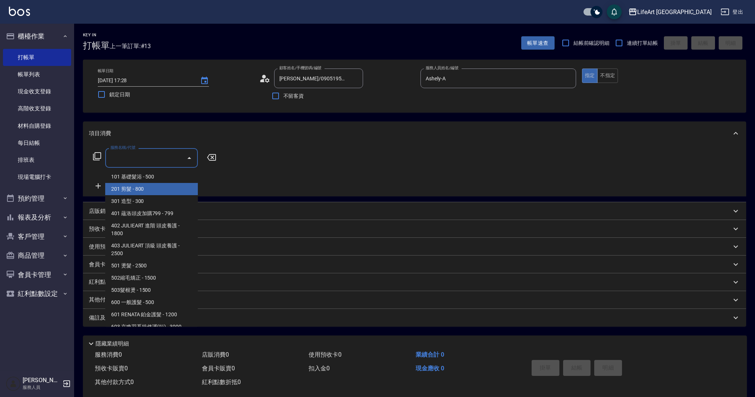
click at [166, 185] on span "201 剪髮 - 800" at bounding box center [151, 189] width 93 height 12
type input "201 剪髮(201)"
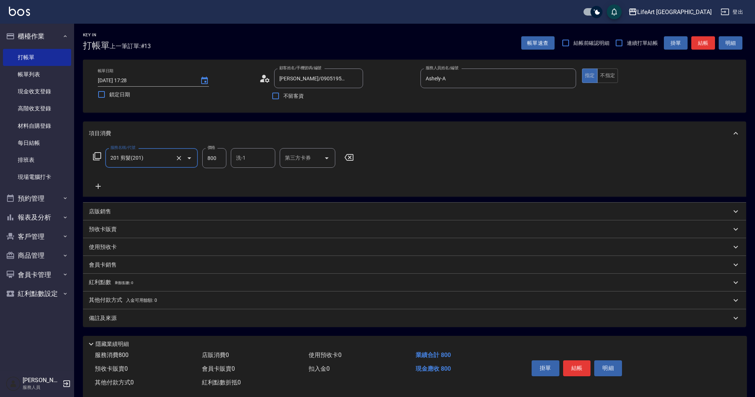
click at [96, 186] on icon at bounding box center [98, 186] width 5 height 5
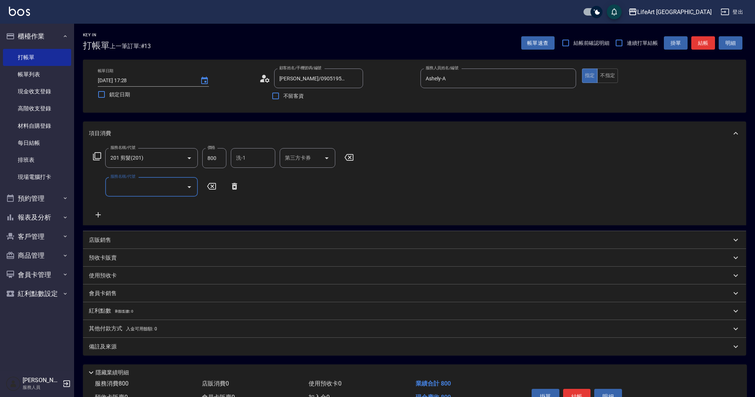
click at [127, 188] on input "服務名稱/代號" at bounding box center [146, 186] width 75 height 13
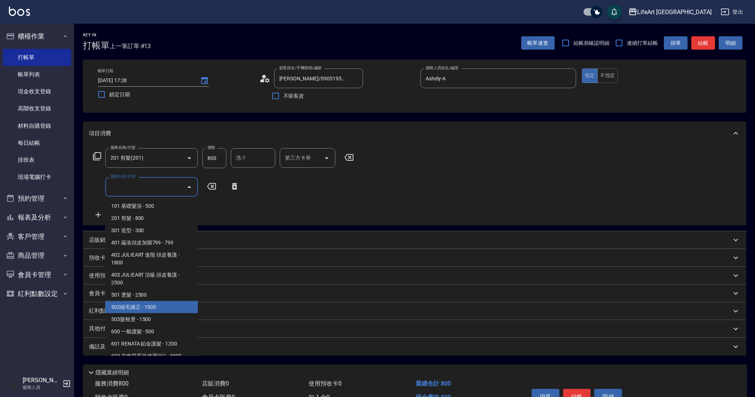
scroll to position [95, 0]
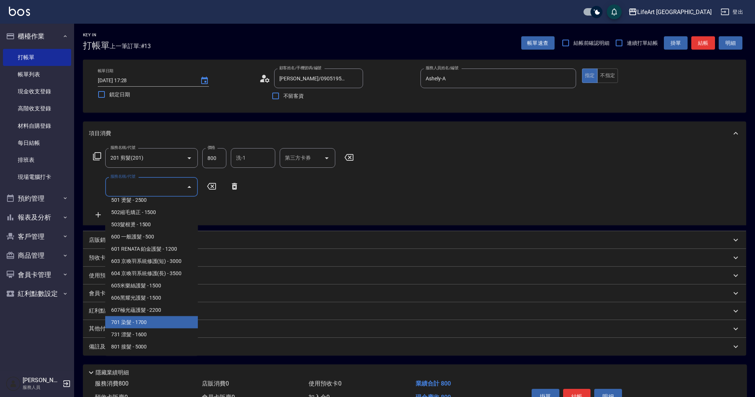
click at [187, 318] on span "701 染髮 - 1700" at bounding box center [151, 322] width 93 height 12
type input "701 染髮(701)"
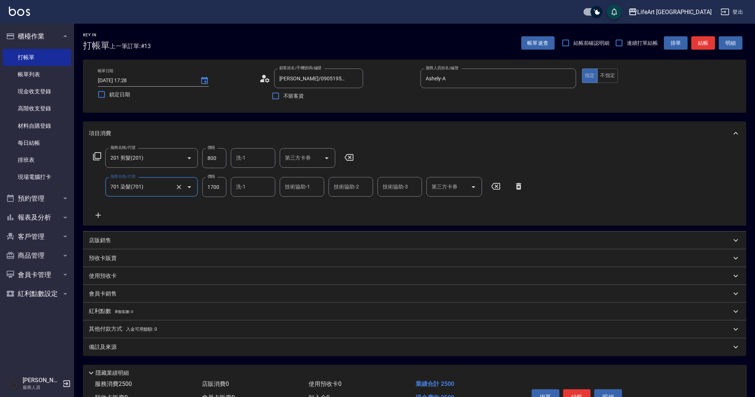
click at [101, 214] on icon at bounding box center [98, 215] width 19 height 9
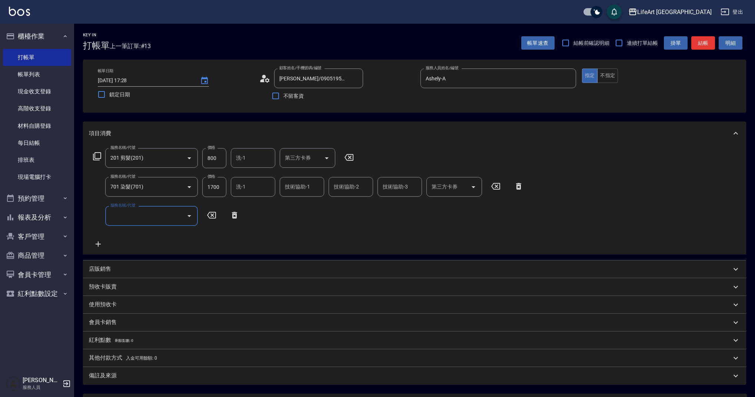
click at [134, 217] on input "服務名稱/代號" at bounding box center [146, 215] width 75 height 13
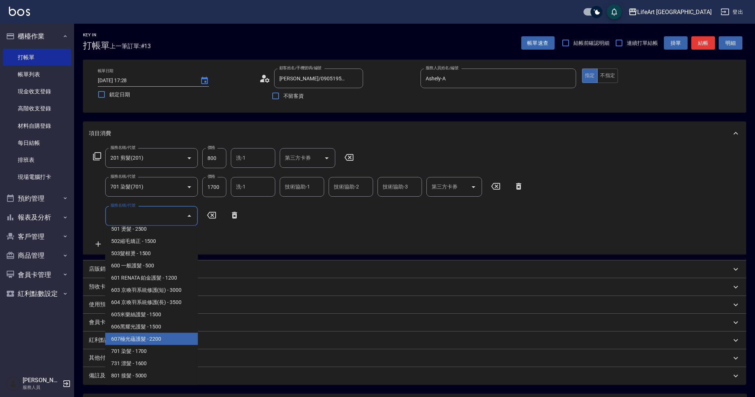
click at [174, 336] on span "607極光蘊護髮 - 2200" at bounding box center [151, 339] width 93 height 12
type input "607極光蘊護髮(607)"
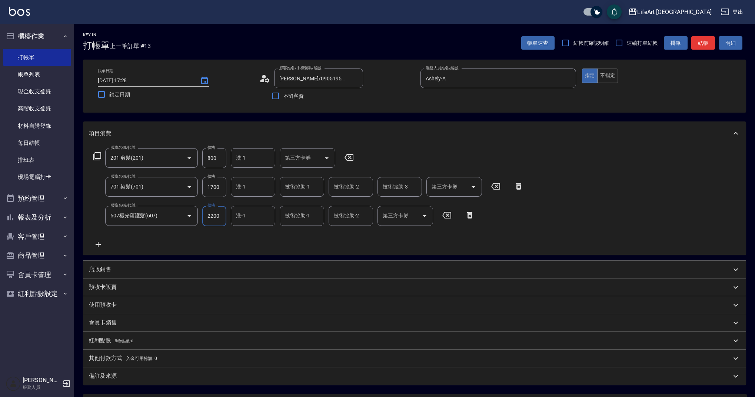
click at [219, 188] on input "1700" at bounding box center [214, 187] width 24 height 20
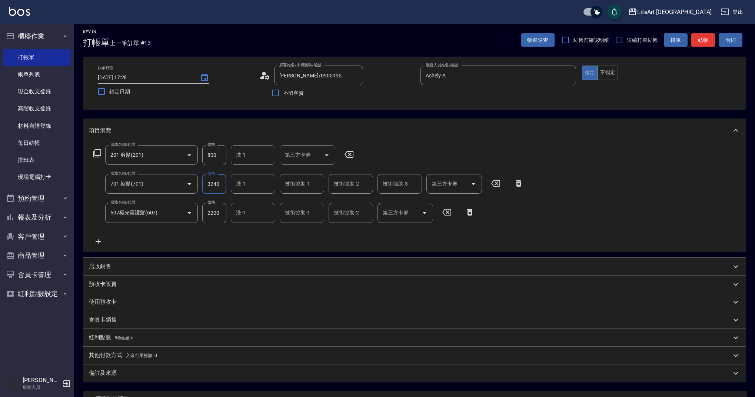
scroll to position [0, 0]
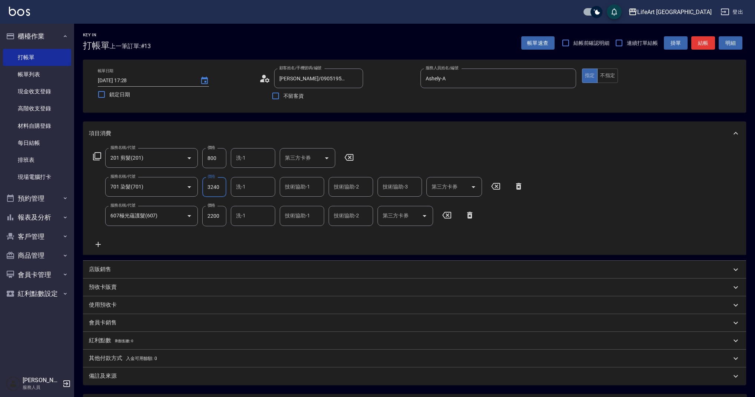
type input "3240"
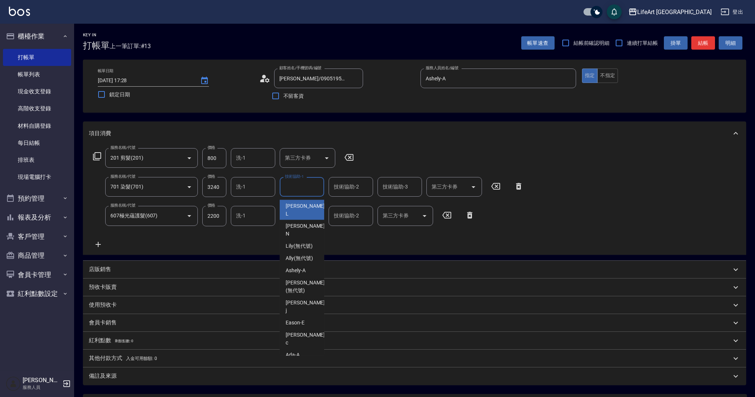
click at [308, 187] on input "技術協助-1" at bounding box center [302, 186] width 38 height 13
click at [307, 205] on div "Casey -c" at bounding box center [302, 210] width 44 height 20
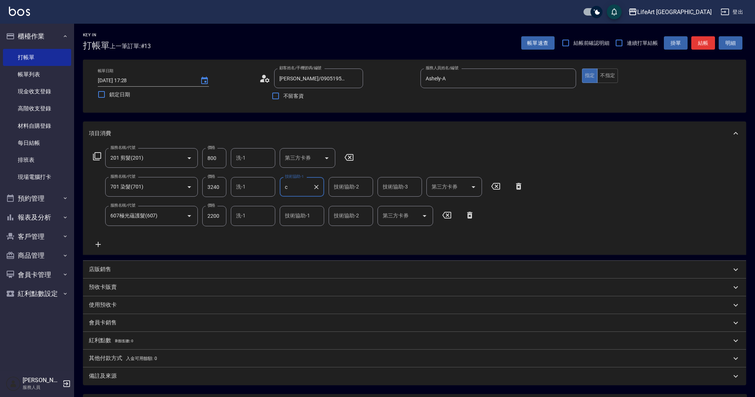
type input "Casey-c"
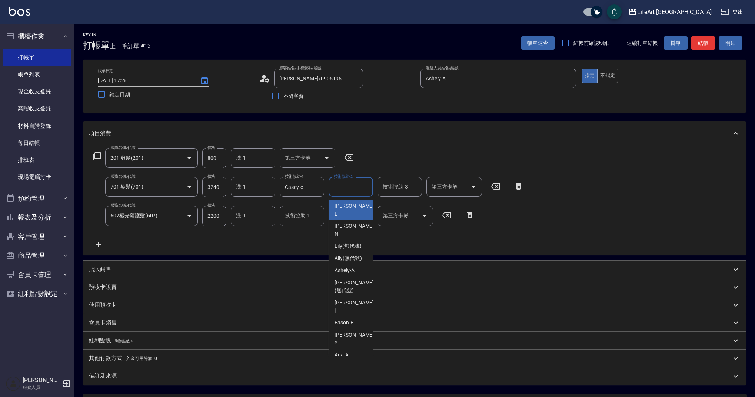
click at [337, 190] on input "技術協助-2" at bounding box center [351, 186] width 38 height 13
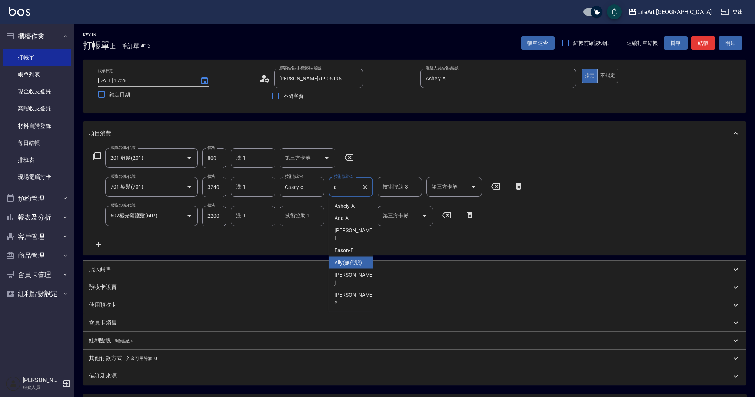
click at [350, 259] on span "Ally (無代號)" at bounding box center [348, 263] width 27 height 8
type input "Ally(無代號)"
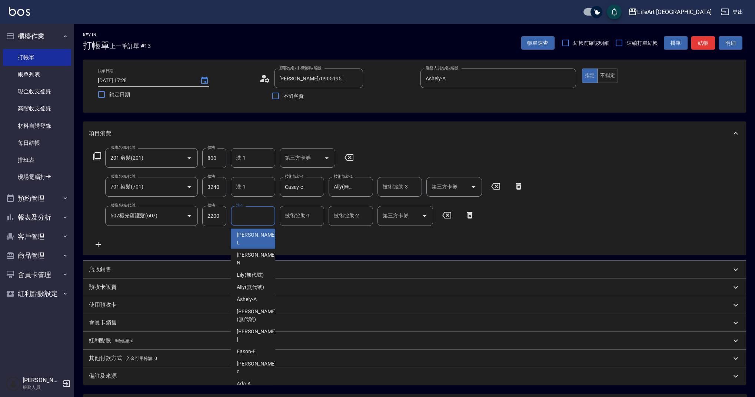
click at [251, 220] on input "洗-1" at bounding box center [253, 215] width 38 height 13
click at [293, 219] on input "技術協助-1" at bounding box center [302, 215] width 38 height 13
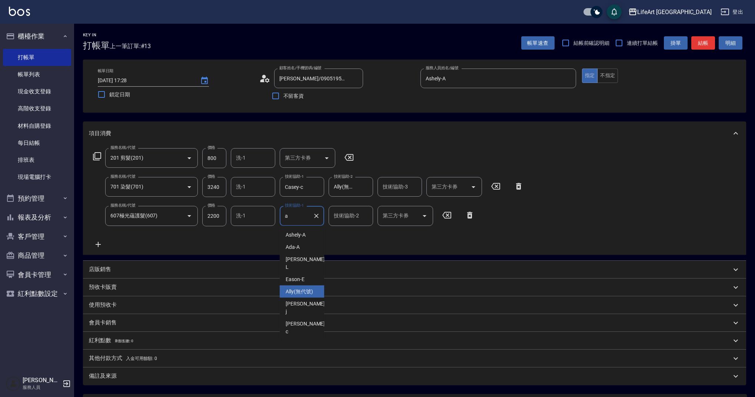
click at [302, 288] on span "Ally (無代號)" at bounding box center [299, 292] width 27 height 8
type input "Ally(無代號)"
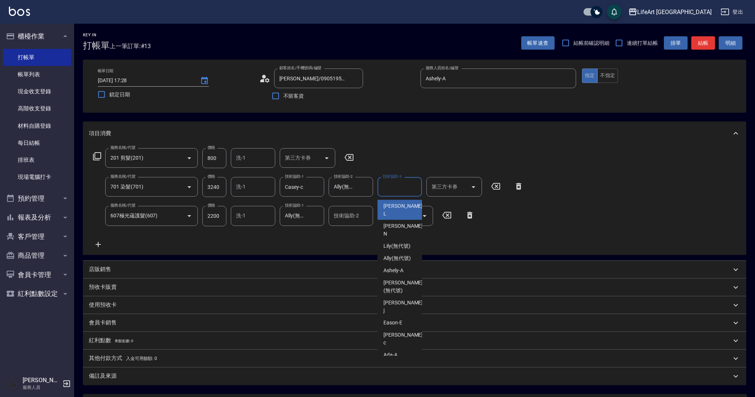
click at [403, 193] on input "技術協助-3" at bounding box center [400, 186] width 38 height 13
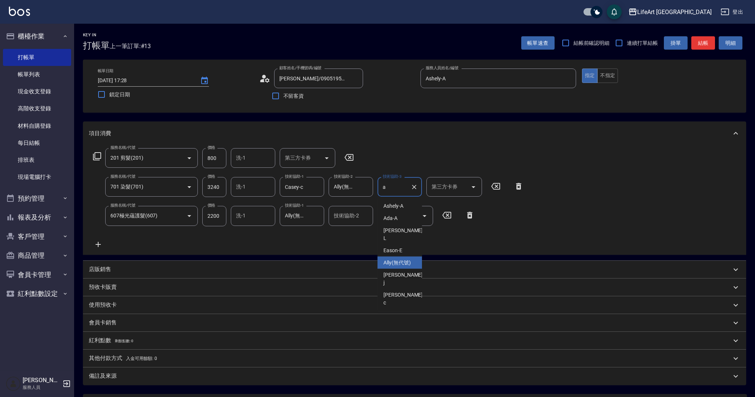
click at [402, 259] on span "Ally (無代號)" at bounding box center [396, 263] width 27 height 8
type input "Ally(無代號)"
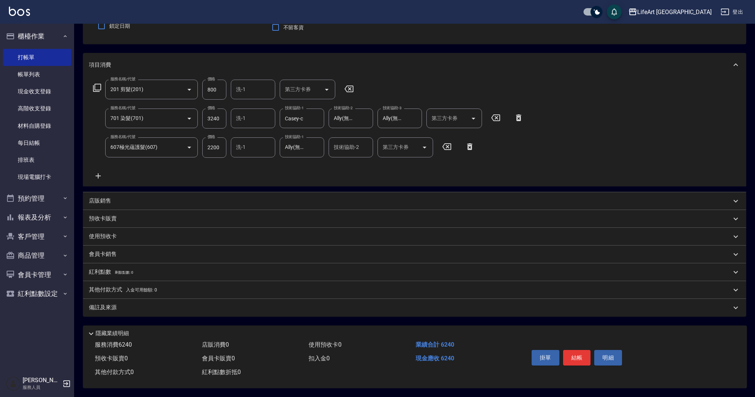
click at [170, 307] on div "備註及來源" at bounding box center [410, 308] width 642 height 8
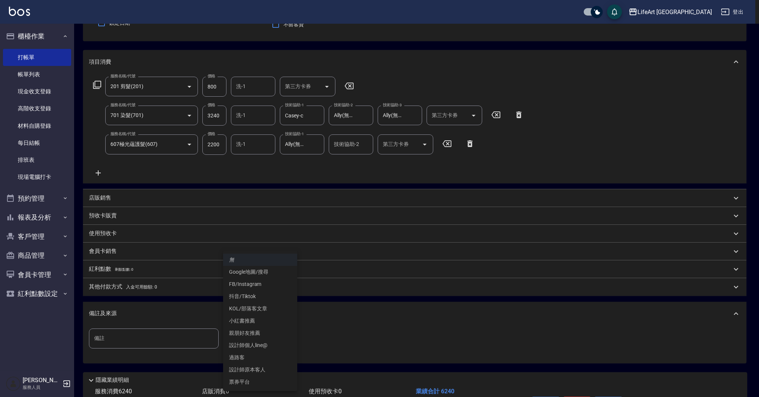
click at [236, 335] on body "LifeArt 蘆洲 登出 櫃檯作業 打帳單 帳單列表 現金收支登錄 高階收支登錄 材料自購登錄 每日結帳 排班表 現場電腦打卡 預約管理 預約管理 單日預約…" at bounding box center [379, 185] width 759 height 515
click at [258, 374] on li "設計師原本客人" at bounding box center [260, 370] width 74 height 12
click at [265, 338] on body "LifeArt 蘆洲 登出 櫃檯作業 打帳單 帳單列表 現金收支登錄 高階收支登錄 材料自購登錄 每日結帳 排班表 現場電腦打卡 預約管理 預約管理 單日預約…" at bounding box center [379, 185] width 759 height 515
click at [268, 279] on li "FB/Instagram" at bounding box center [260, 284] width 74 height 12
type input "FB/Instagram"
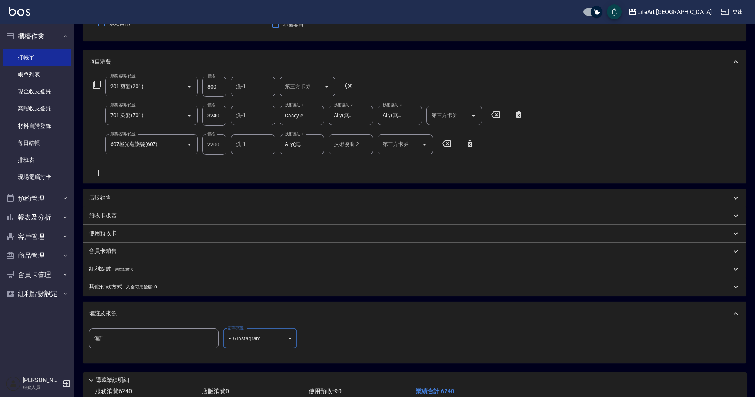
click at [154, 293] on div "其他付款方式 入金可用餘額: 0" at bounding box center [414, 287] width 663 height 18
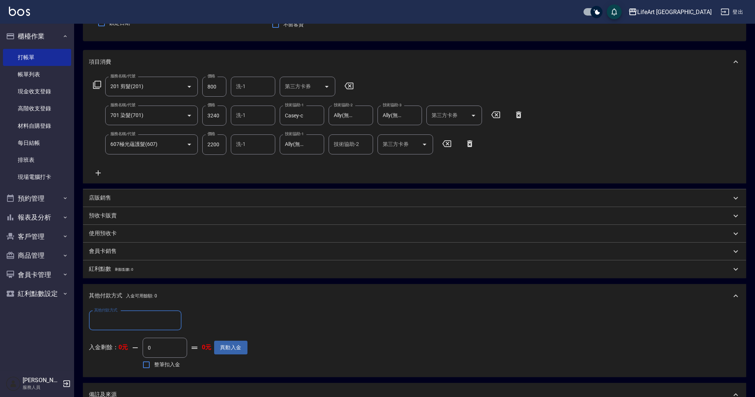
click at [136, 320] on input "其他付款方式" at bounding box center [135, 320] width 86 height 13
click at [130, 377] on span "信用卡" at bounding box center [135, 376] width 93 height 12
type input "信用卡"
click at [221, 322] on input "0" at bounding box center [214, 321] width 56 height 20
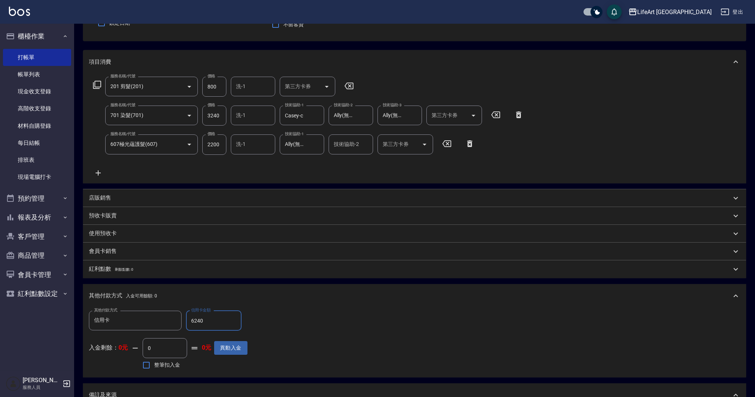
scroll to position [203, 0]
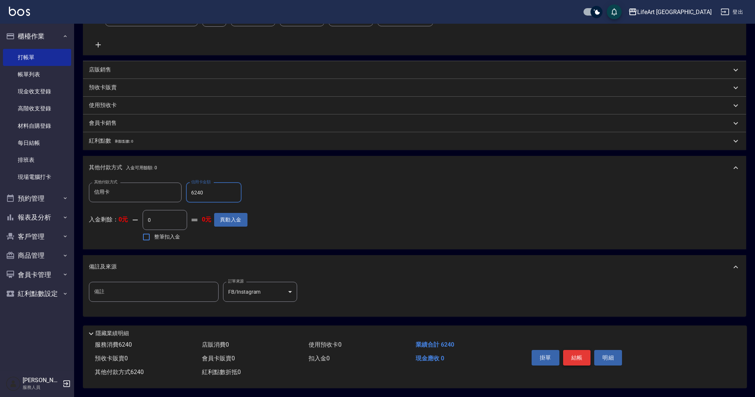
type input "6240"
click at [578, 354] on button "結帳" at bounding box center [577, 358] width 28 height 16
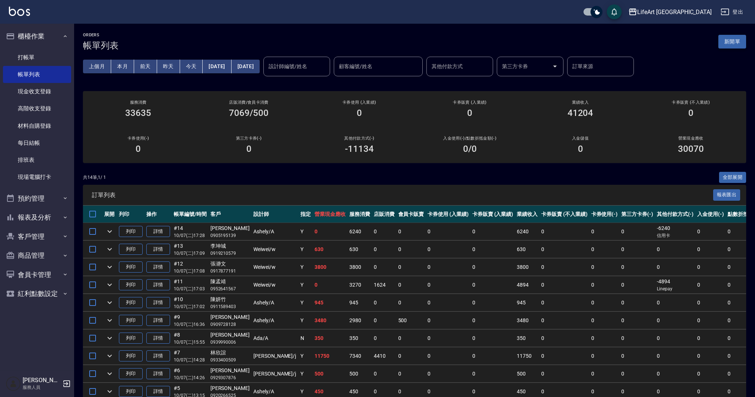
click at [738, 37] on button "新開單" at bounding box center [732, 42] width 28 height 14
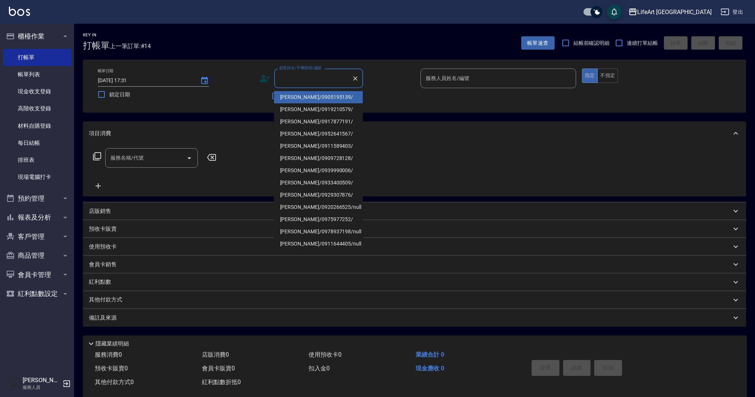
click at [318, 76] on input "顧客姓名/手機號碼/編號" at bounding box center [313, 78] width 71 height 13
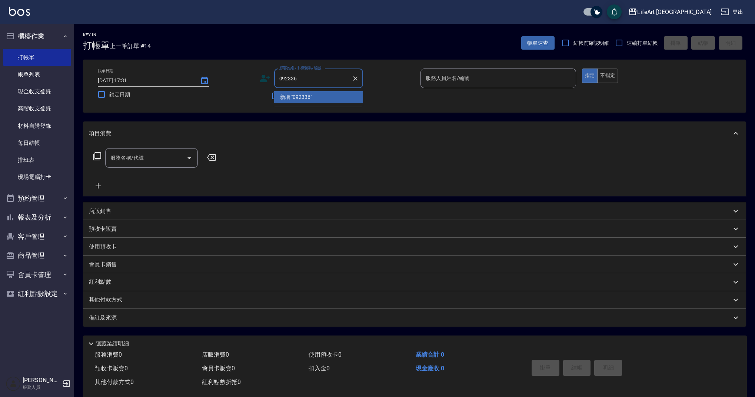
click at [315, 81] on input "092336" at bounding box center [313, 78] width 71 height 13
type input "8092"
click at [358, 79] on icon "Clear" at bounding box center [355, 78] width 7 height 7
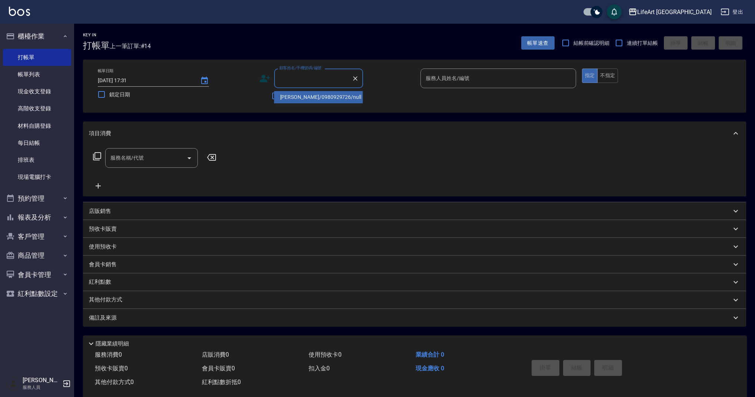
click at [381, 94] on div "顧客姓名/手機號碼/編號 顧客姓名/手機號碼/編號 不留客資" at bounding box center [337, 86] width 156 height 35
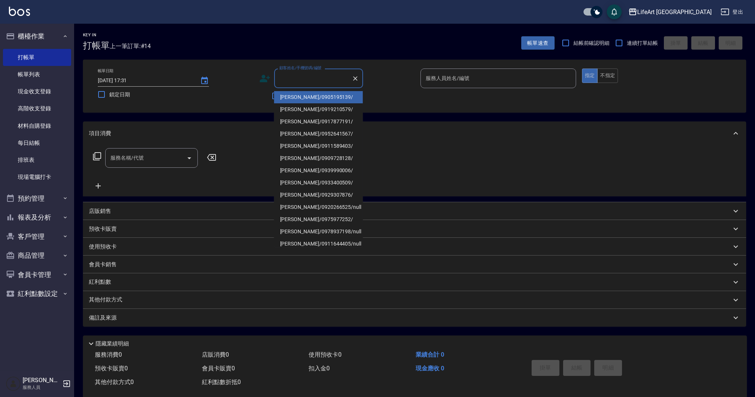
click at [313, 78] on input "顧客姓名/手機號碼/編號" at bounding box center [313, 78] width 71 height 13
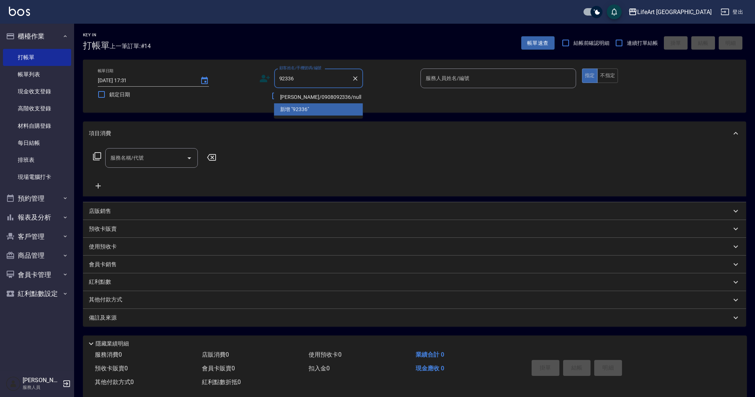
click at [326, 97] on li "魏均竹/0908092336/null" at bounding box center [318, 97] width 89 height 12
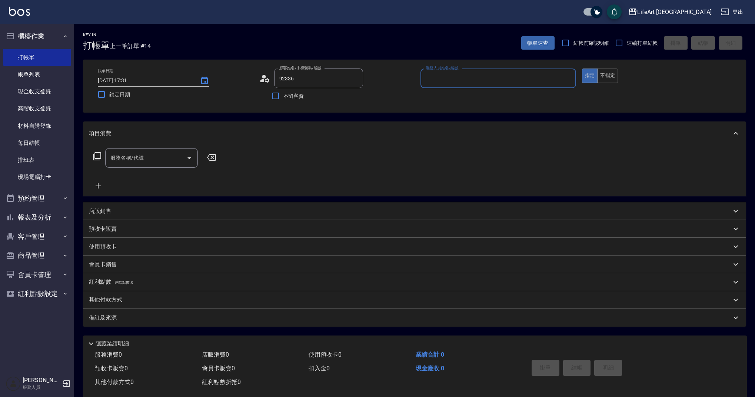
type input "魏均竹/0908092336/null"
click at [441, 79] on input "服務人員姓名/編號" at bounding box center [498, 78] width 149 height 13
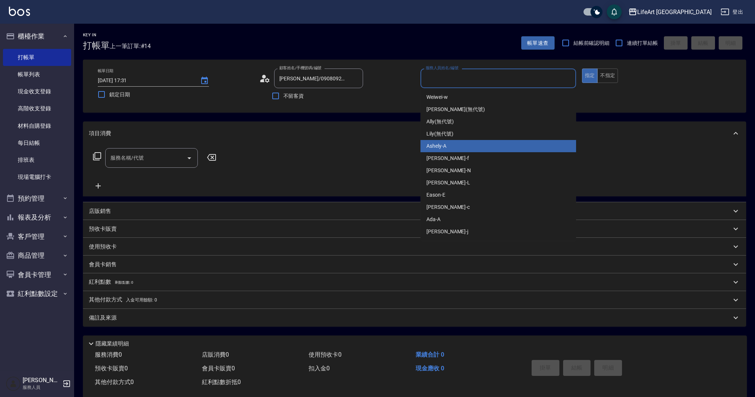
click at [449, 144] on div "Ashely -A" at bounding box center [499, 146] width 156 height 12
type input "Ashely-A"
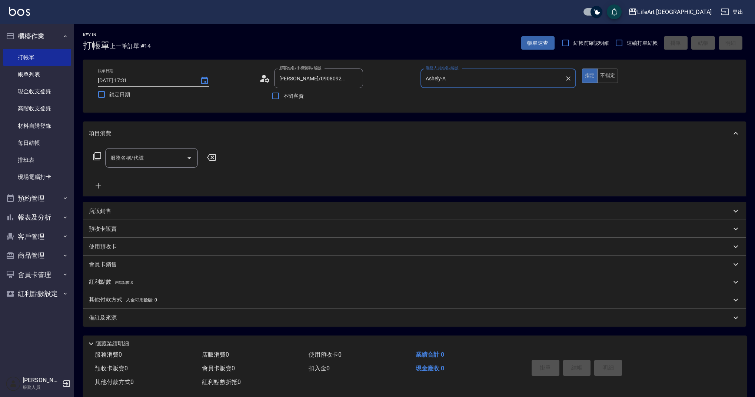
click at [449, 144] on div "項目消費" at bounding box center [414, 134] width 663 height 24
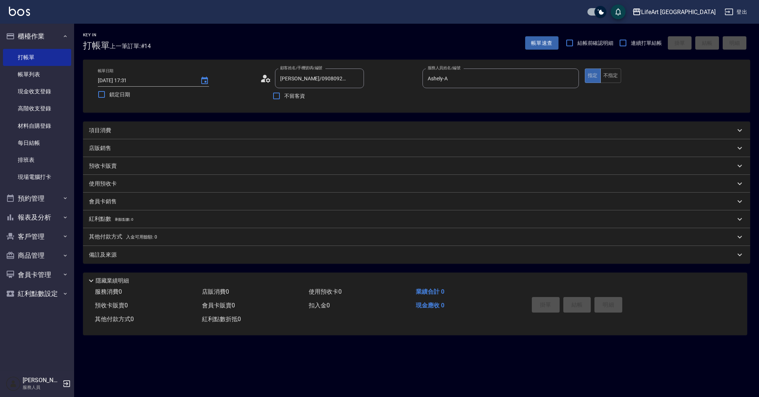
drag, startPoint x: 413, startPoint y: 126, endPoint x: 373, endPoint y: 121, distance: 40.0
click at [413, 127] on div "項目消費" at bounding box center [412, 131] width 646 height 8
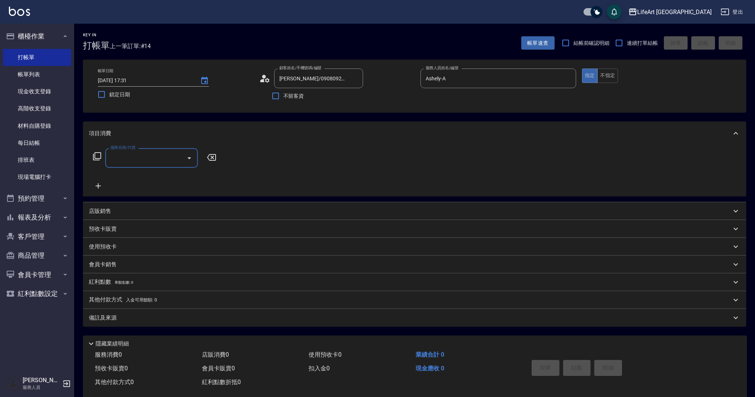
click at [266, 78] on icon at bounding box center [264, 78] width 11 height 11
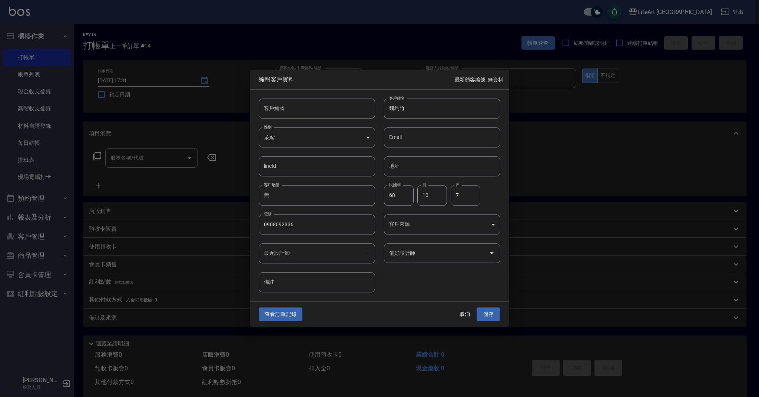
click at [429, 224] on body "LifeArt 蘆洲 登出 櫃檯作業 打帳單 帳單列表 現金收支登錄 高階收支登錄 材料自購登錄 每日結帳 排班表 現場電腦打卡 預約管理 預約管理 單日預約…" at bounding box center [379, 203] width 759 height 407
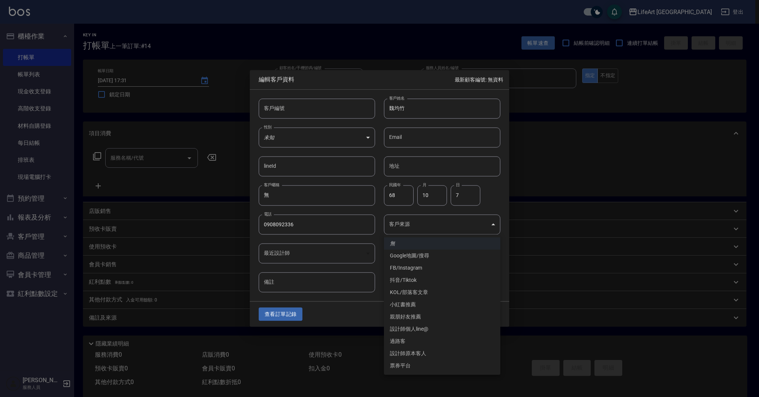
click at [429, 269] on li "FB/Instagram" at bounding box center [442, 268] width 116 height 12
type input "FB/Instagram"
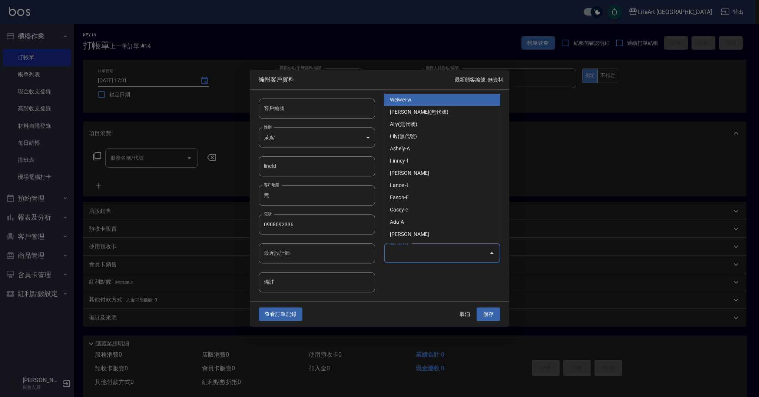
click at [431, 253] on input "偏好設計師" at bounding box center [436, 253] width 99 height 13
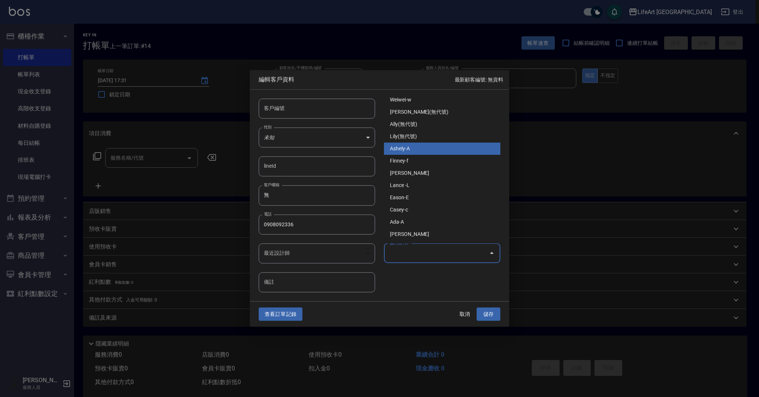
click at [416, 153] on li "Ashely-A" at bounding box center [442, 149] width 116 height 12
type input "Ashely"
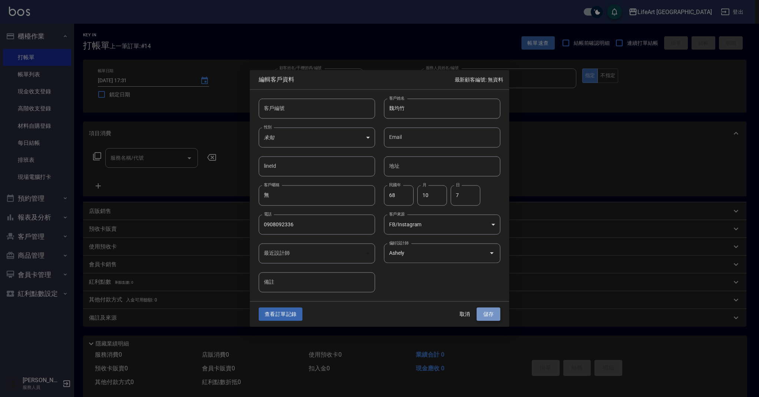
click at [491, 312] on button "儲存" at bounding box center [488, 315] width 24 height 14
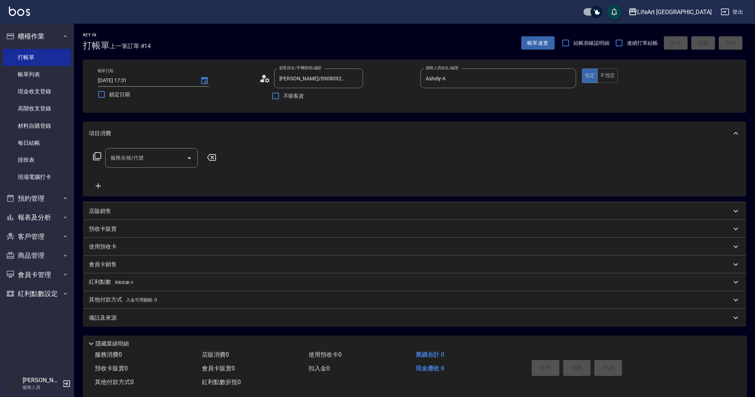
click at [159, 156] on input "服務名稱/代號" at bounding box center [146, 158] width 75 height 13
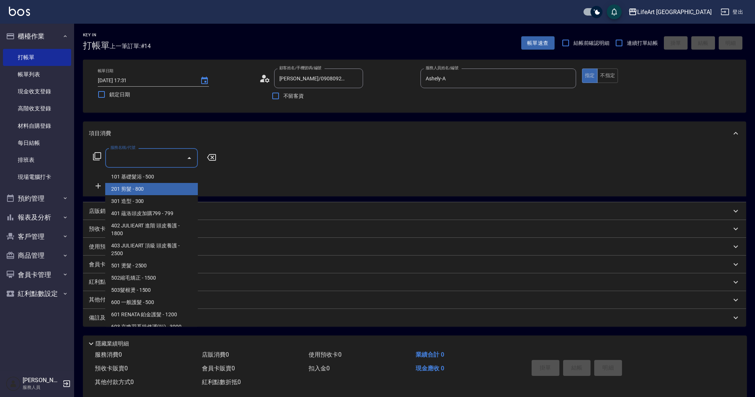
click at [171, 186] on span "201 剪髮 - 800" at bounding box center [151, 189] width 93 height 12
type input "201 剪髮(201)"
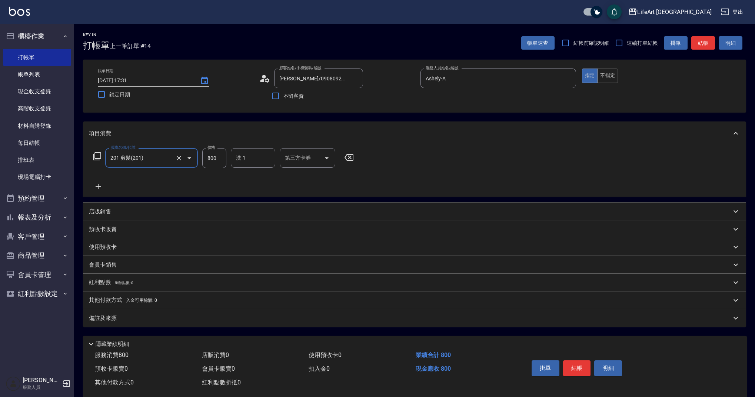
click at [98, 189] on icon at bounding box center [98, 186] width 5 height 5
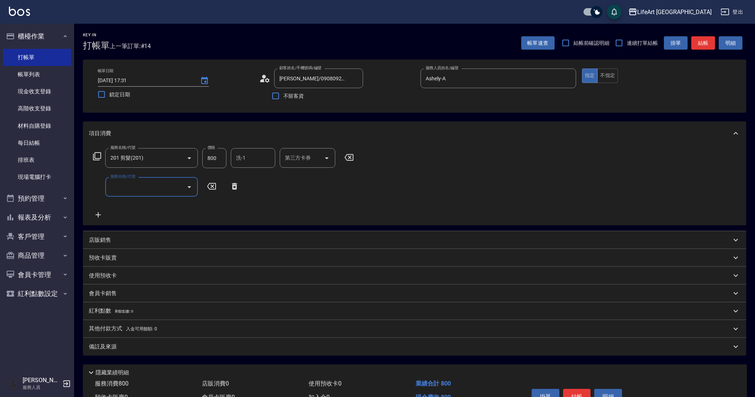
click at [137, 192] on input "服務名稱/代號" at bounding box center [146, 186] width 75 height 13
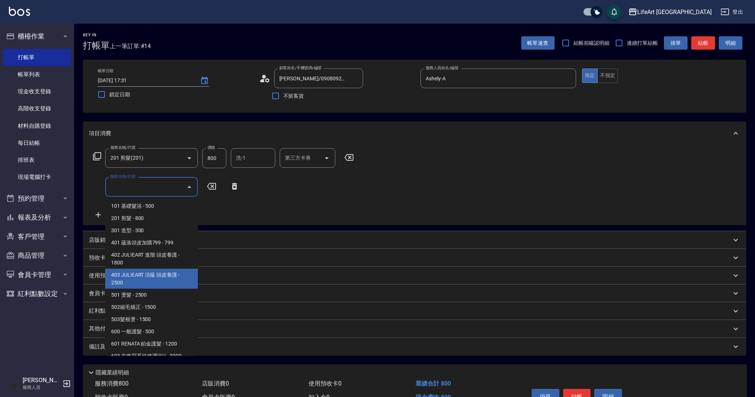
scroll to position [95, 0]
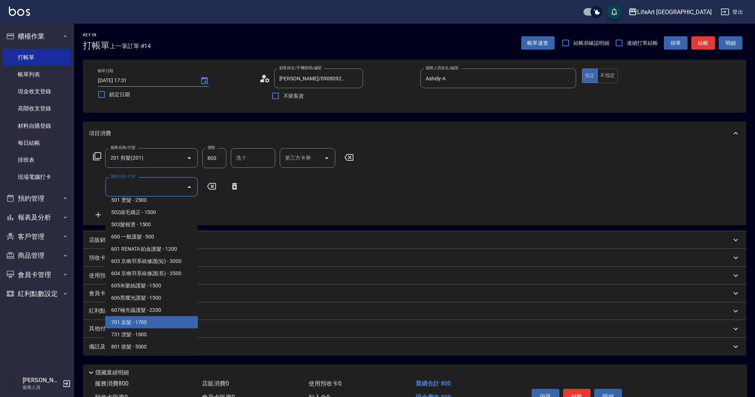
click at [164, 322] on span "701 染髮 - 1700" at bounding box center [151, 322] width 93 height 12
type input "701 染髮(701)"
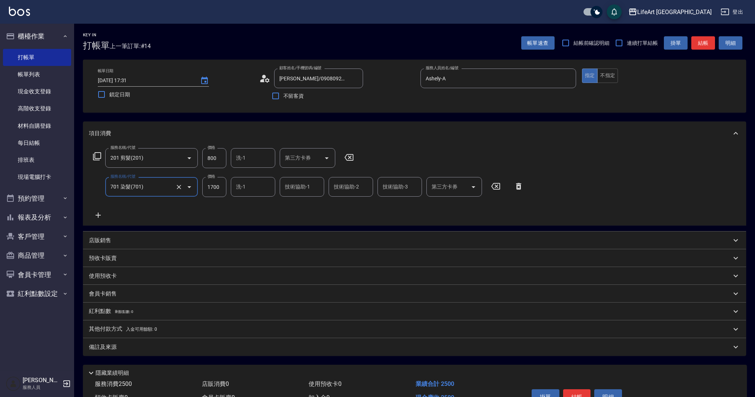
click at [95, 215] on icon at bounding box center [98, 215] width 19 height 9
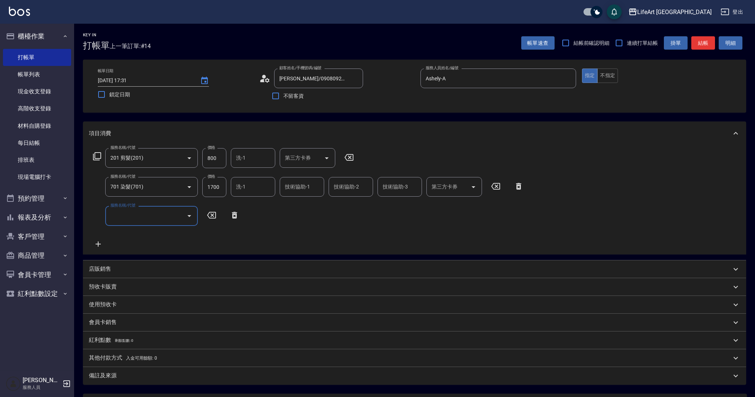
click at [155, 222] on input "服務名稱/代號" at bounding box center [146, 215] width 75 height 13
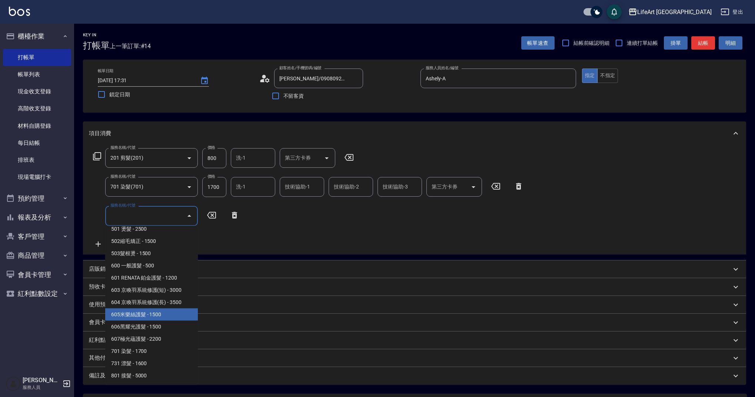
click at [171, 317] on span "605米樂絲護髮 - 1500" at bounding box center [151, 315] width 93 height 12
type input "605米樂絲護髮(605)"
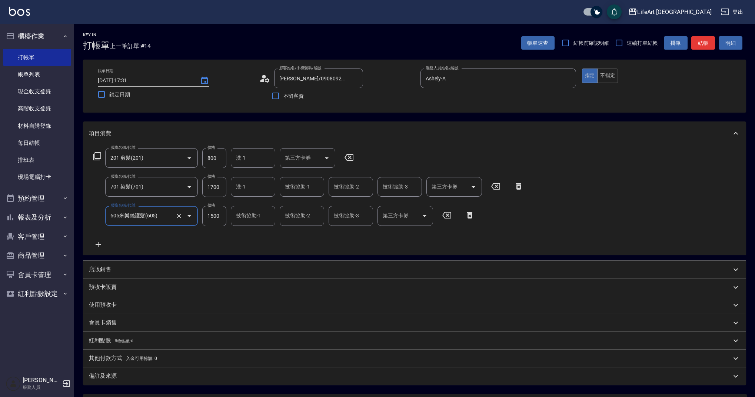
click at [207, 188] on input "1700" at bounding box center [214, 187] width 24 height 20
type input "1500"
click at [309, 192] on input "技術協助-1" at bounding box center [302, 186] width 38 height 13
click at [310, 206] on div "Casey -c" at bounding box center [302, 210] width 44 height 20
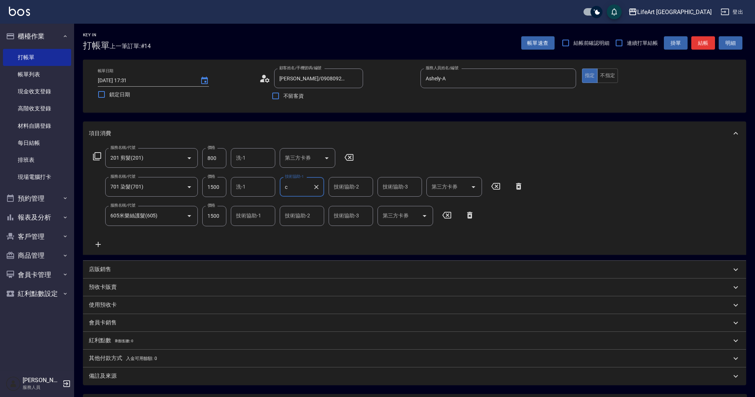
type input "Casey-c"
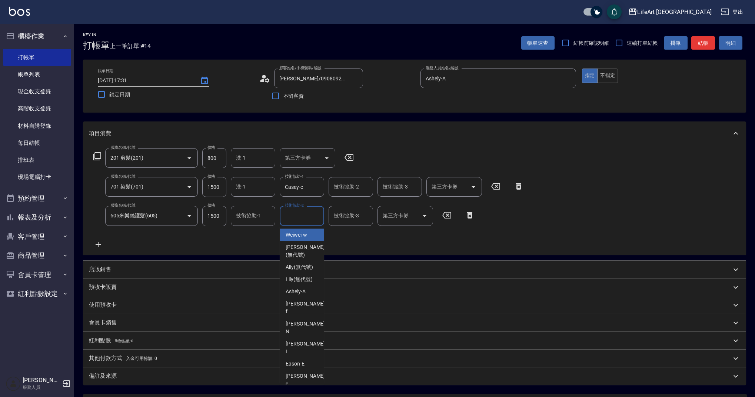
click at [307, 215] on div "技術協助-2 技術協助-2" at bounding box center [302, 216] width 44 height 20
click at [309, 236] on div "Casey -c" at bounding box center [302, 239] width 44 height 20
type input "Casey-c"
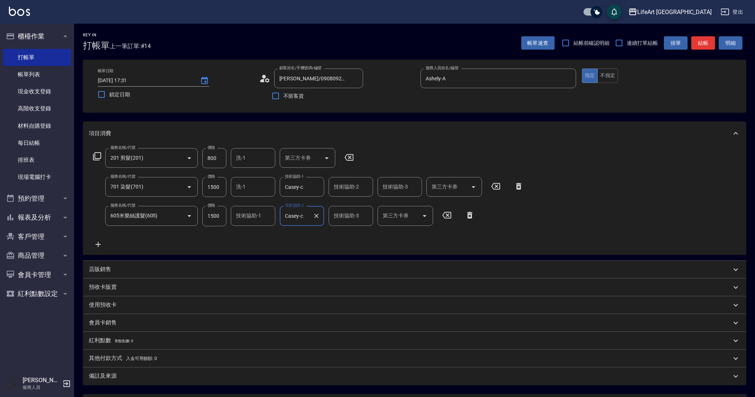
click at [336, 247] on div "服務名稱/代號 201 剪髮(201) 服務名稱/代號 價格 800 價格 洗-1 洗-1 第三方卡券 第三方卡券 服務名稱/代號 701 染髮(701) 服…" at bounding box center [308, 198] width 439 height 100
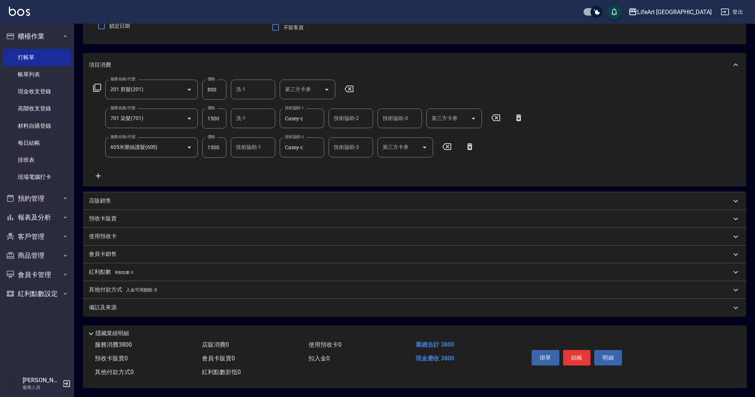
scroll to position [60, 0]
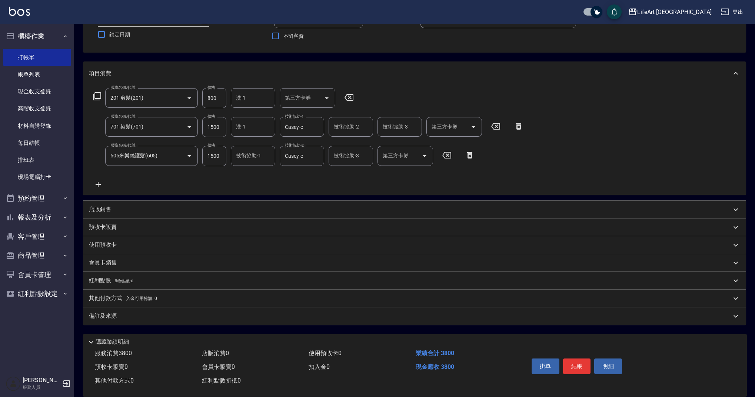
click at [154, 318] on div "備註及來源" at bounding box center [410, 316] width 642 height 8
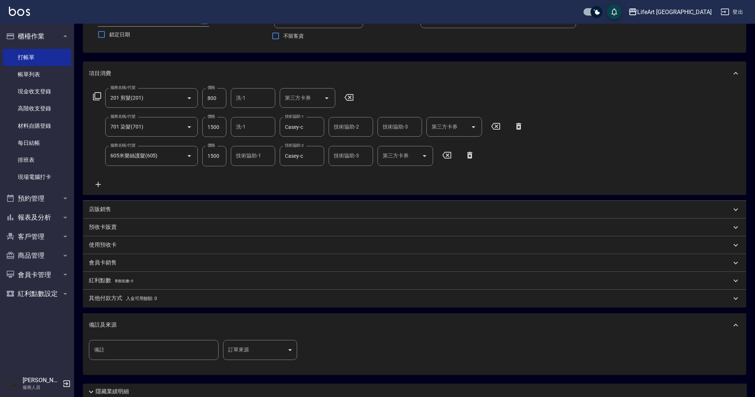
click at [154, 318] on div "備註及來源" at bounding box center [414, 325] width 663 height 24
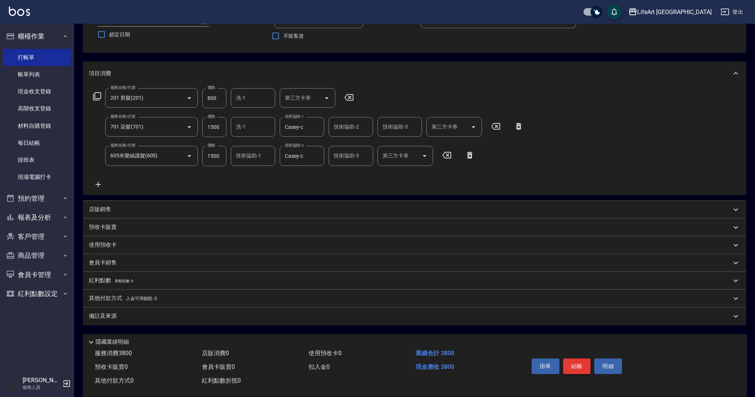
click at [580, 368] on button "結帳" at bounding box center [577, 367] width 28 height 16
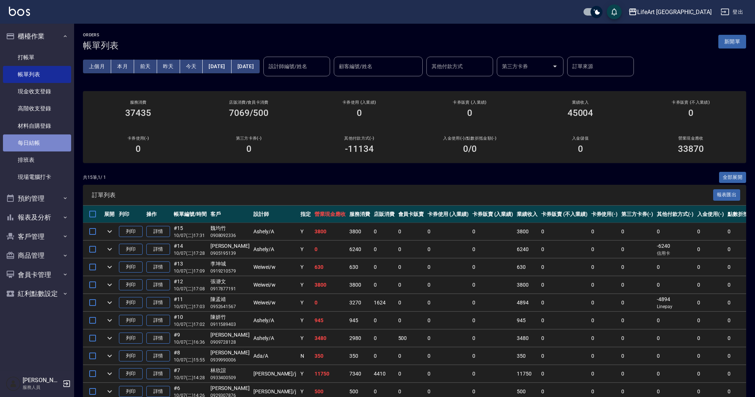
click at [36, 150] on link "每日結帳" at bounding box center [37, 142] width 68 height 17
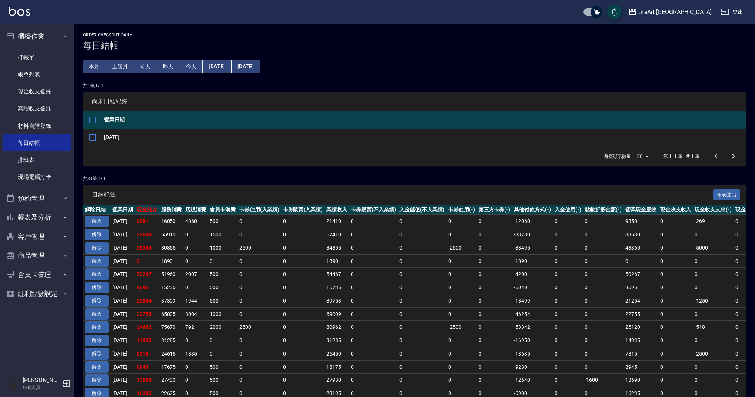
click at [92, 139] on input "checkbox" at bounding box center [93, 138] width 16 height 16
checkbox input "true"
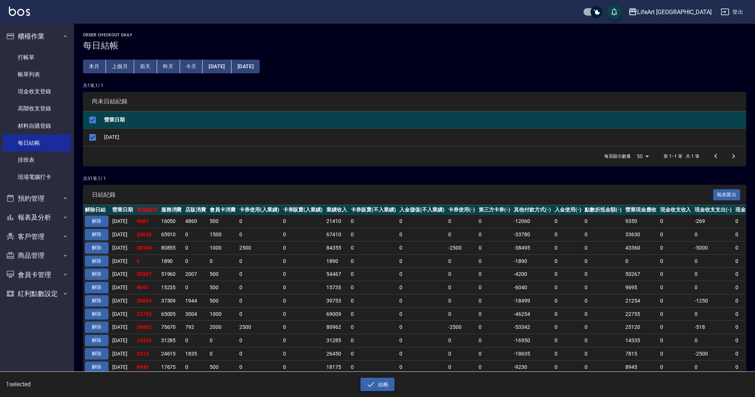
click at [386, 382] on button "結帳" at bounding box center [378, 385] width 34 height 14
click at [352, 30] on button "確定" at bounding box center [351, 29] width 24 height 11
checkbox input "false"
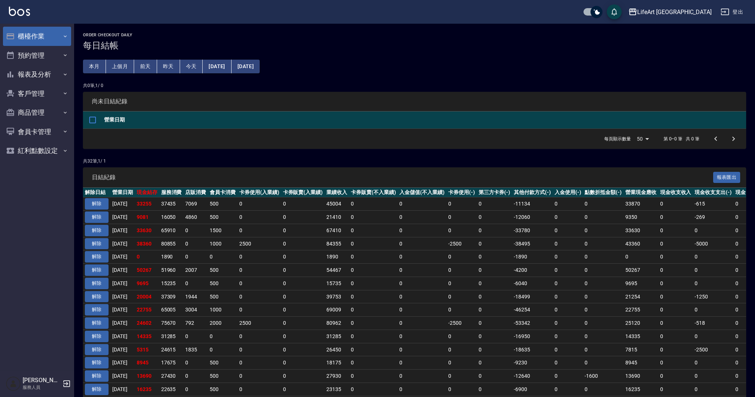
click at [27, 32] on button "櫃檯作業" at bounding box center [37, 36] width 68 height 19
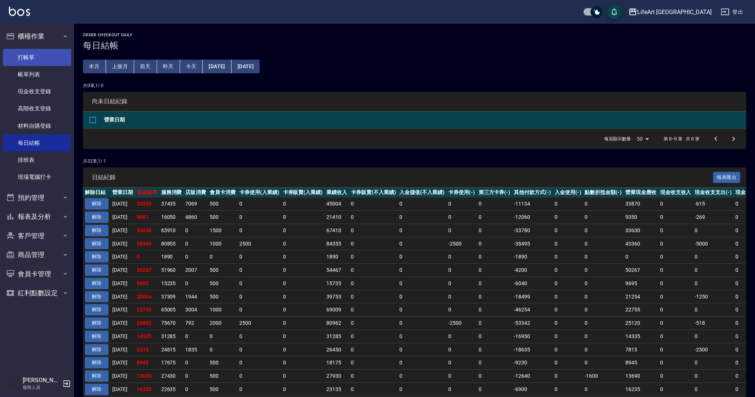
click at [49, 64] on link "打帳單" at bounding box center [37, 57] width 68 height 17
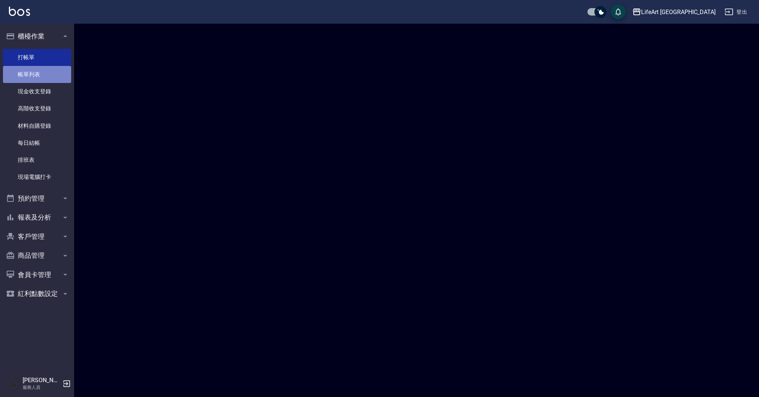
click at [49, 74] on link "帳單列表" at bounding box center [37, 74] width 68 height 17
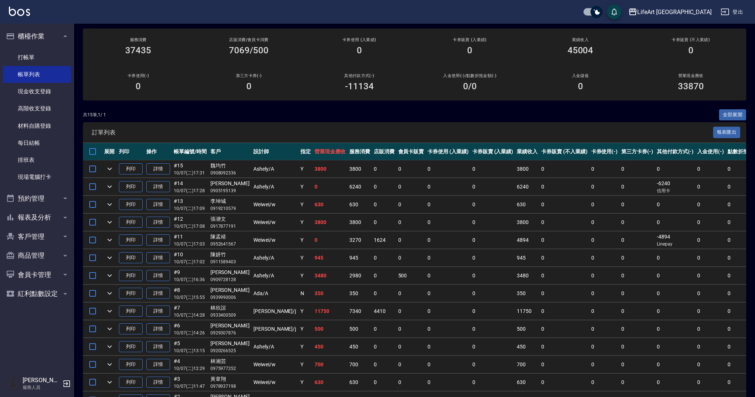
scroll to position [18, 0]
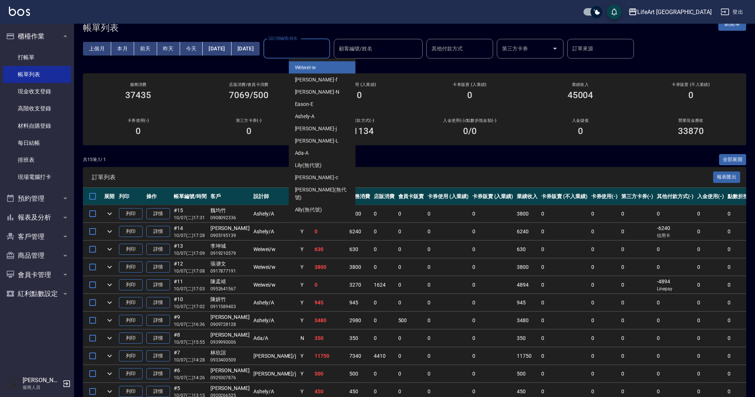
click at [321, 50] on input "設計師編號/姓名" at bounding box center [297, 48] width 60 height 13
click at [317, 68] on div "Weiwei -w" at bounding box center [322, 68] width 67 height 12
type input "Weiwei-w"
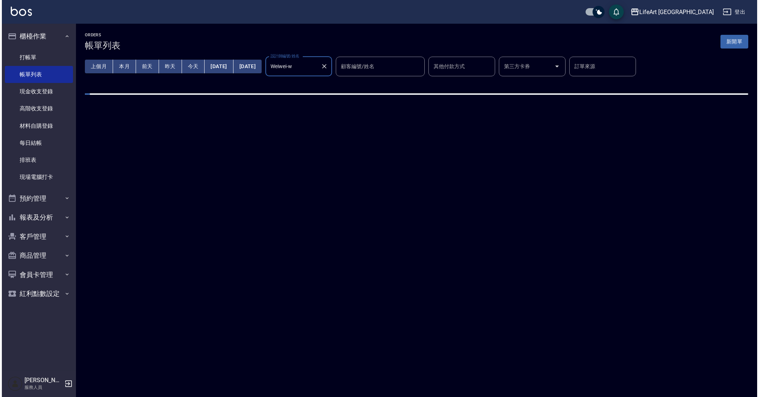
scroll to position [0, 0]
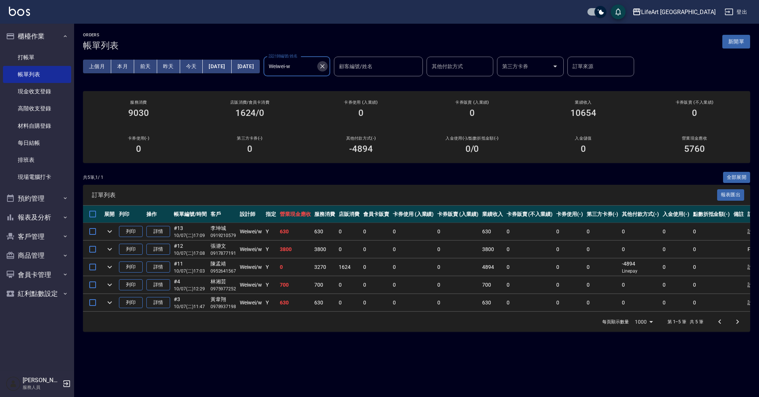
click at [325, 65] on icon "Clear" at bounding box center [322, 66] width 4 height 4
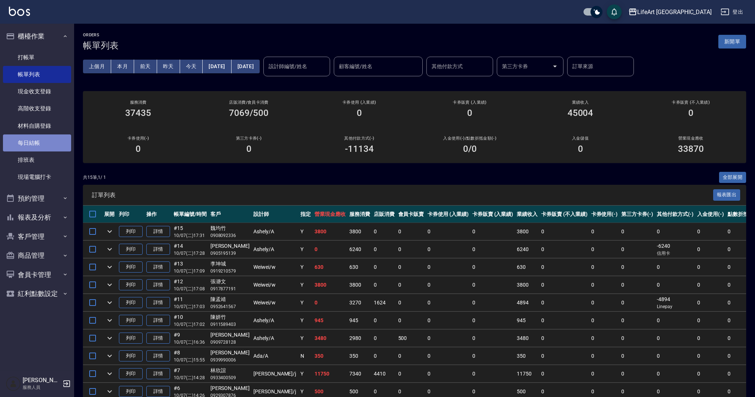
click at [29, 146] on link "每日結帳" at bounding box center [37, 142] width 68 height 17
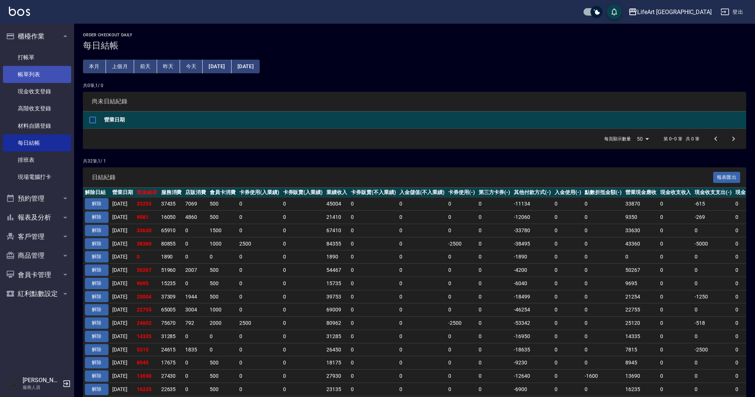
click at [50, 66] on link "帳單列表" at bounding box center [37, 74] width 68 height 17
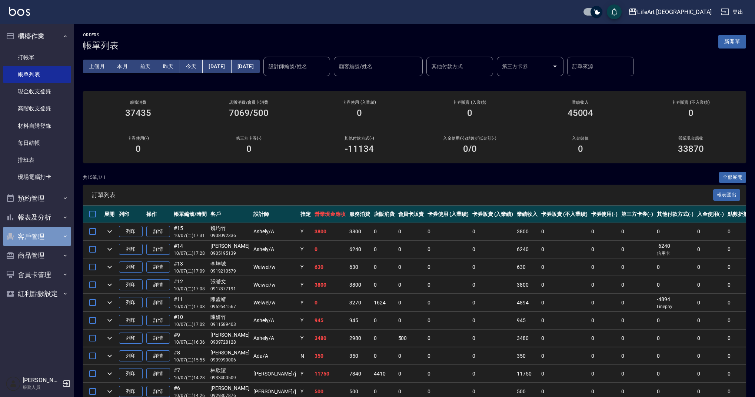
click at [37, 242] on button "客戶管理" at bounding box center [37, 236] width 68 height 19
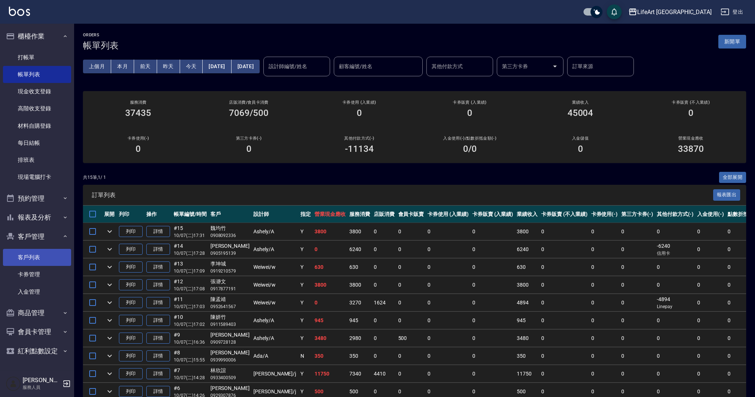
click at [38, 256] on link "客戶列表" at bounding box center [37, 257] width 68 height 17
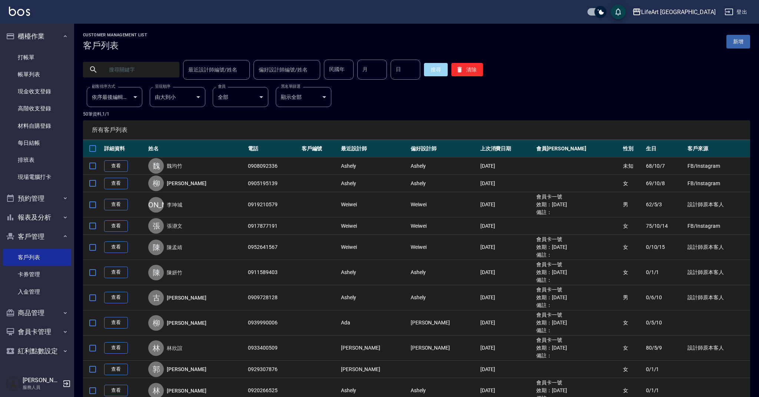
click at [153, 70] on input "text" at bounding box center [139, 70] width 70 height 20
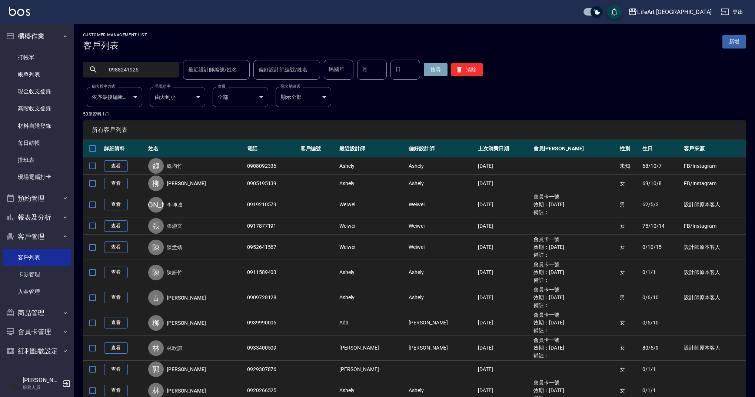
type input "0988241925"
click at [437, 66] on button "搜尋" at bounding box center [436, 69] width 24 height 13
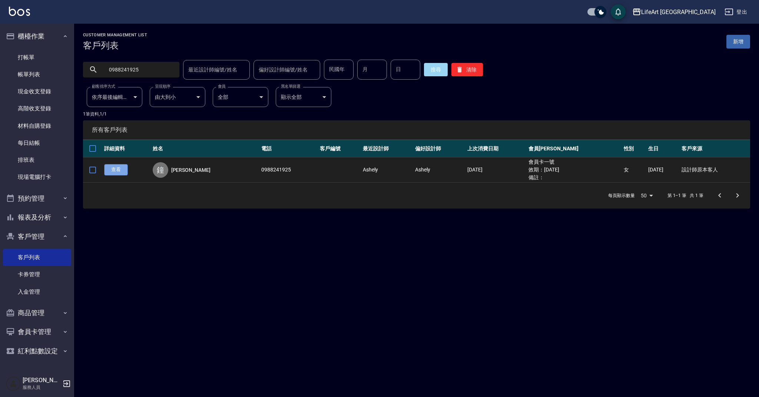
click at [113, 170] on link "查看" at bounding box center [116, 169] width 24 height 11
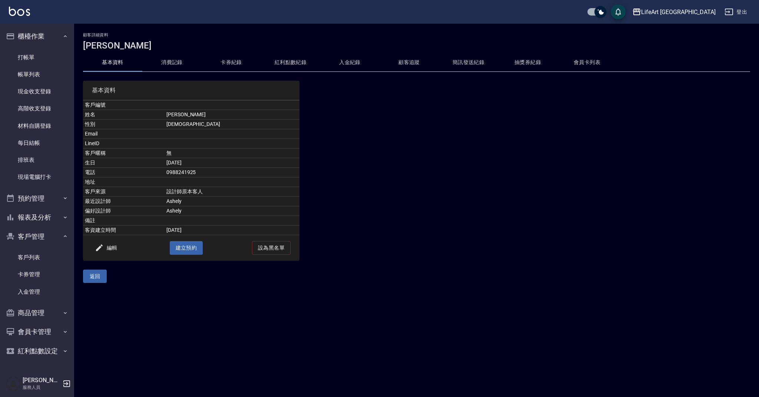
click at [176, 66] on button "消費記錄" at bounding box center [171, 63] width 59 height 18
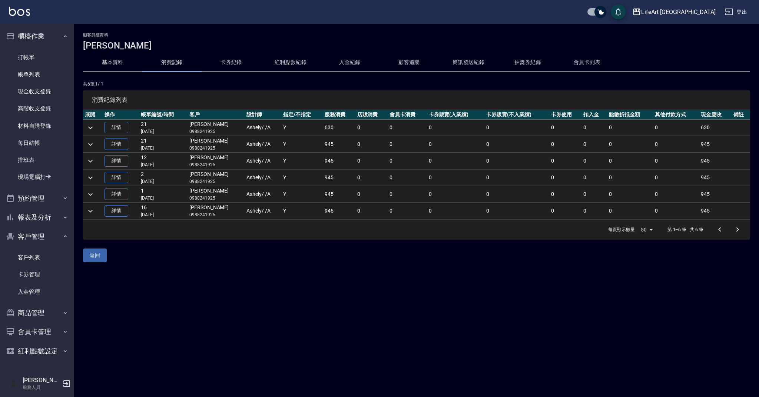
click at [589, 64] on button "會員卡列表" at bounding box center [586, 63] width 59 height 18
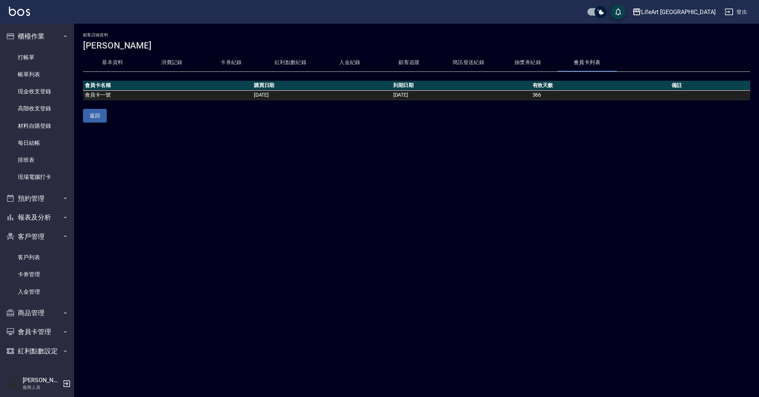
click at [134, 32] on div "顧客詳細資料 鐘珮瑄 基本資料 消費記錄 卡券紀錄 紅利點數紀錄 入金紀錄 顧客追蹤 簡訊發送紀錄 抽獎券紀錄 會員卡列表 會員卡名稱 購買日期 到期日期 有…" at bounding box center [416, 78] width 685 height 108
